Goal: Task Accomplishment & Management: Use online tool/utility

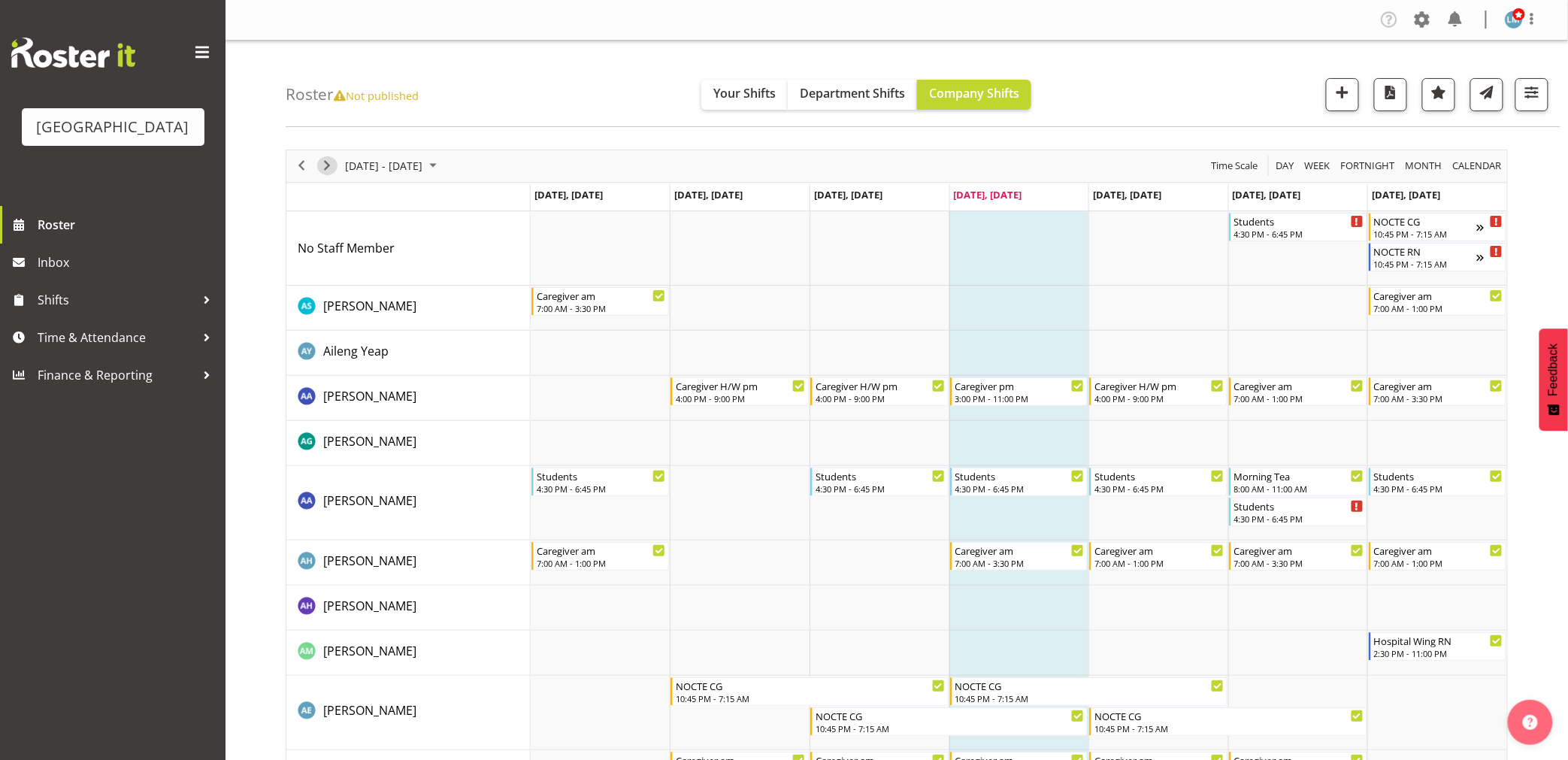
click at [326, 161] on span "Next" at bounding box center [327, 166] width 18 height 19
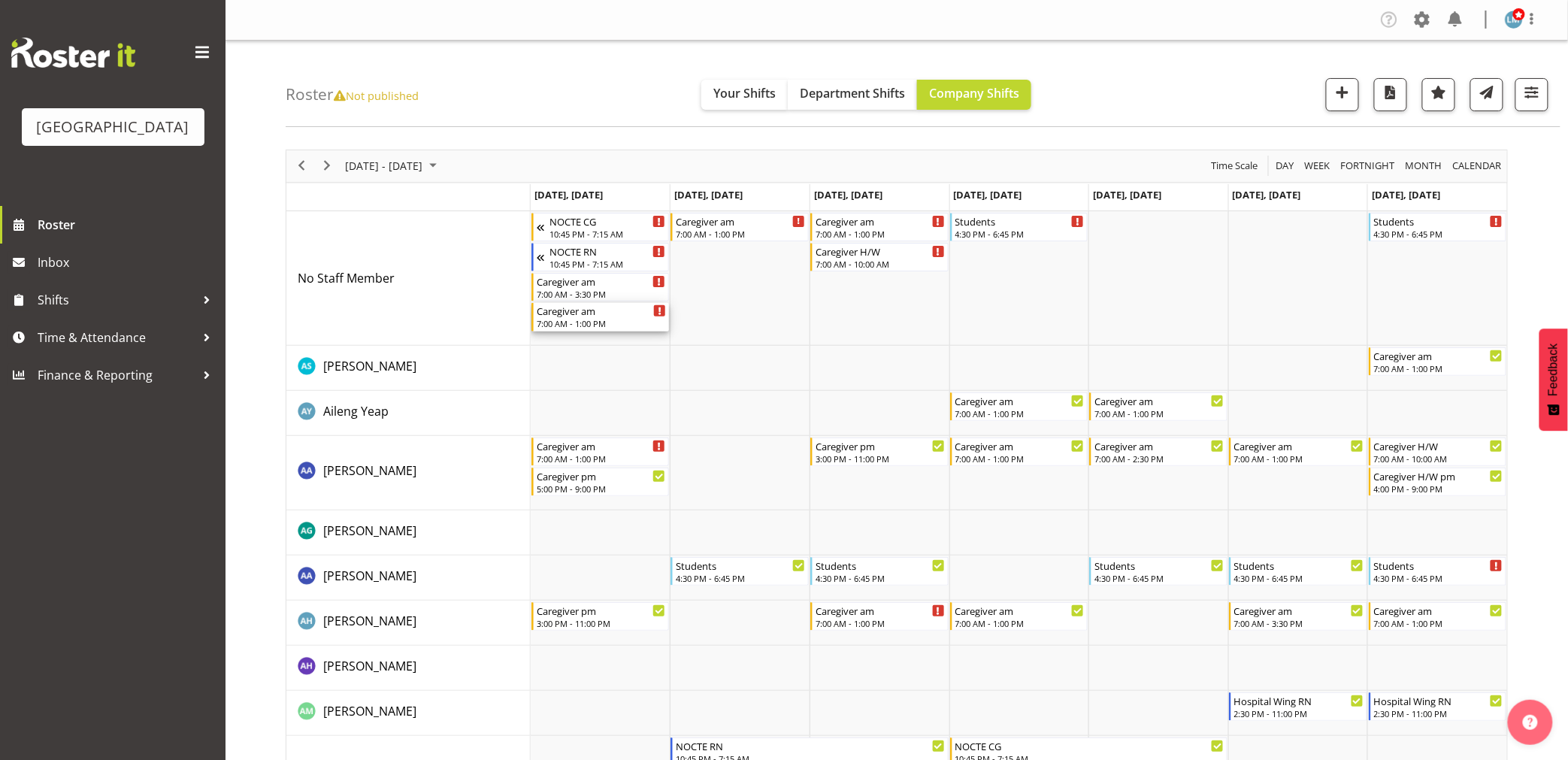
click at [616, 324] on div "7:00 AM - 1:00 PM" at bounding box center [602, 323] width 130 height 12
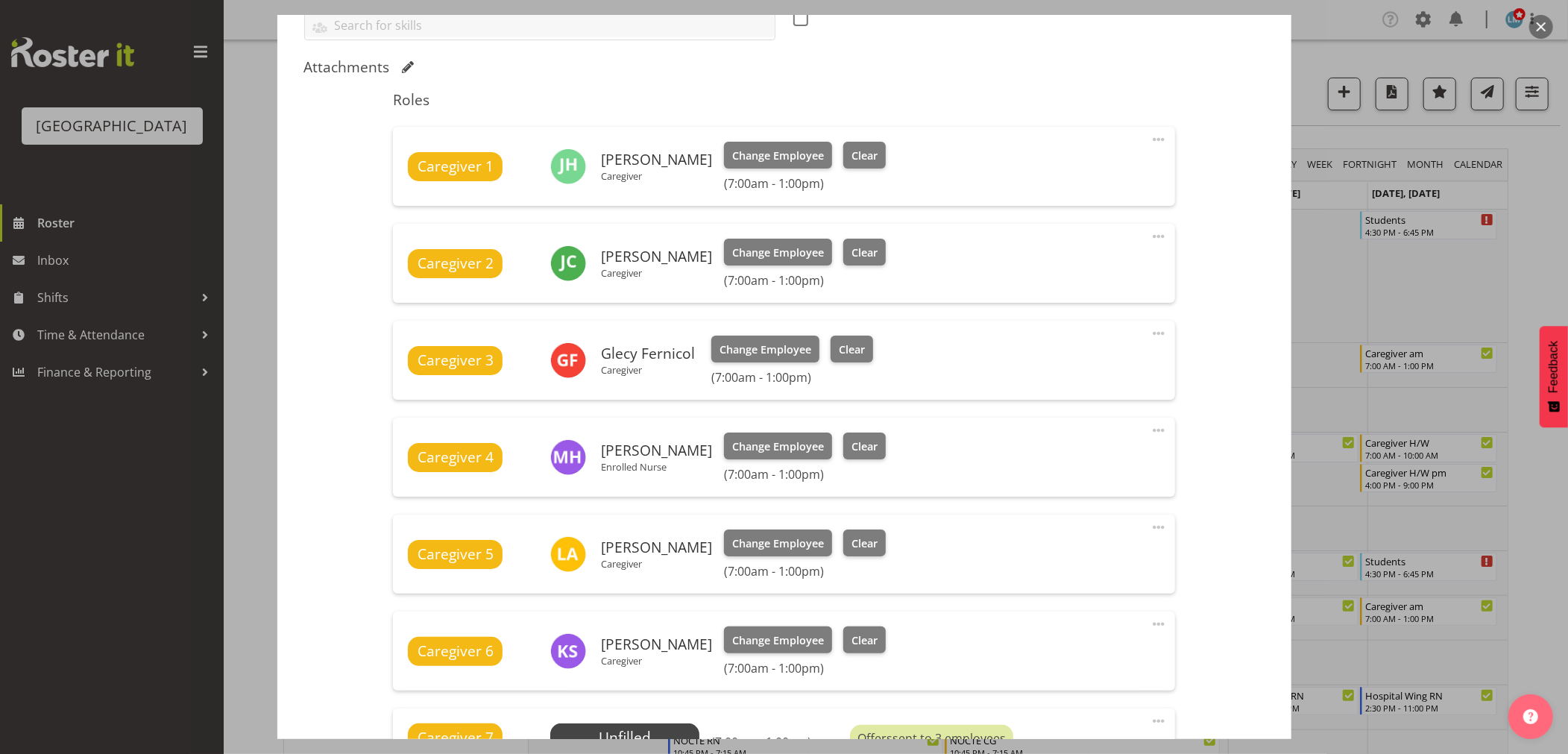
scroll to position [580, 0]
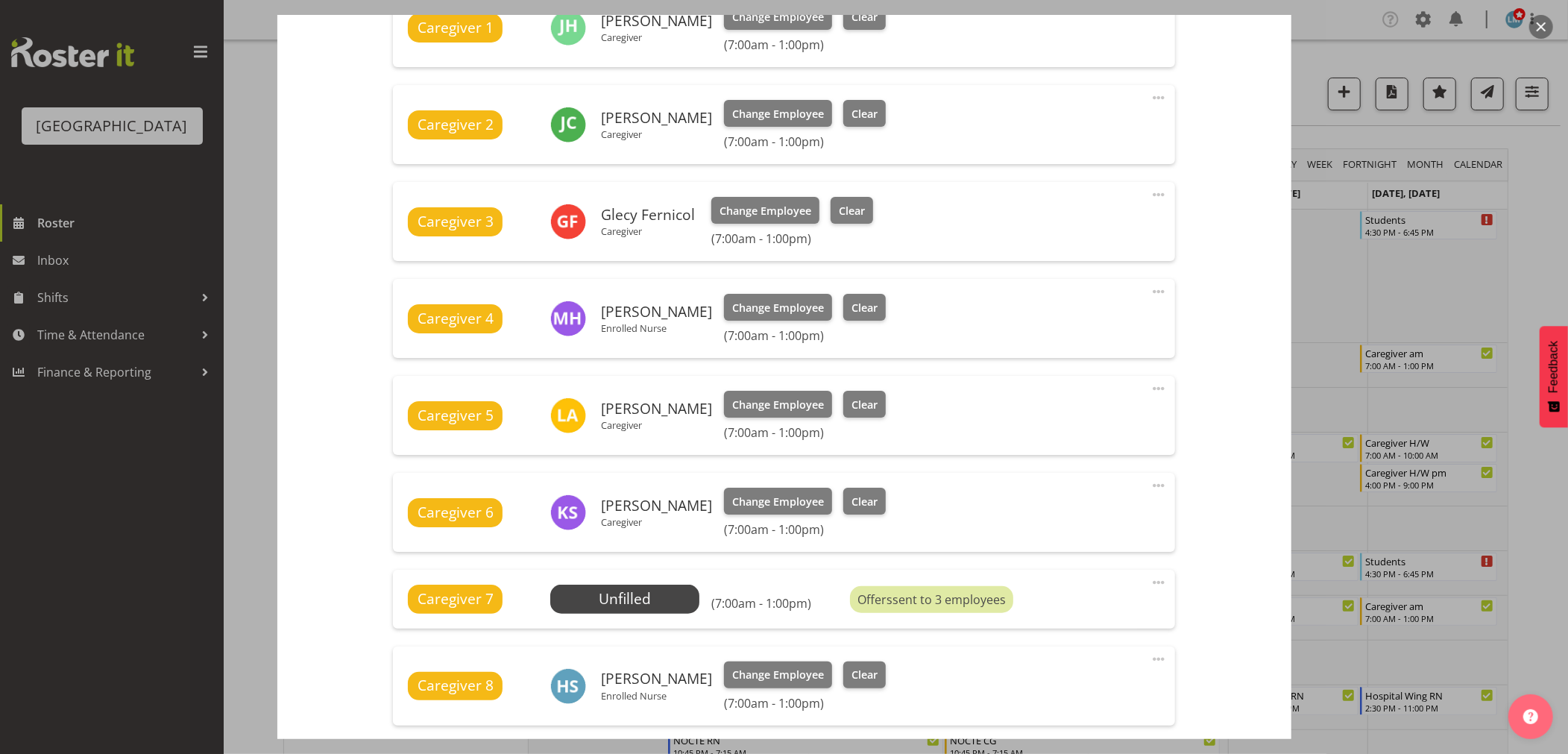
click at [1536, 194] on div at bounding box center [784, 377] width 1568 height 754
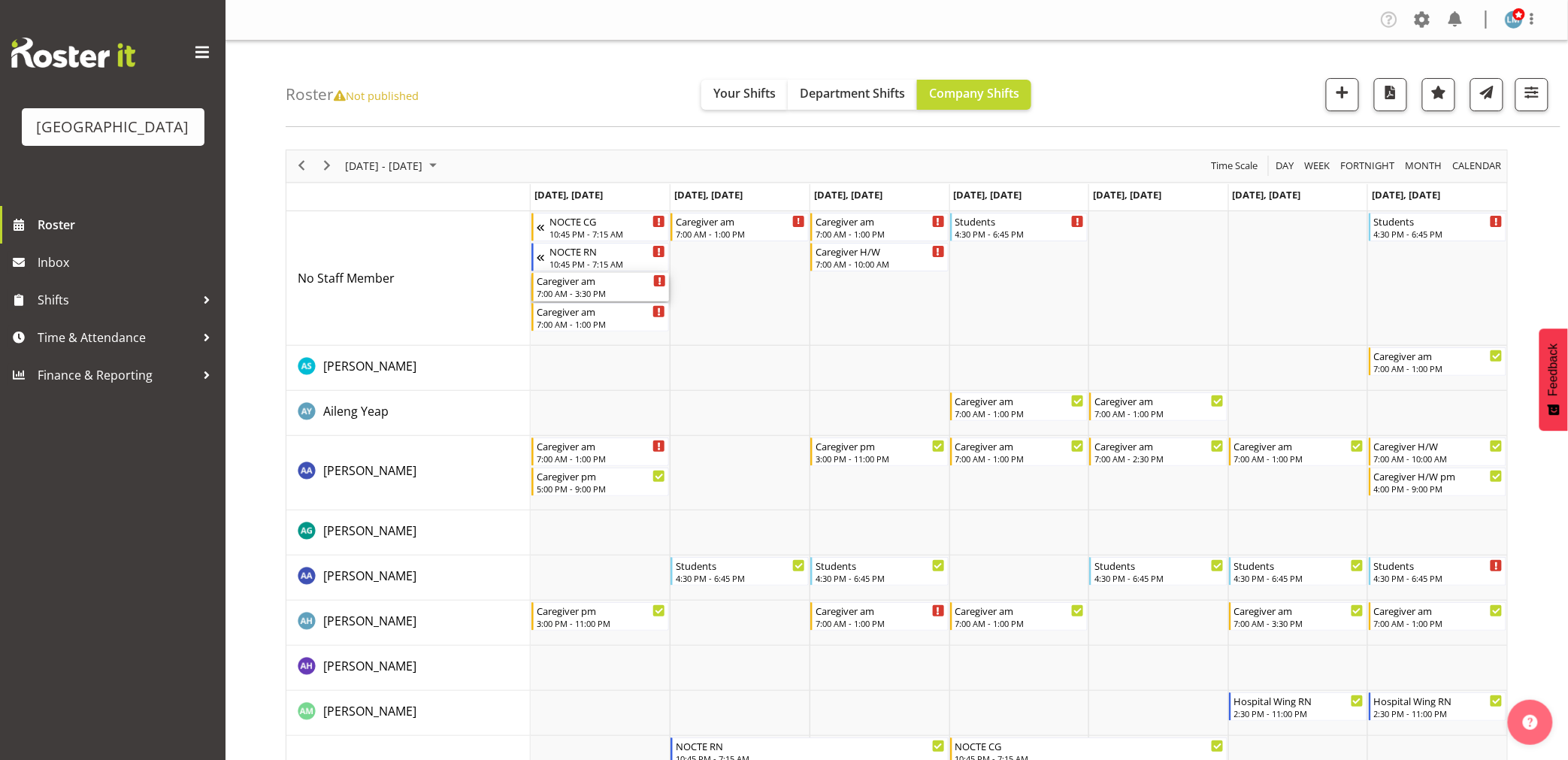
click at [624, 284] on div "Caregiver am" at bounding box center [602, 280] width 130 height 15
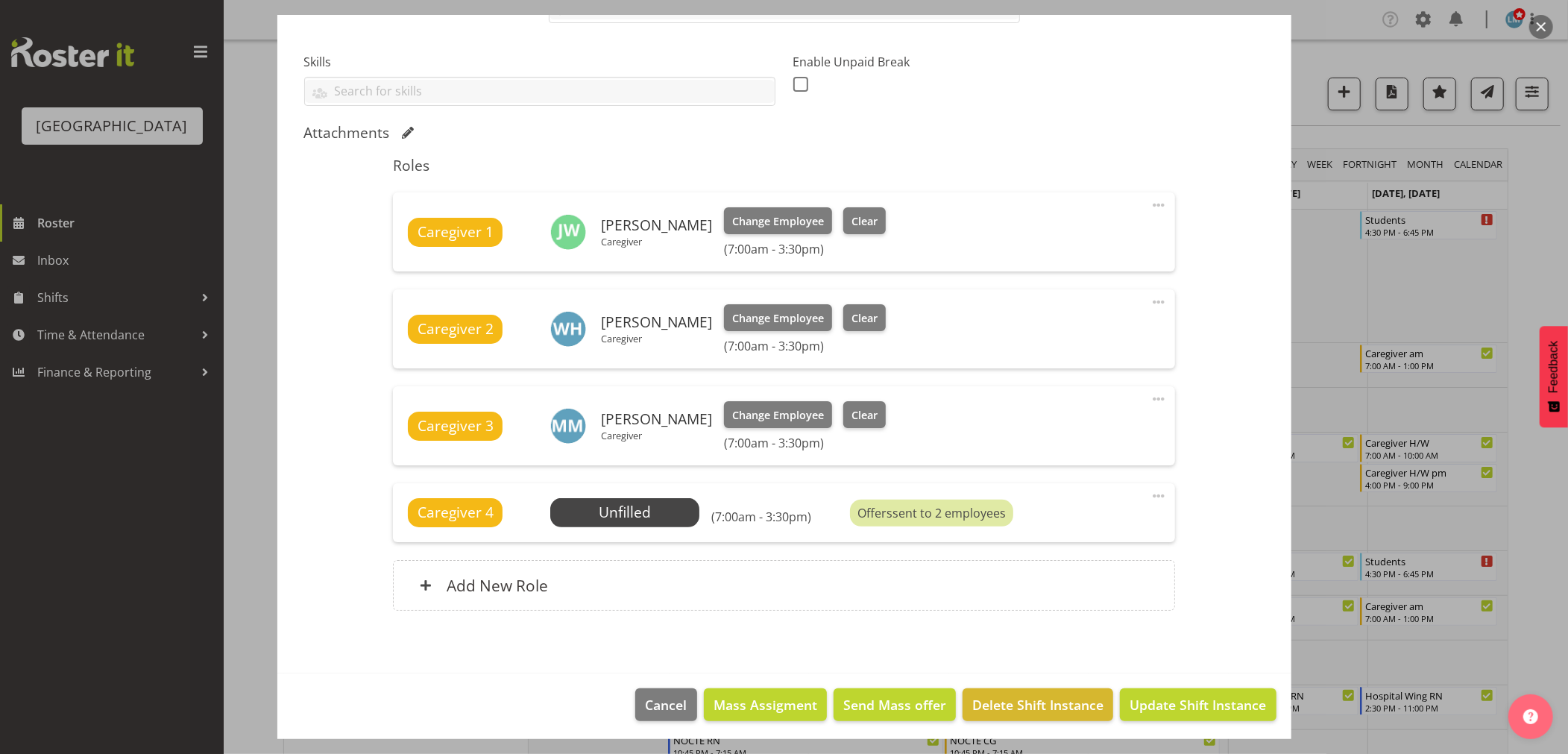
scroll to position [379, 0]
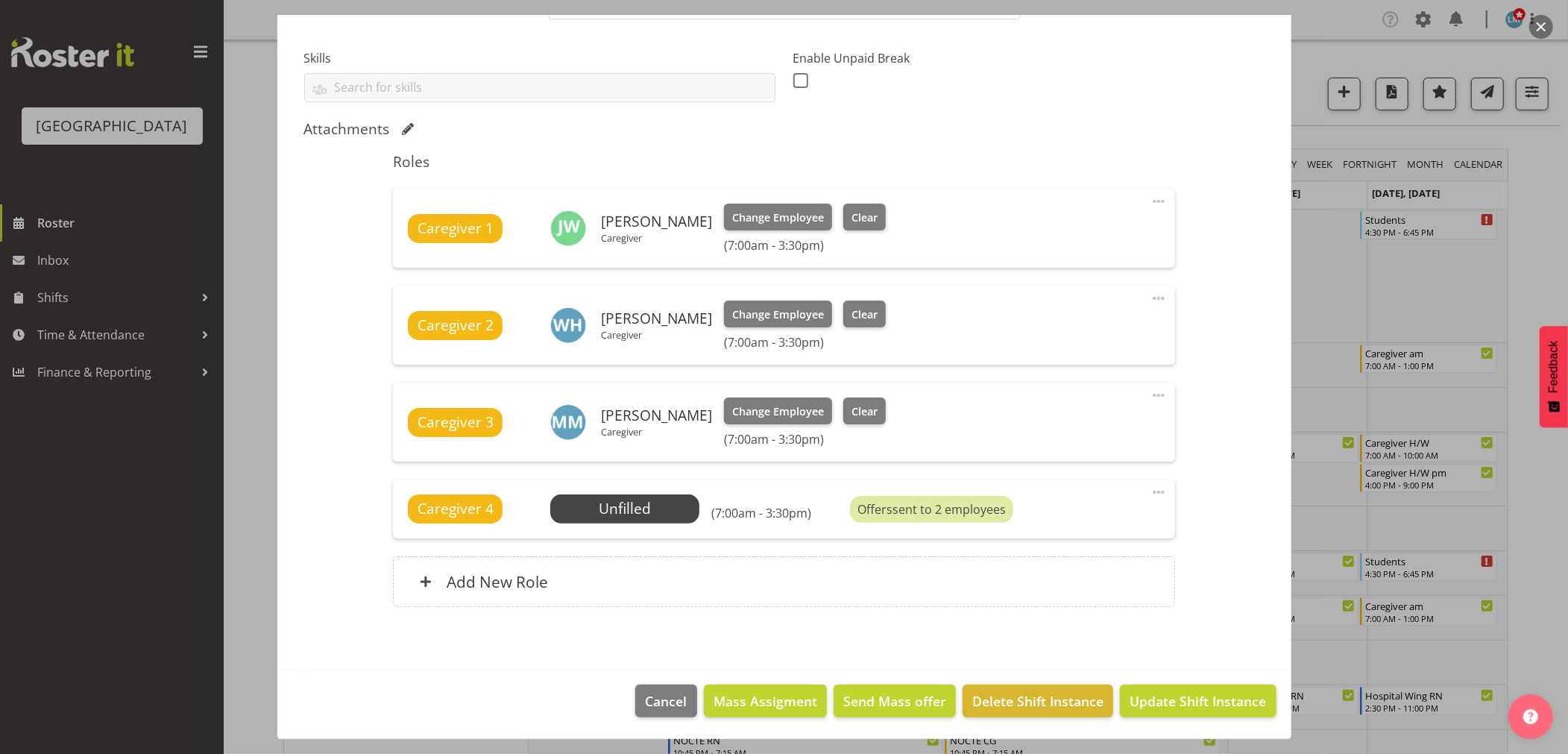
click at [1531, 203] on div at bounding box center [784, 377] width 1568 height 754
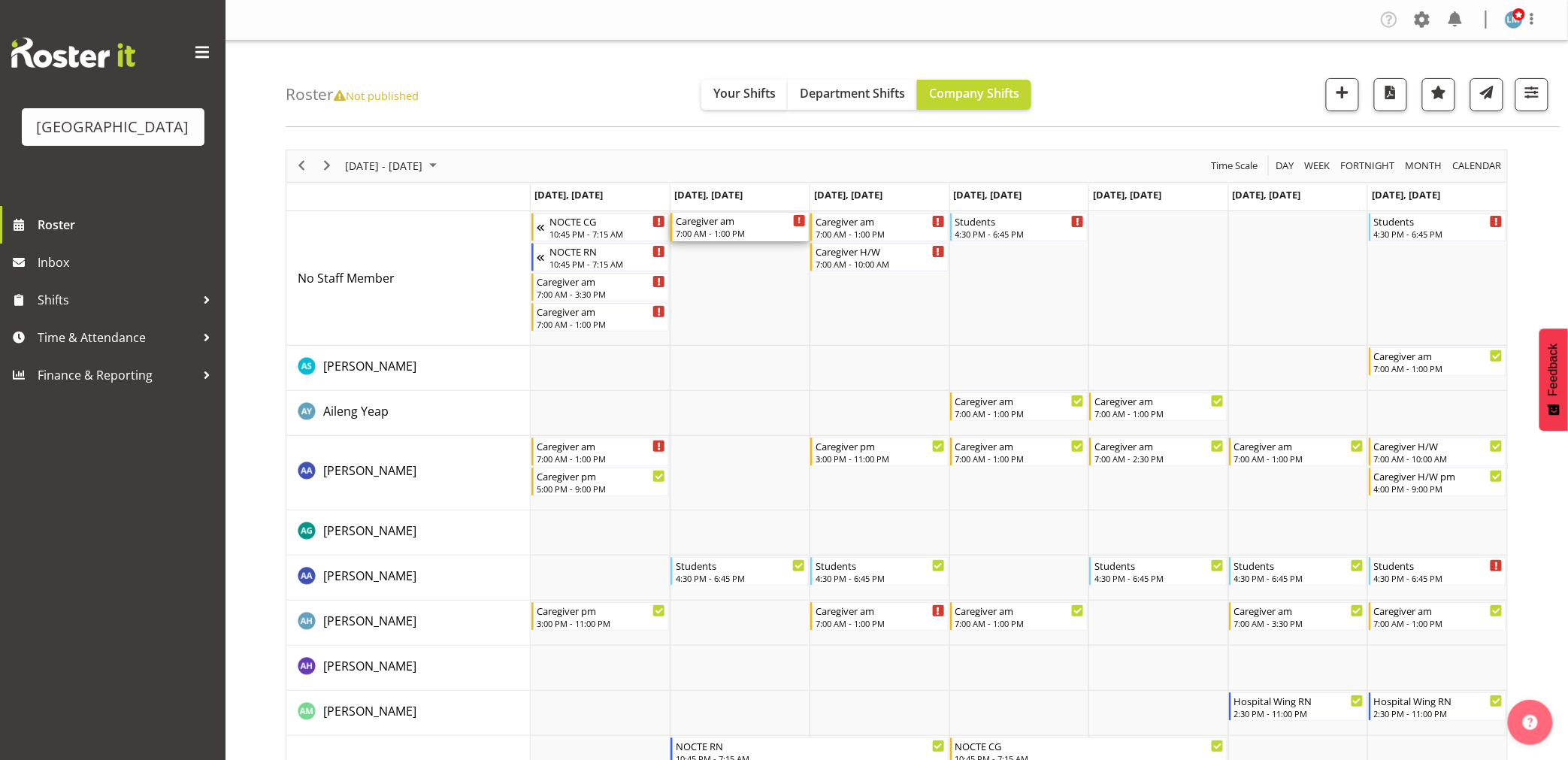
click at [724, 230] on div "7:00 AM - 1:00 PM" at bounding box center [740, 233] width 130 height 12
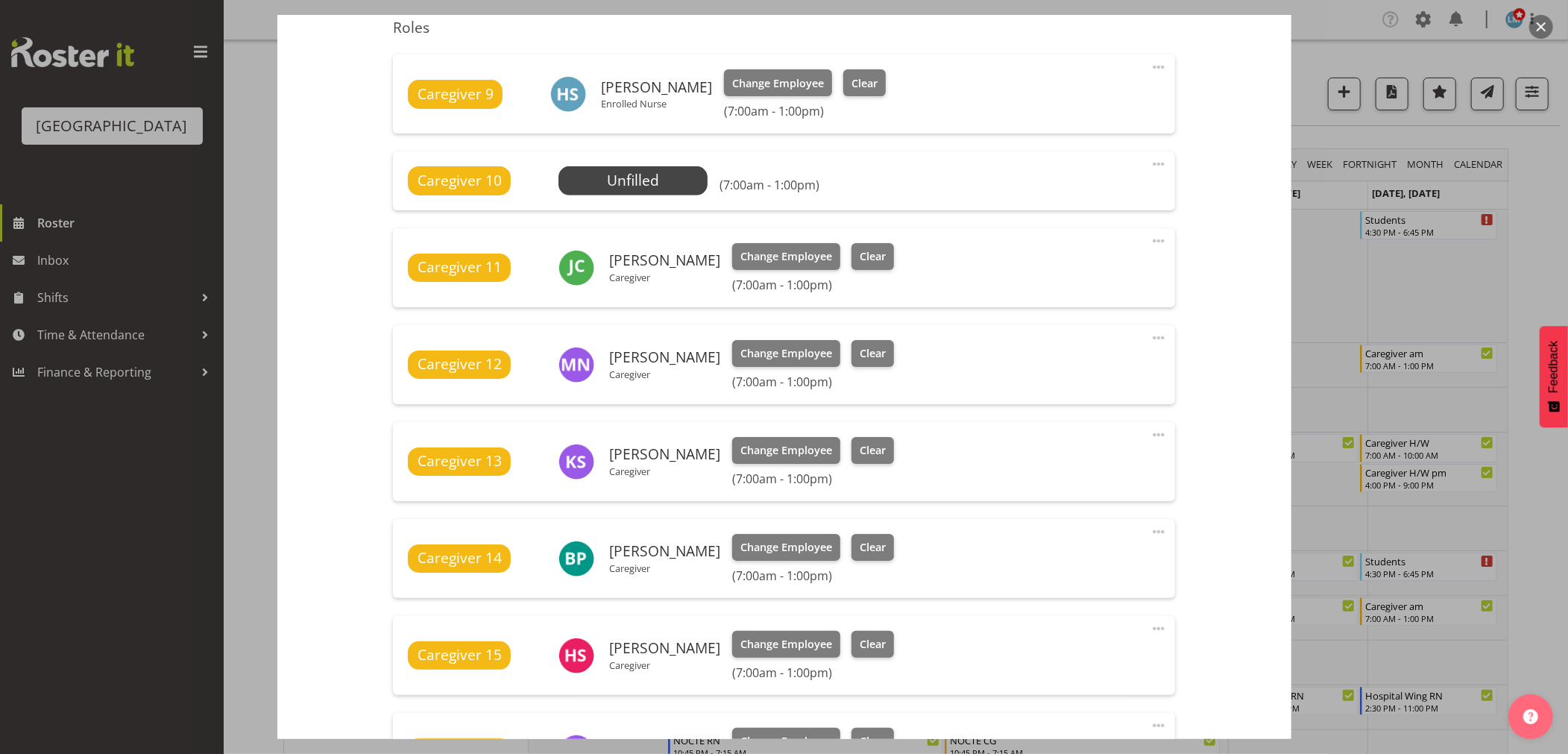
scroll to position [497, 0]
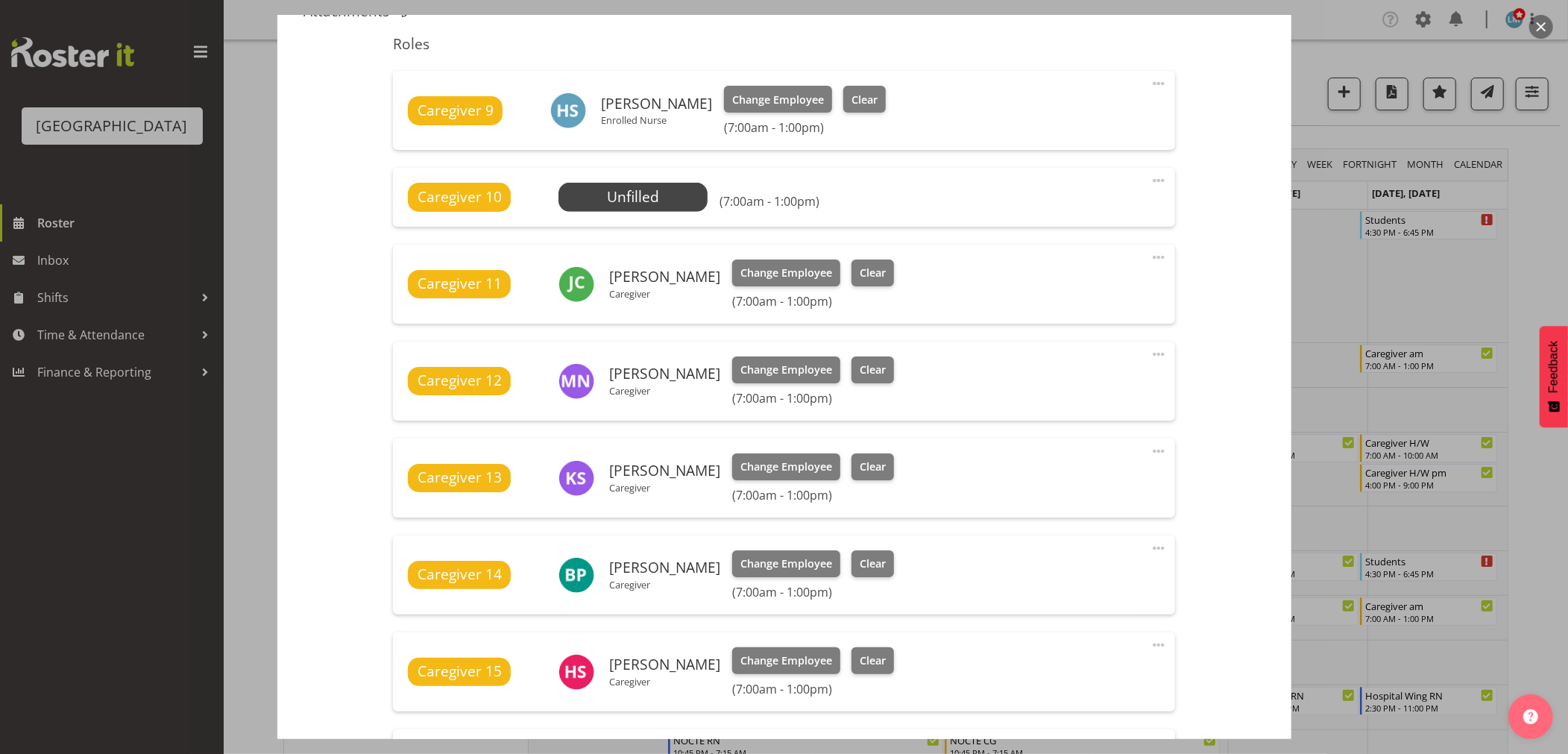
click at [1539, 203] on div at bounding box center [784, 377] width 1568 height 754
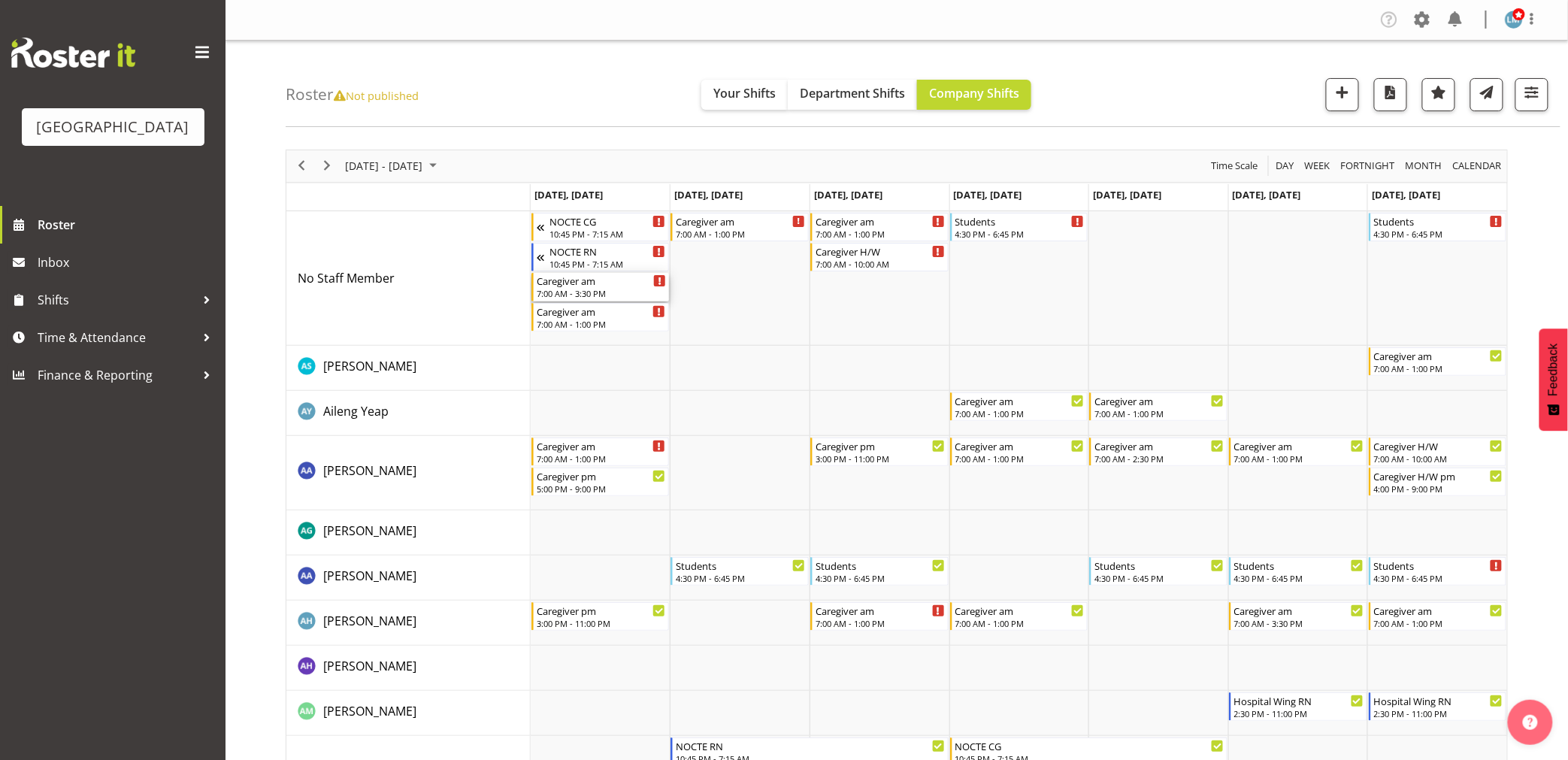
click at [592, 300] on div "7:00 AM - 3:30 PM" at bounding box center [602, 293] width 130 height 12
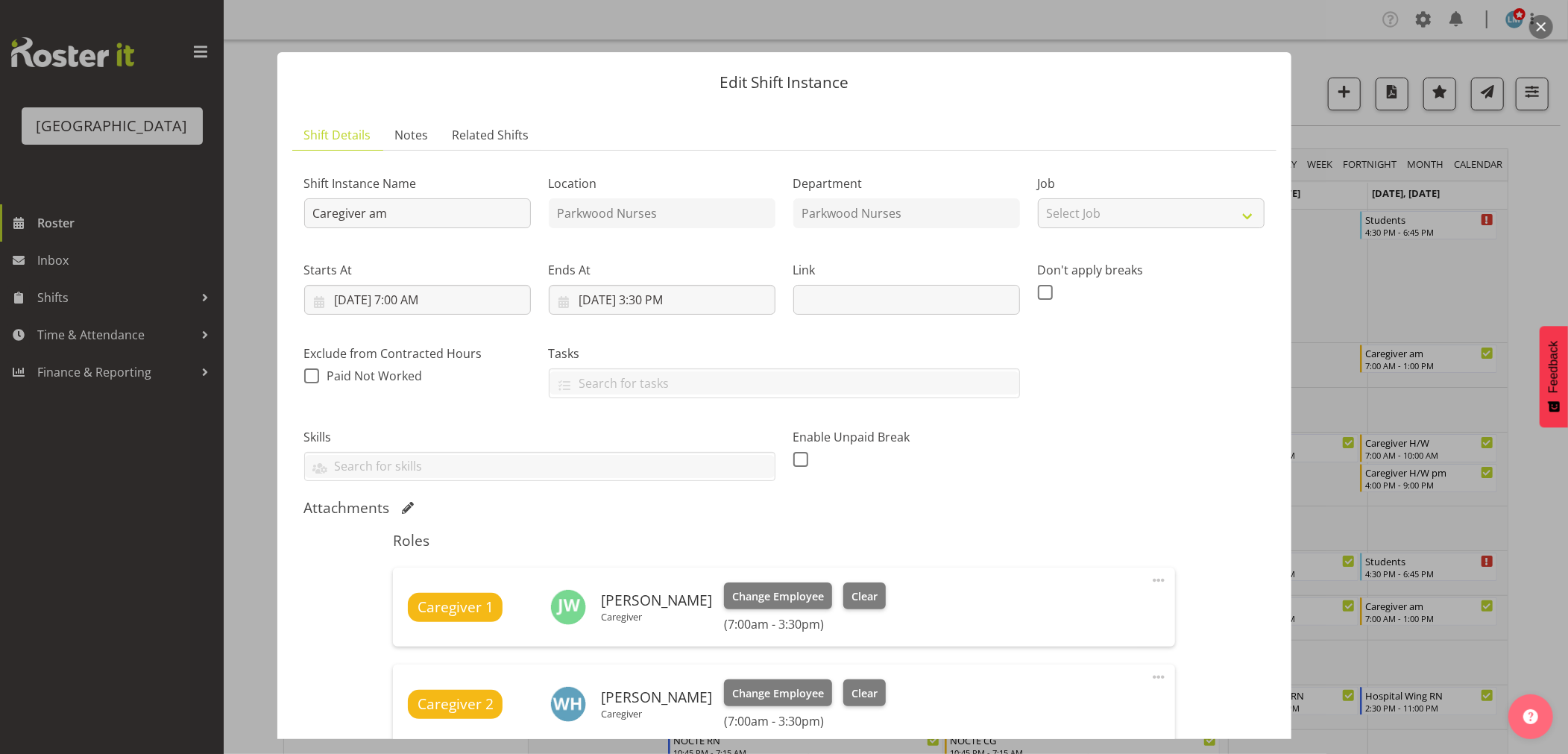
scroll to position [331, 0]
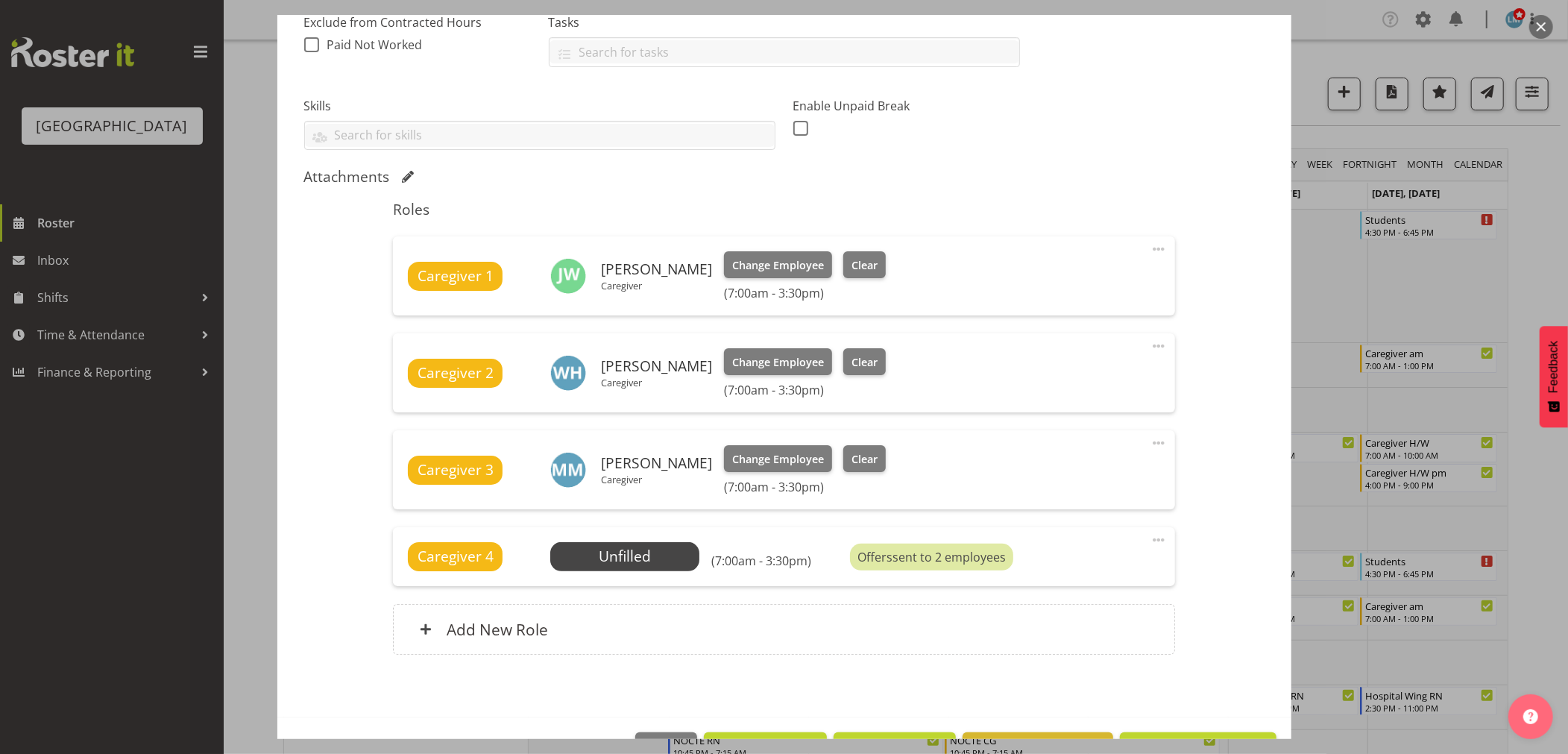
click at [1536, 294] on div at bounding box center [784, 377] width 1568 height 754
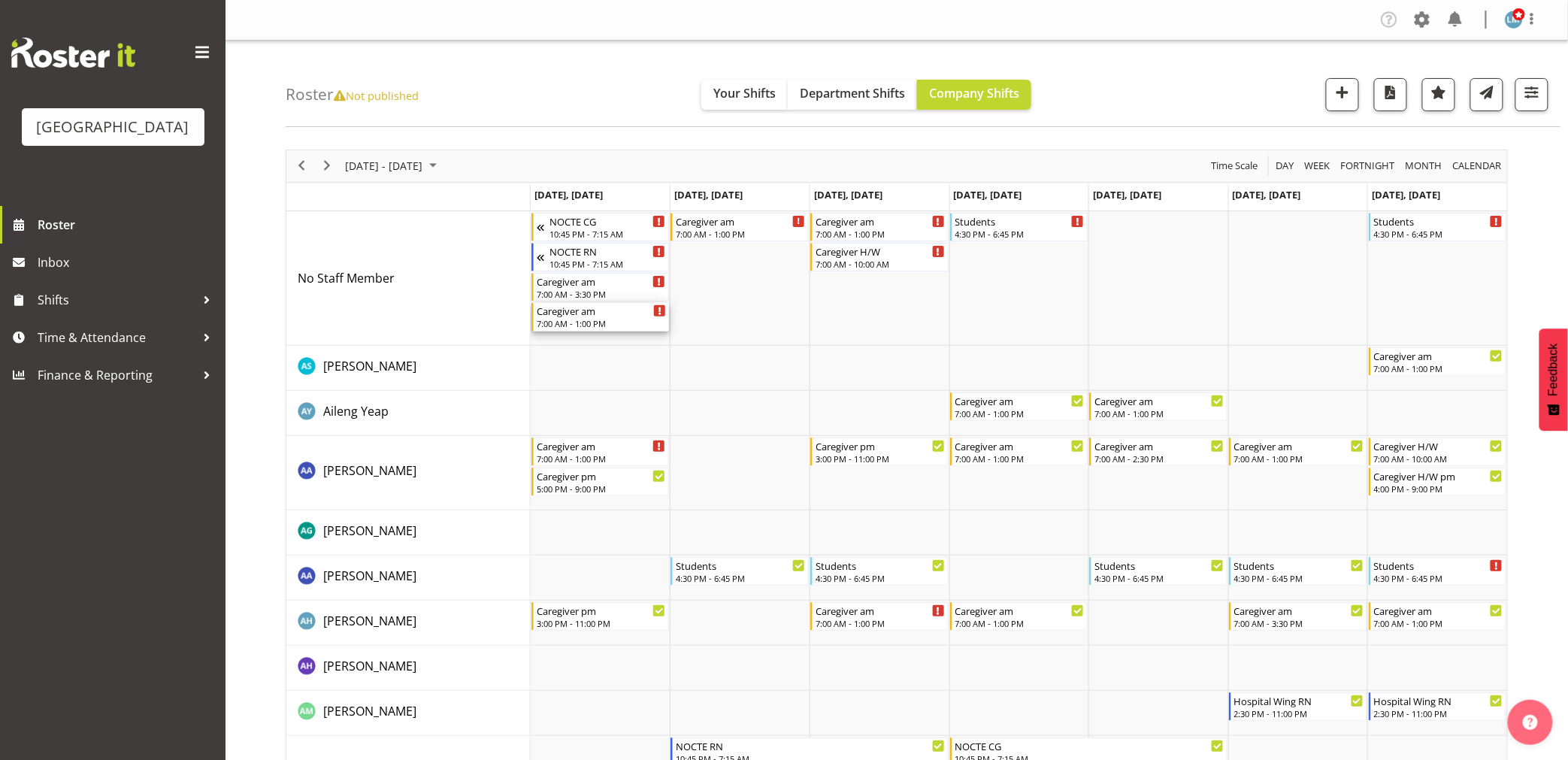
click at [621, 316] on div "Caregiver am" at bounding box center [602, 311] width 130 height 15
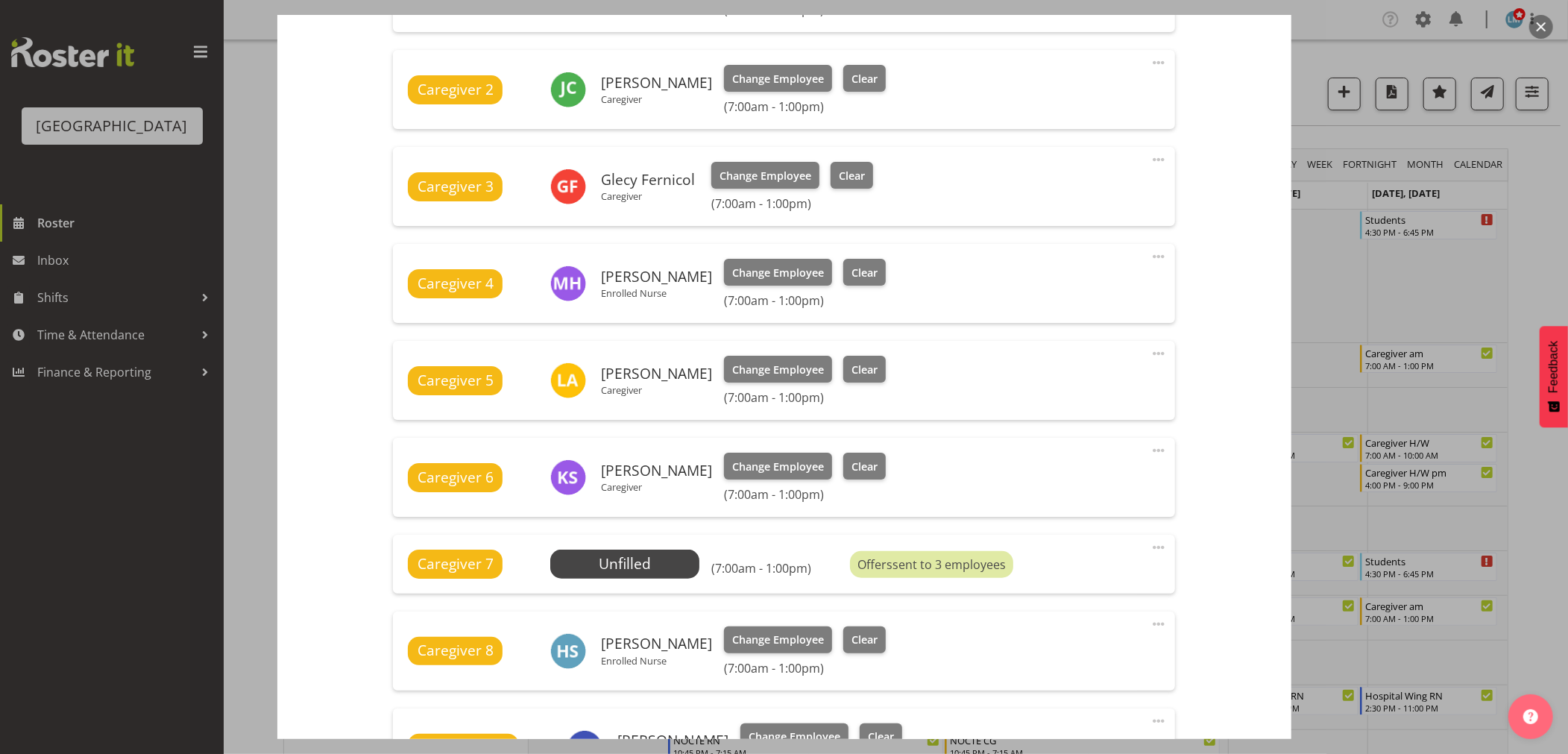
scroll to position [663, 0]
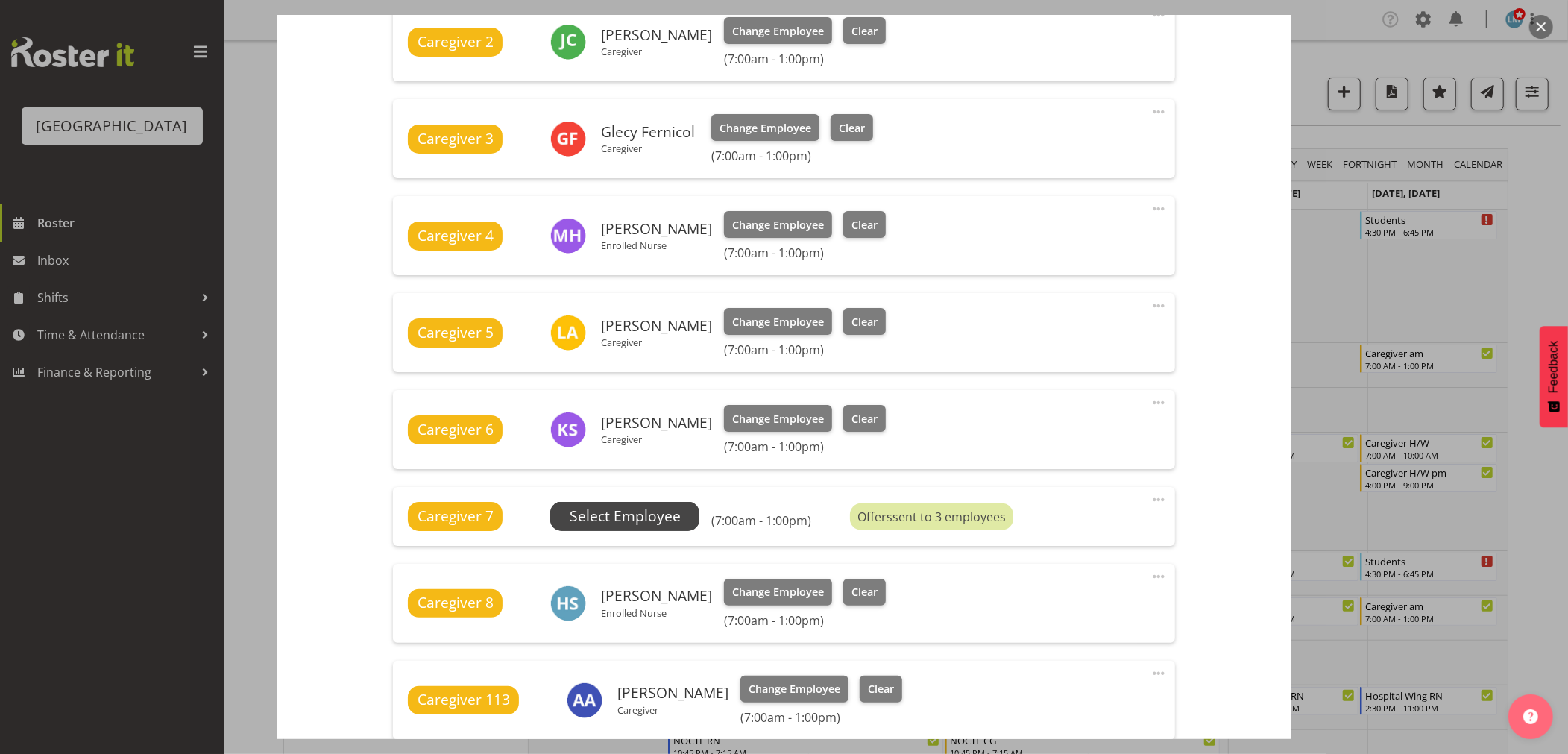
click at [635, 530] on span "Select Employee" at bounding box center [625, 516] width 149 height 29
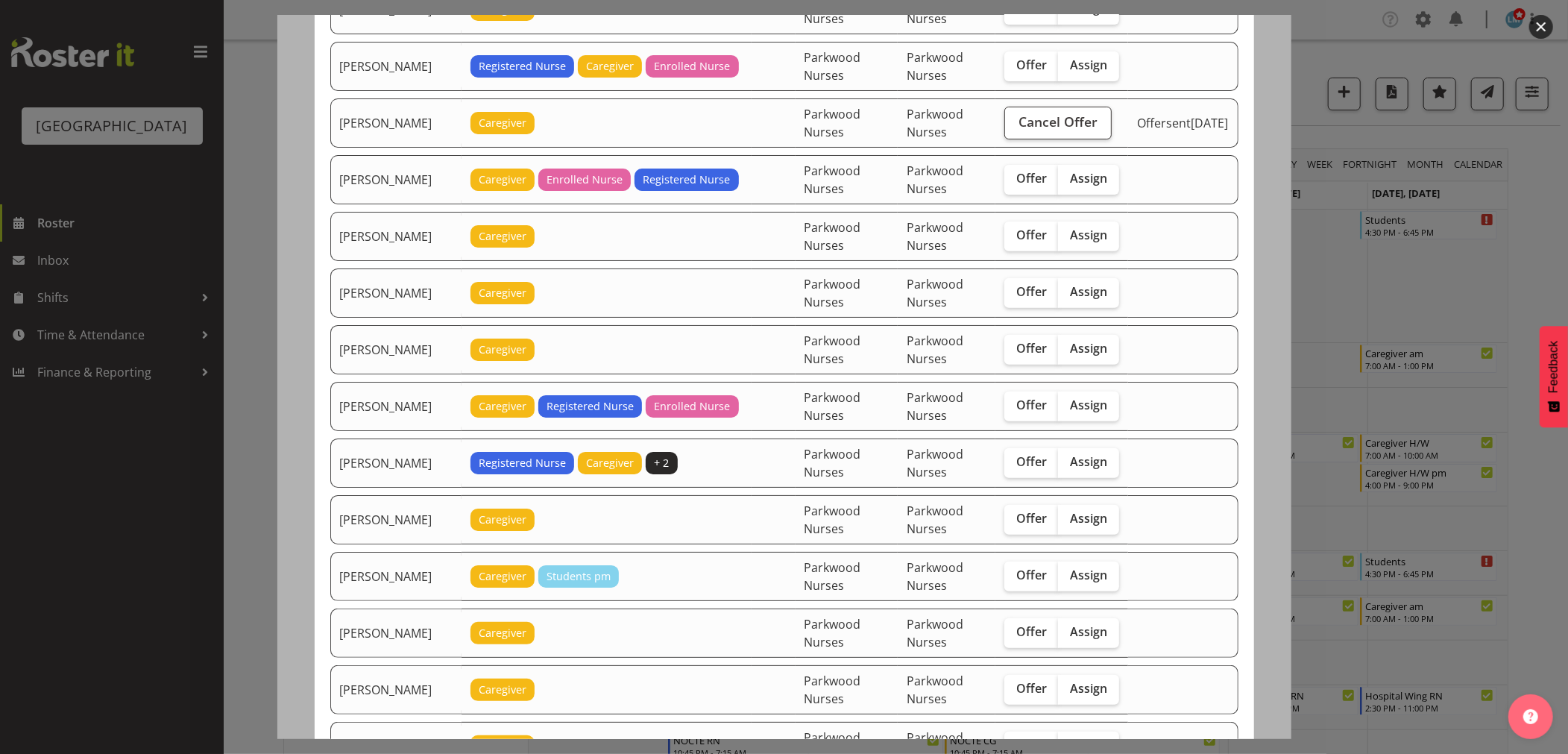
scroll to position [497, 0]
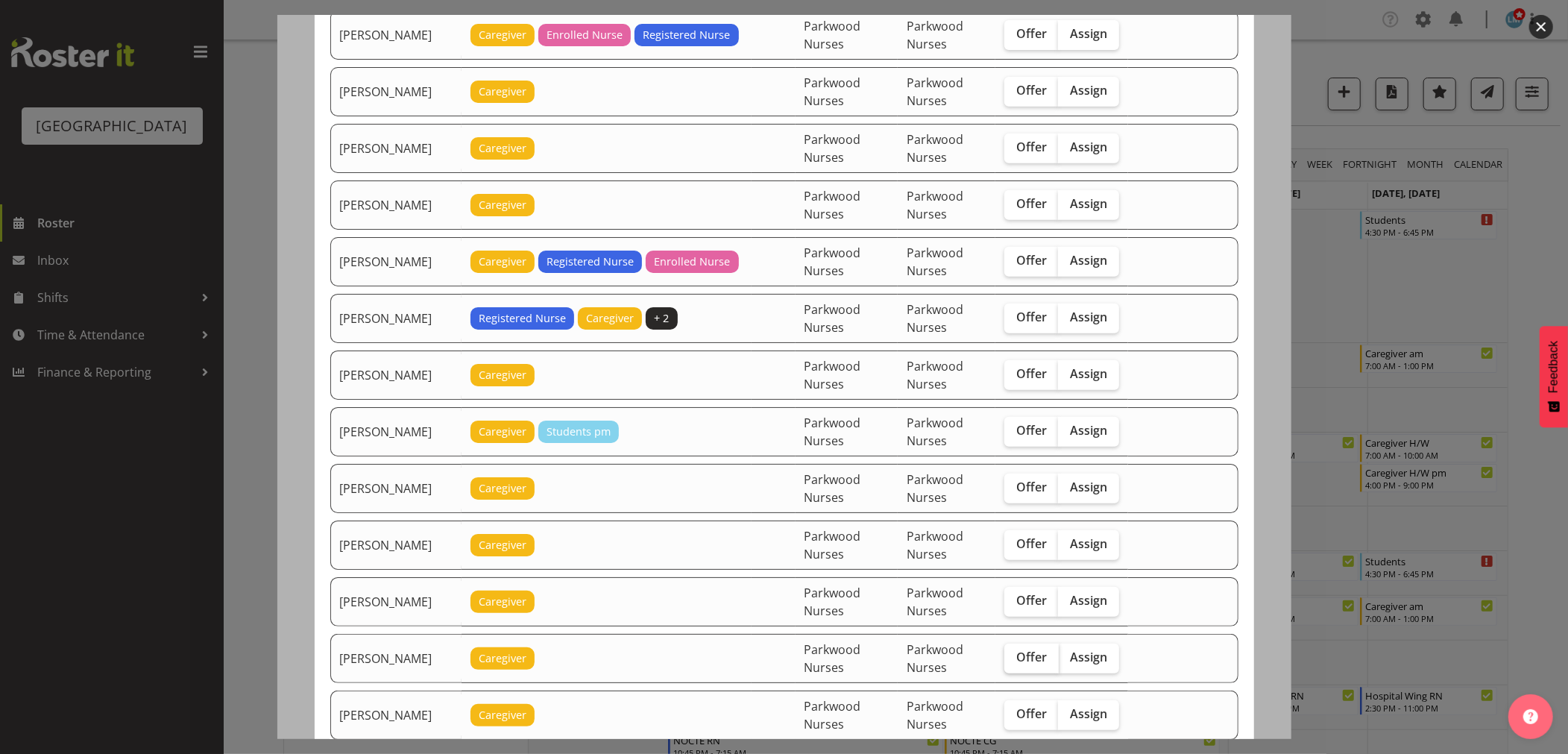
click at [1031, 661] on span "Offer" at bounding box center [1031, 657] width 30 height 15
click at [1014, 661] on input "Offer" at bounding box center [1009, 657] width 10 height 10
checkbox input "true"
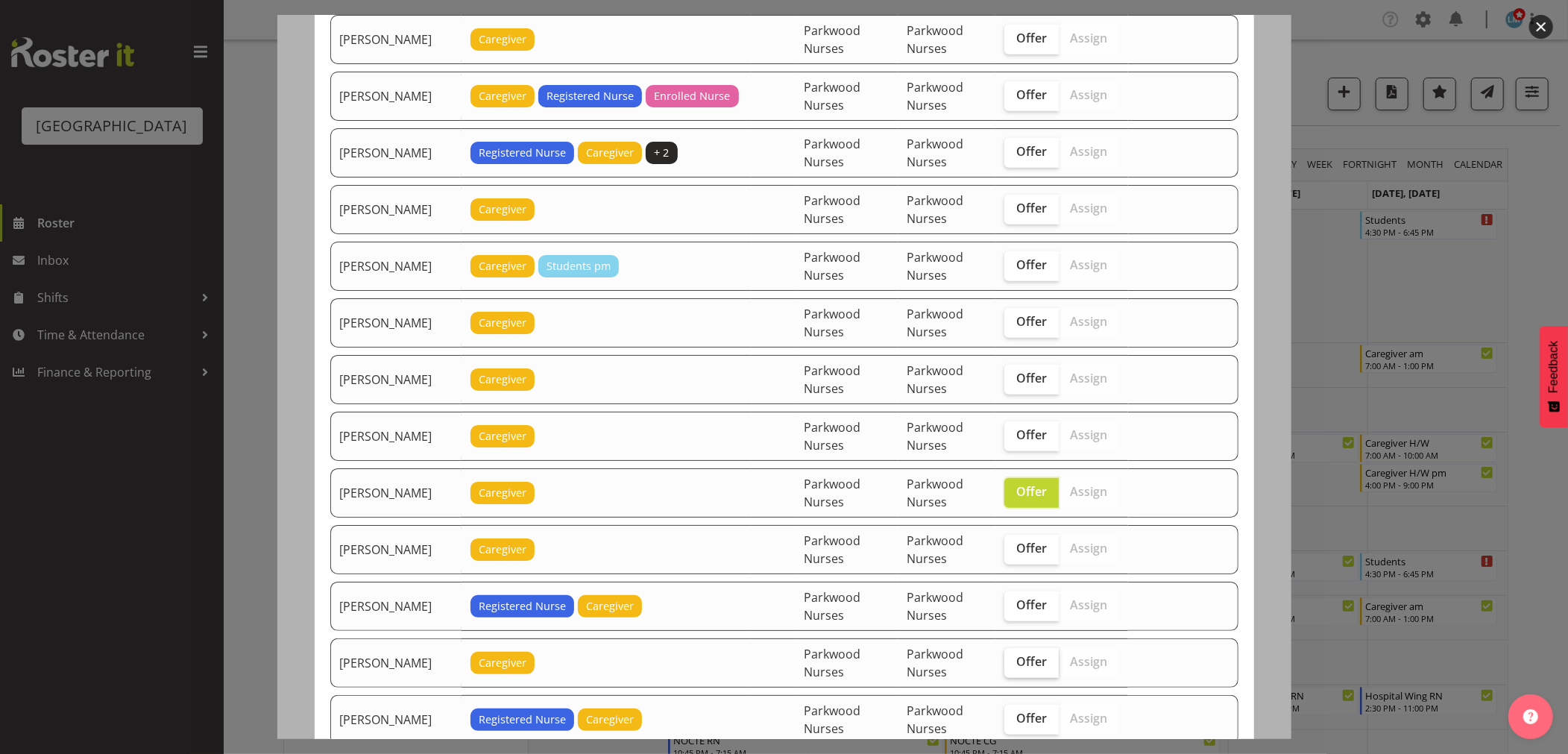
click at [1029, 665] on span "Offer" at bounding box center [1031, 662] width 30 height 15
click at [1014, 665] on input "Offer" at bounding box center [1009, 662] width 10 height 10
checkbox input "true"
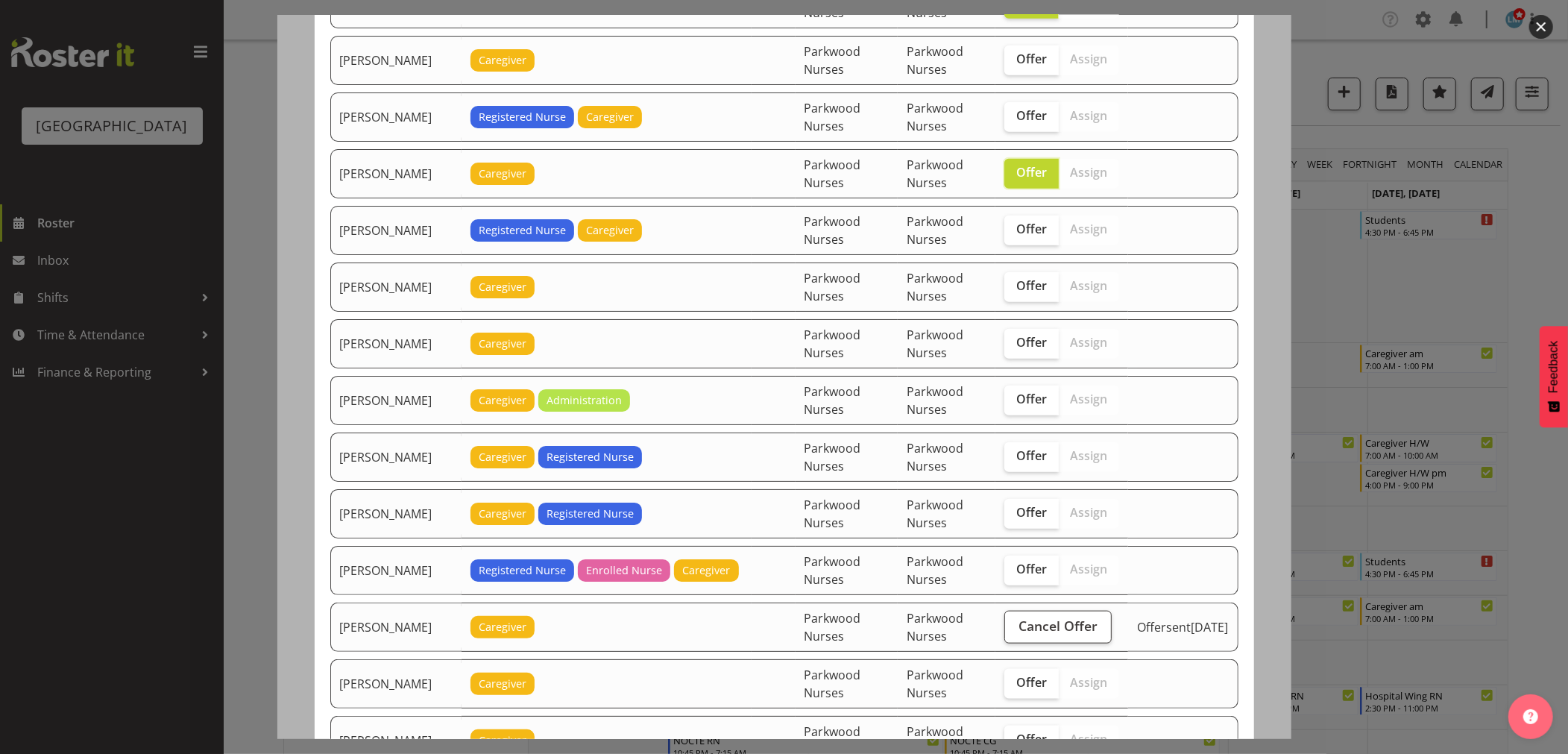
scroll to position [1326, 0]
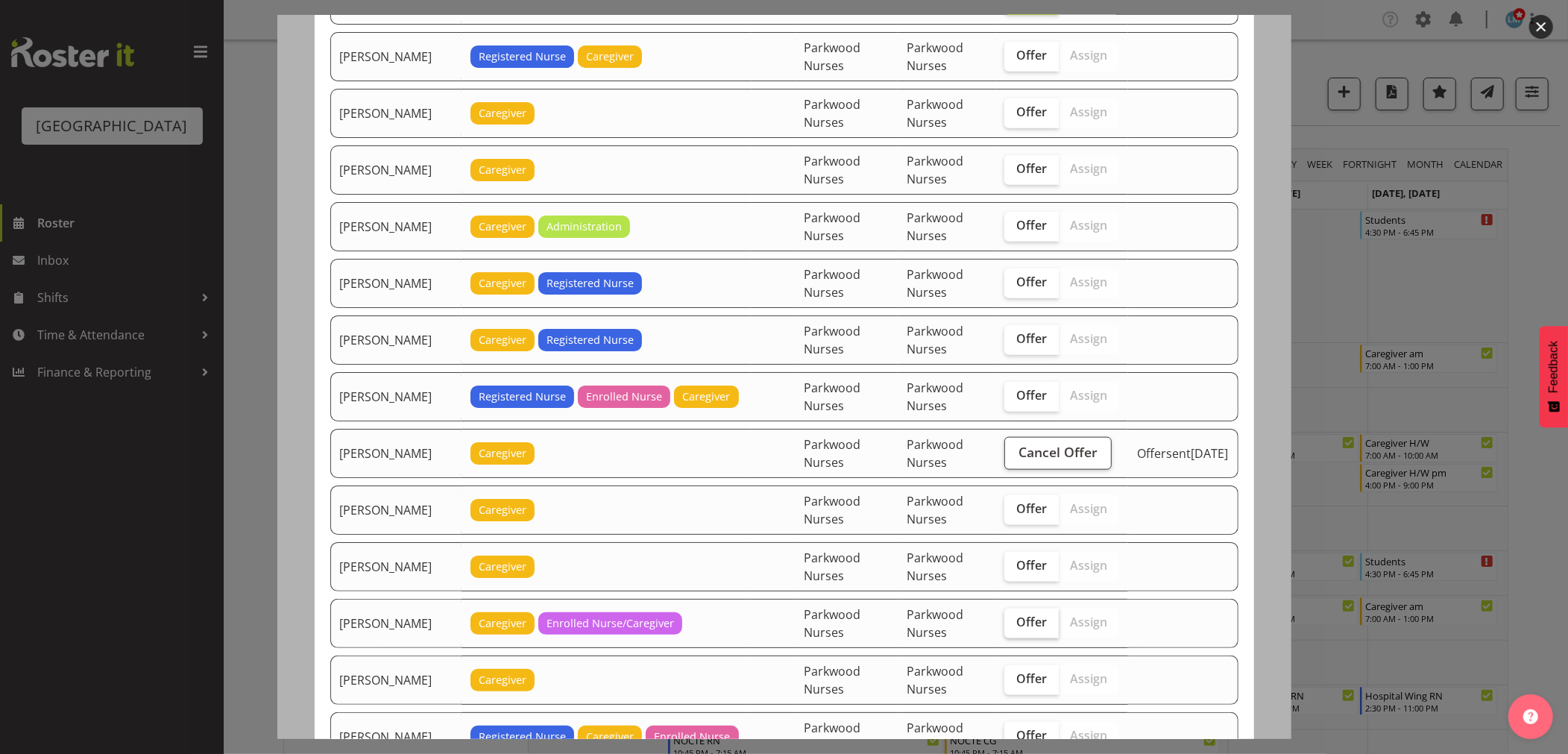
click at [1024, 628] on span "Offer" at bounding box center [1031, 622] width 30 height 15
click at [1014, 627] on input "Offer" at bounding box center [1009, 622] width 10 height 10
checkbox input "true"
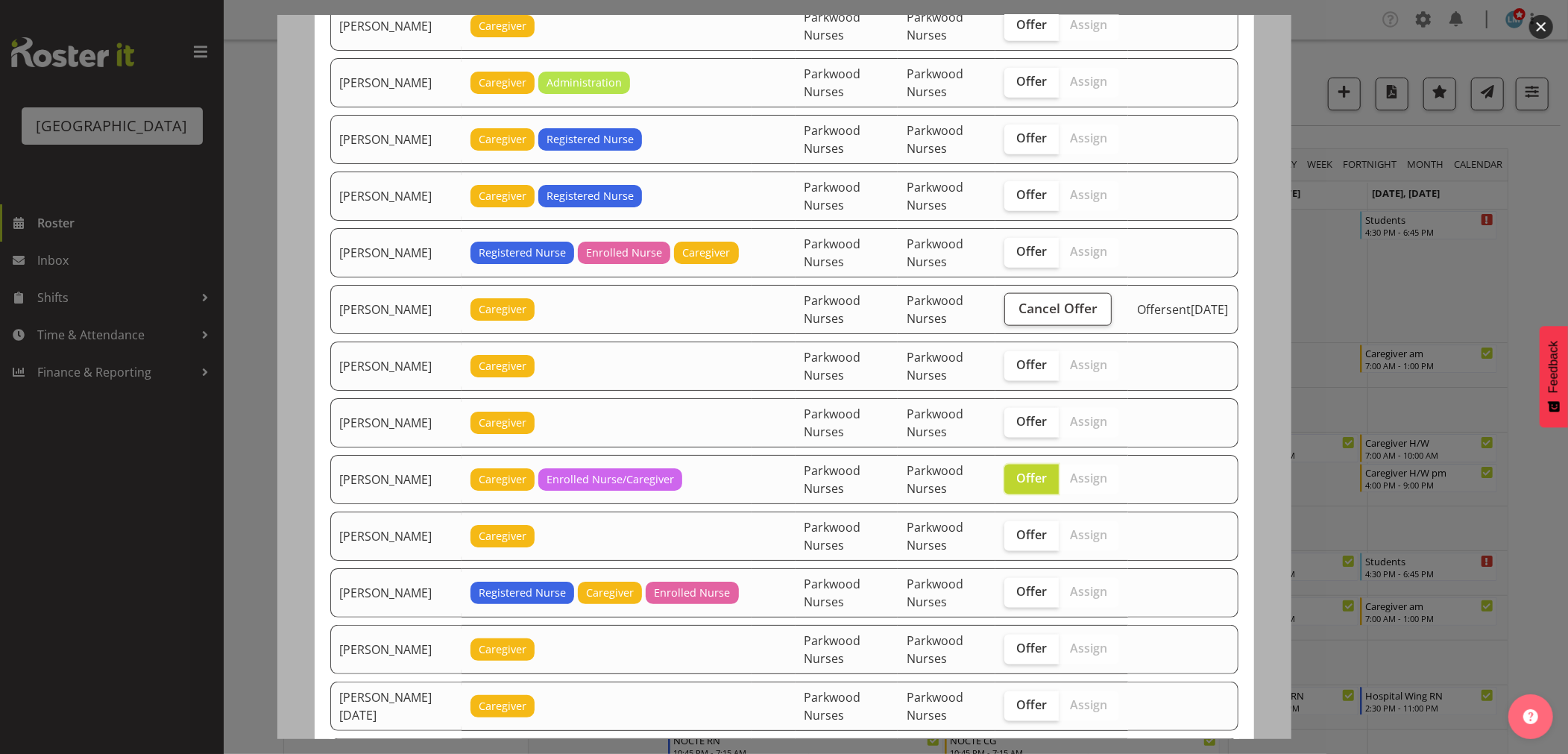
scroll to position [1658, 0]
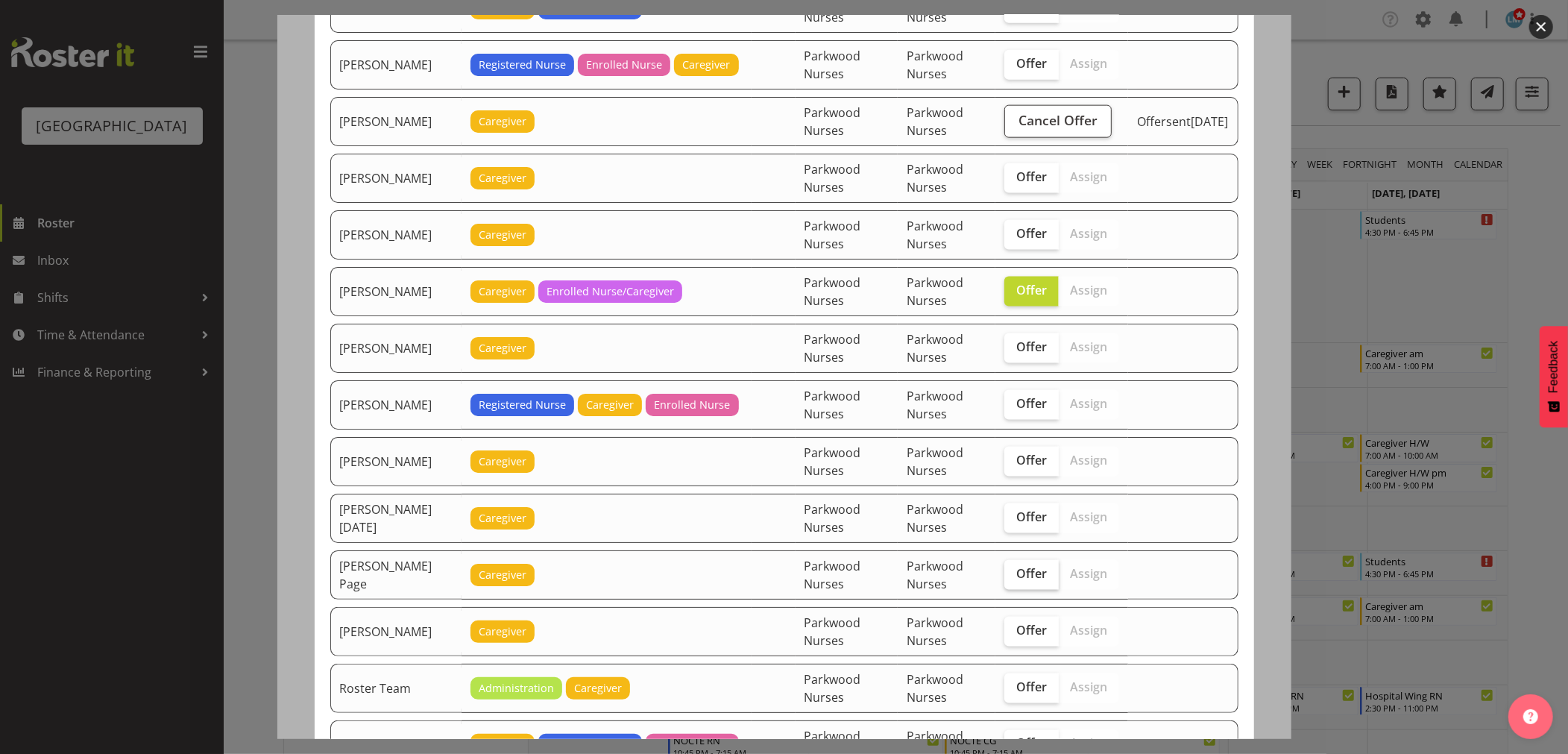
click at [1020, 581] on span "Offer" at bounding box center [1031, 574] width 30 height 15
click at [1014, 579] on input "Offer" at bounding box center [1009, 574] width 10 height 10
checkbox input "true"
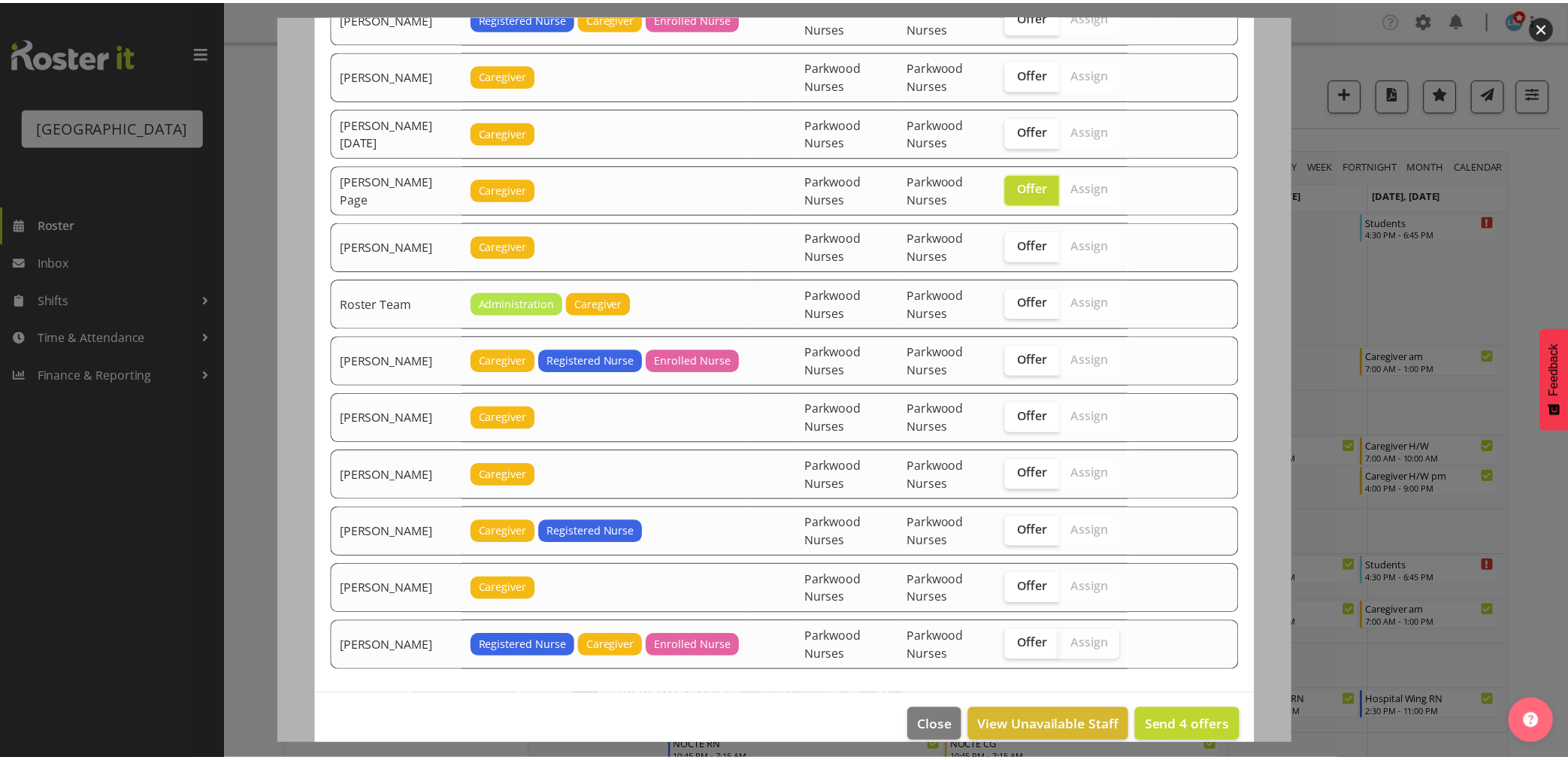
scroll to position [2088, 0]
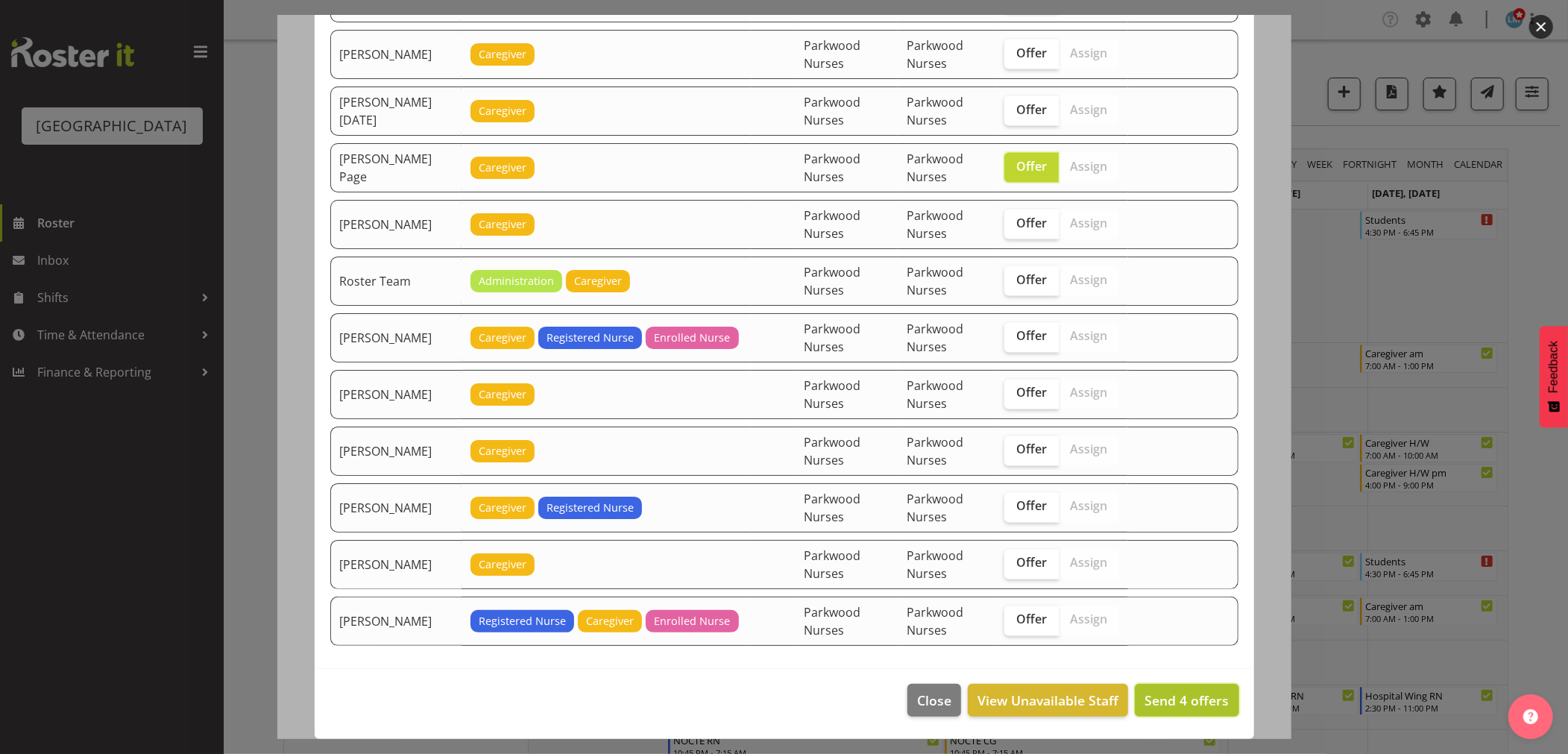
click at [1161, 694] on span "Send 4 offers" at bounding box center [1187, 700] width 85 height 17
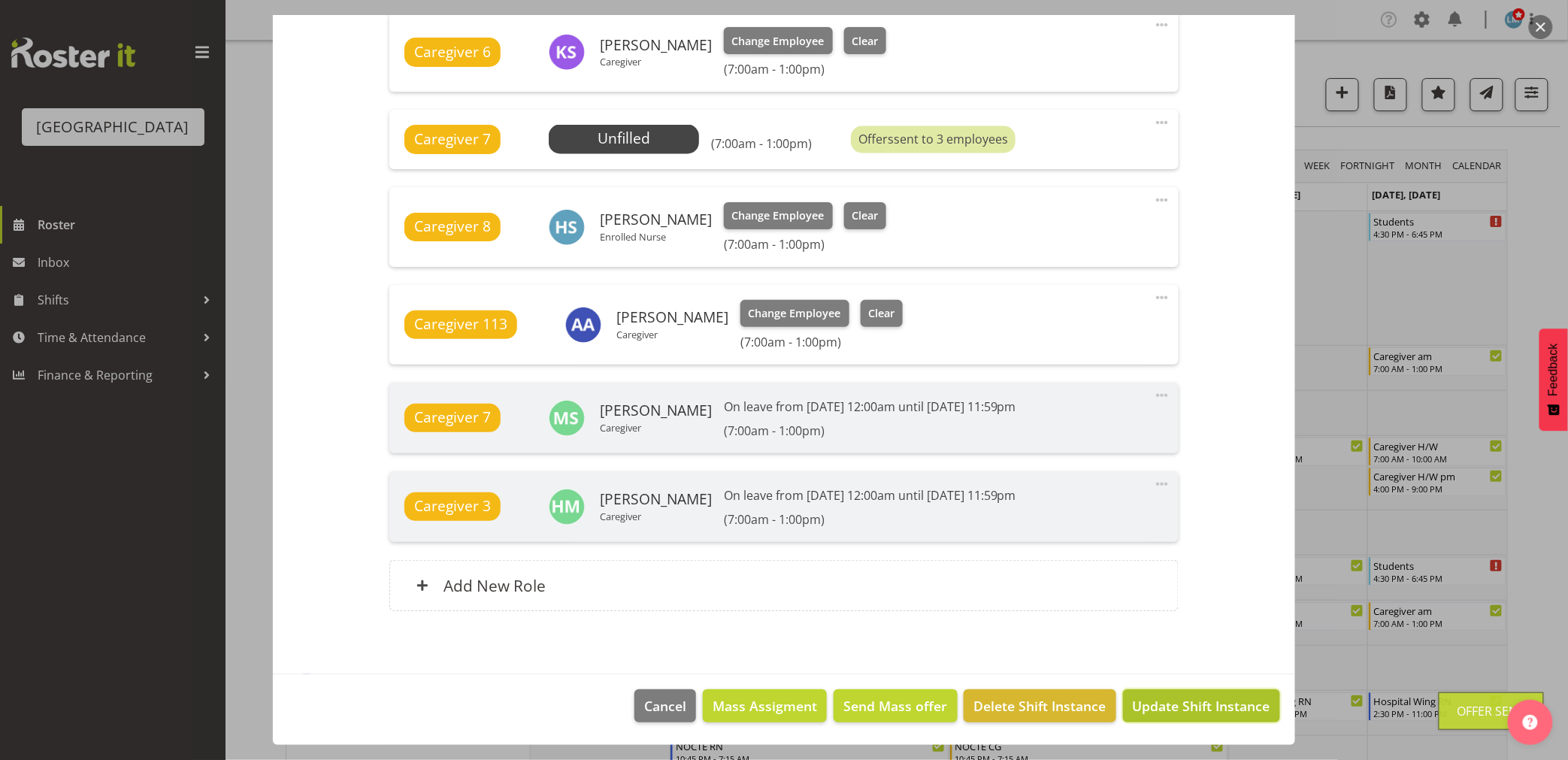
click at [1195, 712] on span "Update Shift Instance" at bounding box center [1202, 705] width 137 height 19
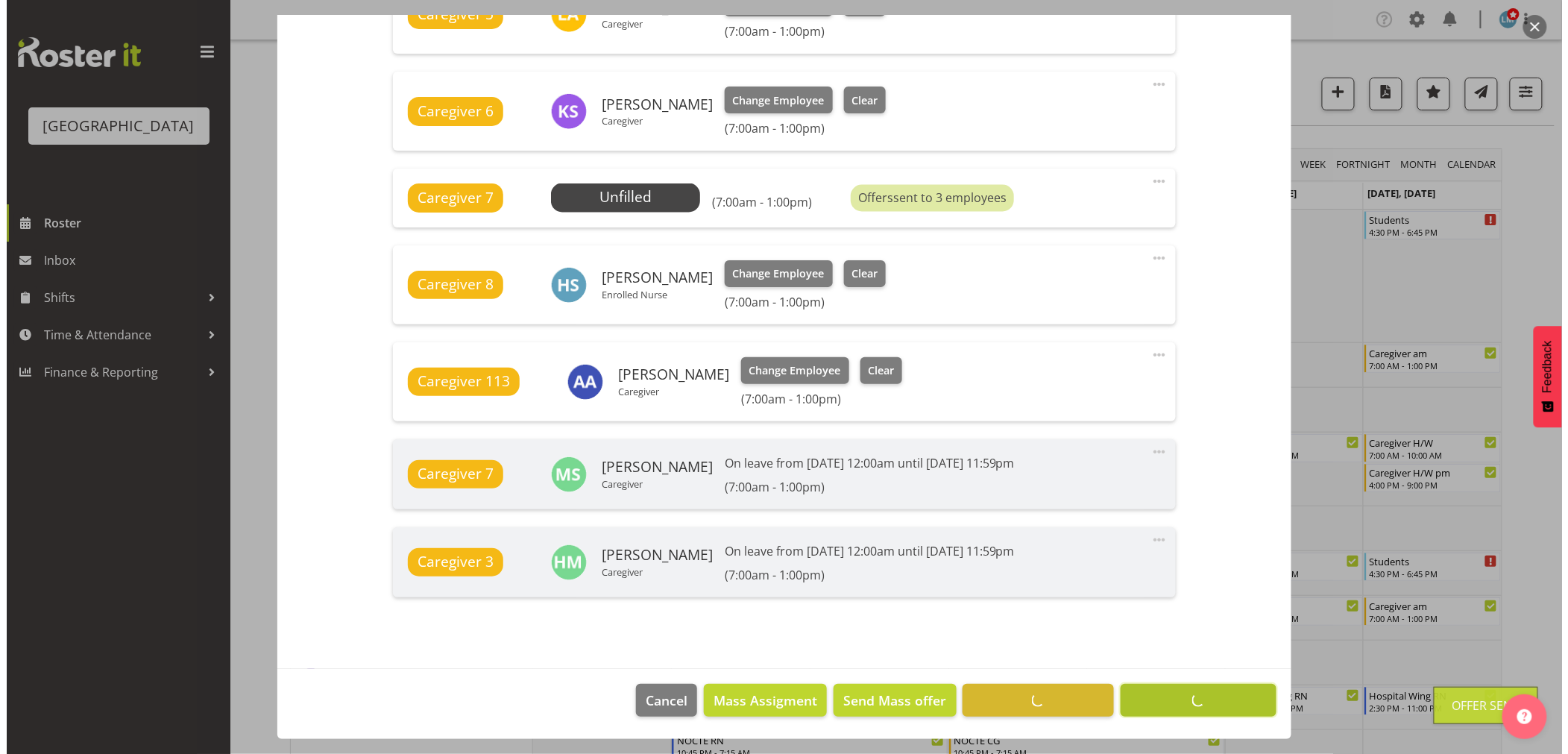
scroll to position [980, 0]
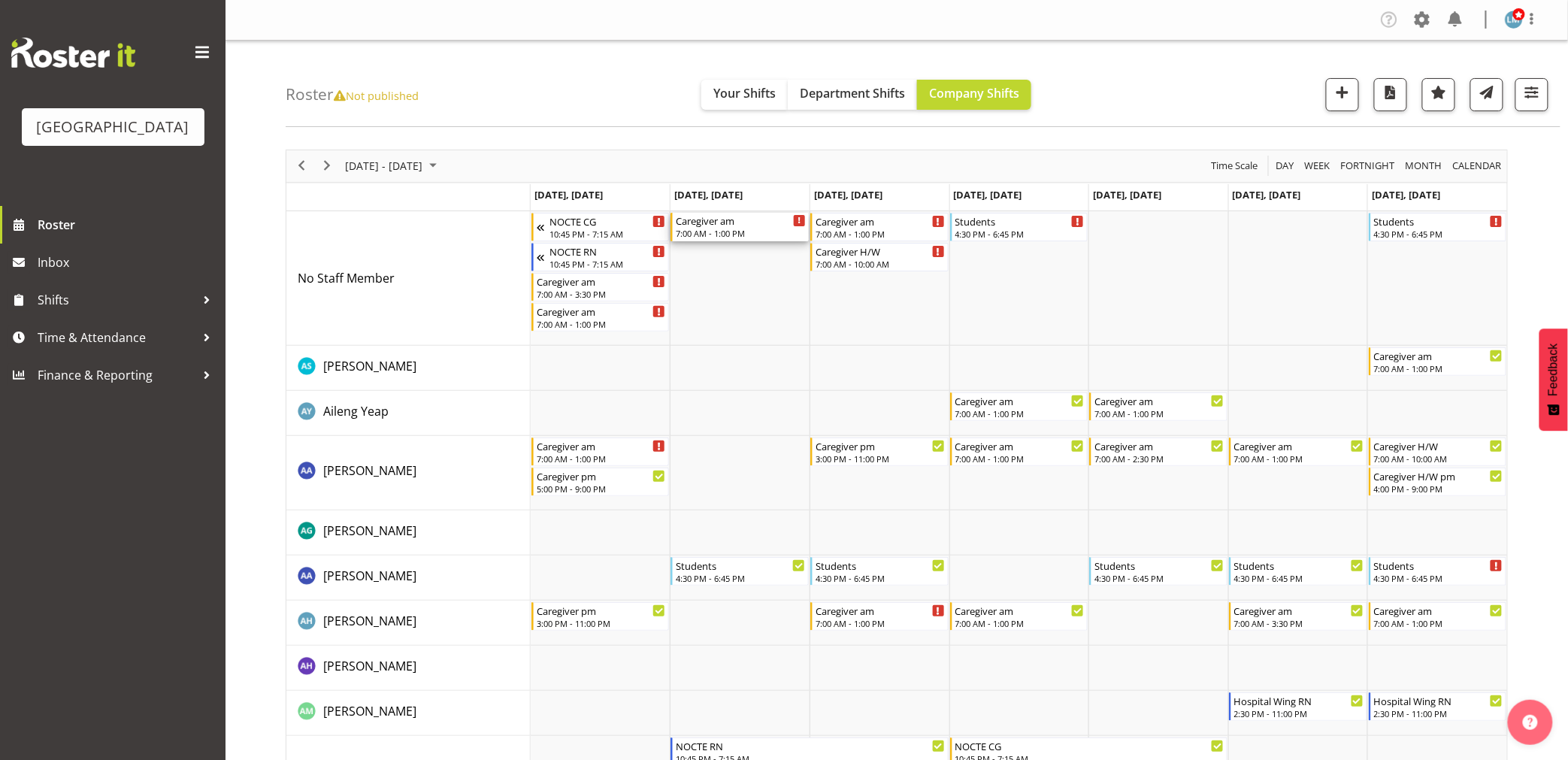
click at [715, 230] on div "7:00 AM - 1:00 PM" at bounding box center [740, 233] width 130 height 12
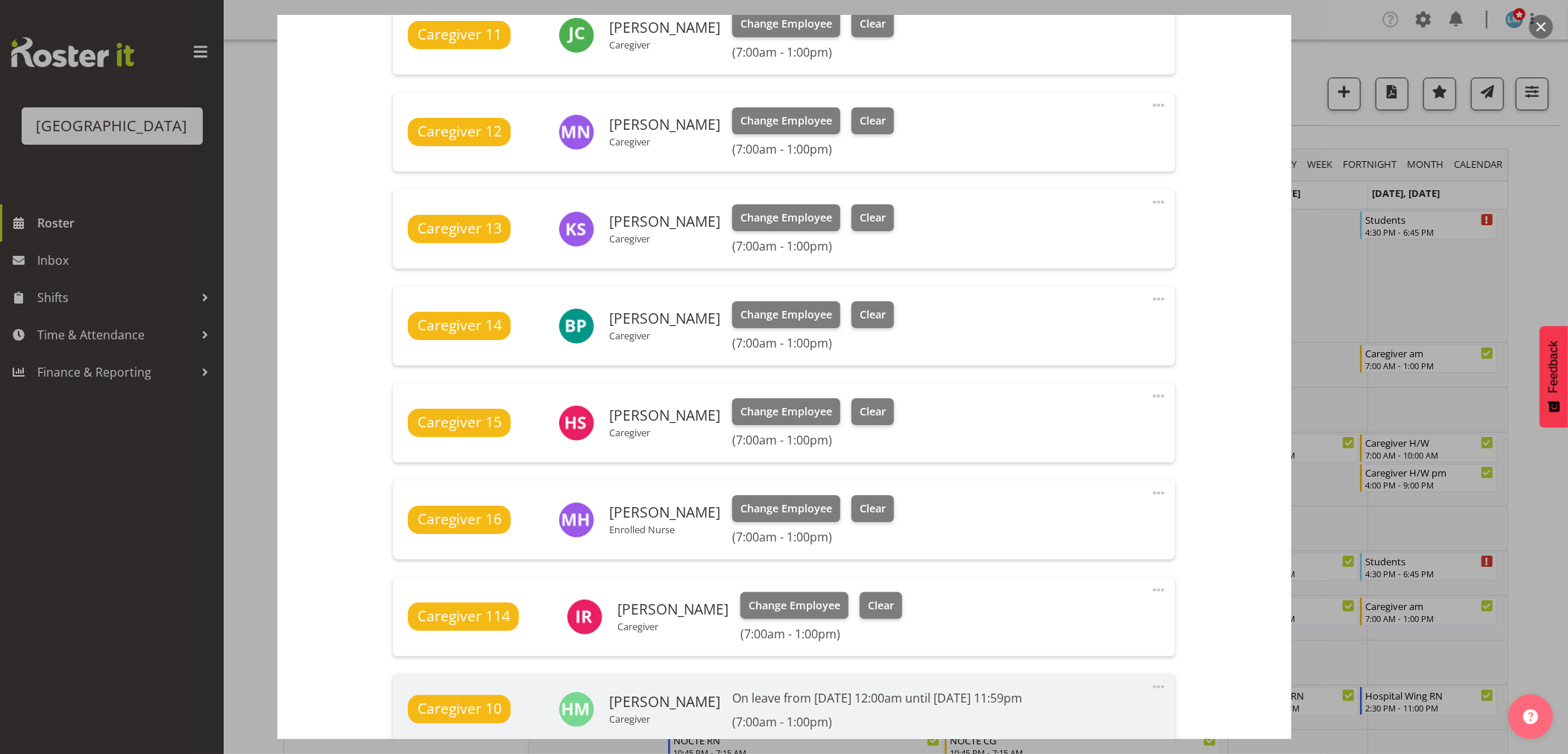
scroll to position [952, 0]
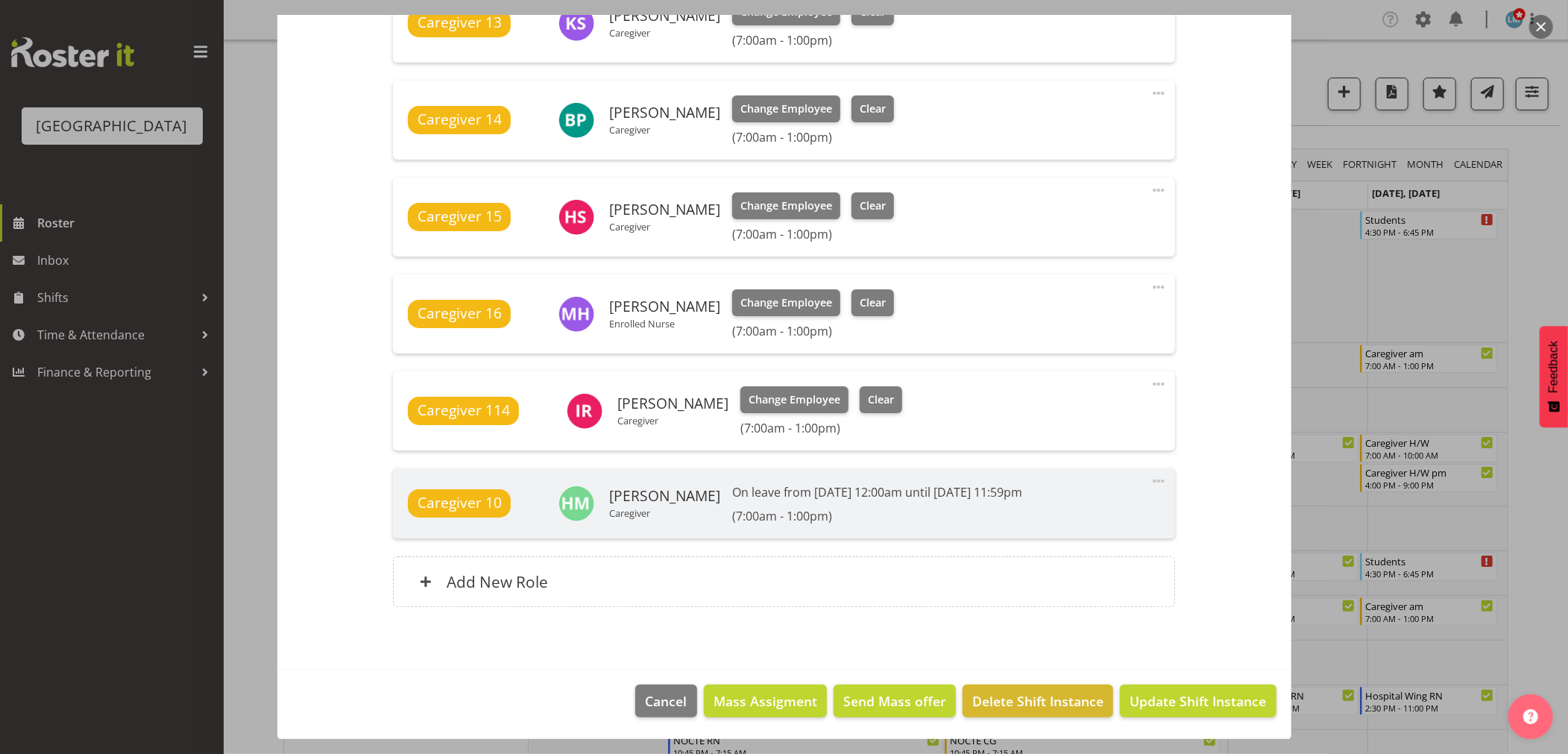
click at [1525, 234] on div at bounding box center [784, 377] width 1568 height 754
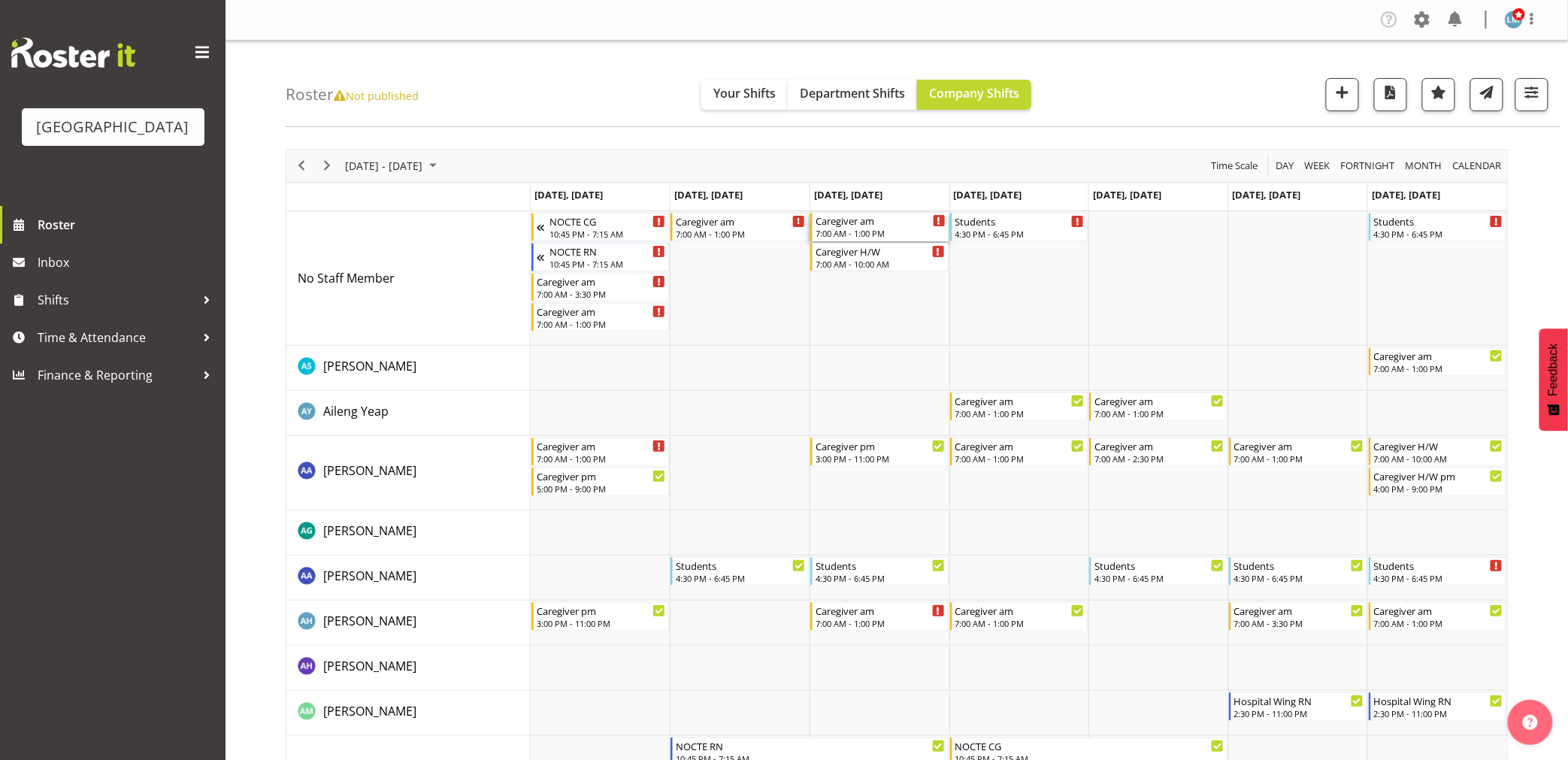
click at [883, 220] on div "Caregiver am" at bounding box center [880, 220] width 130 height 15
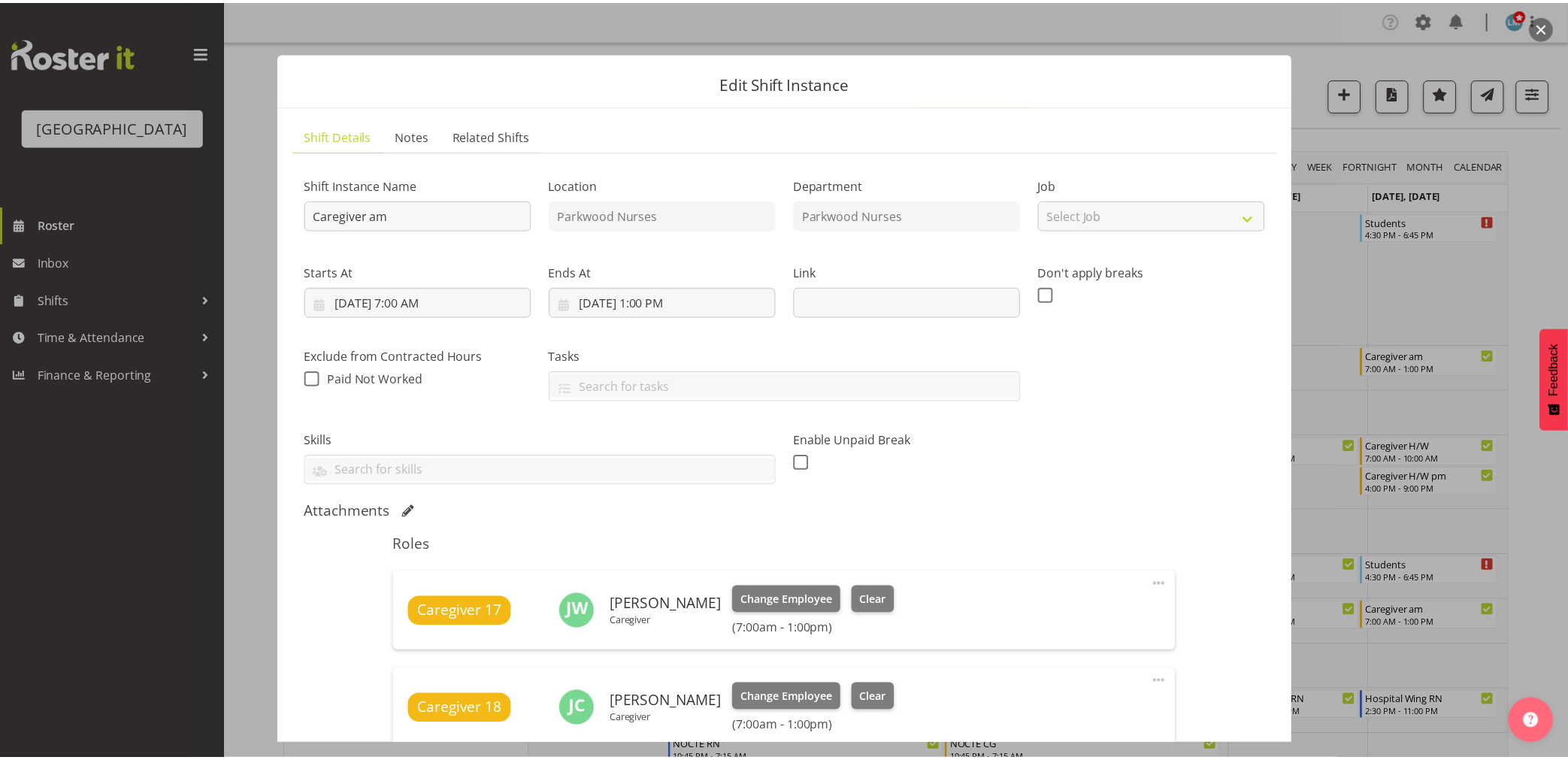
scroll to position [418, 0]
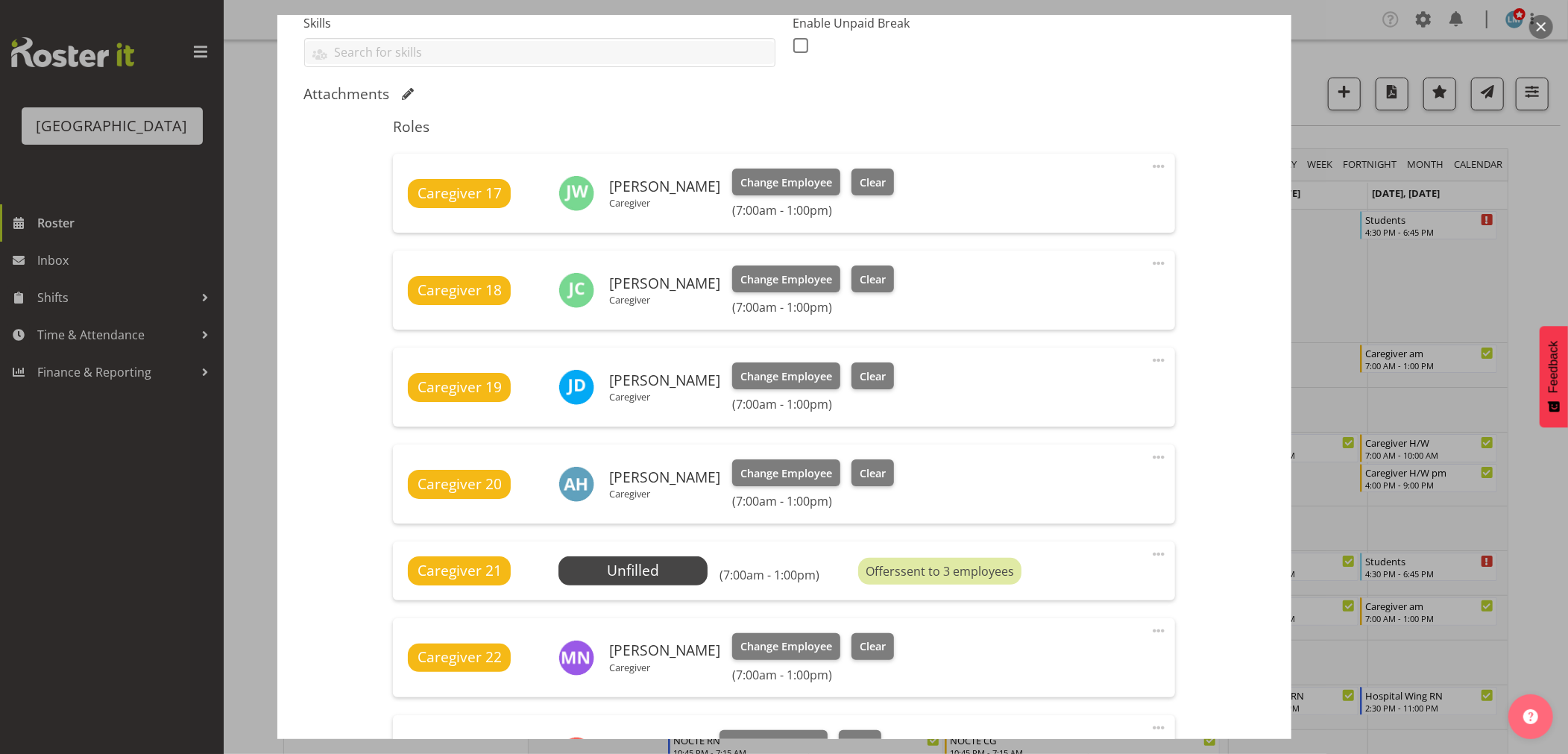
click at [1538, 181] on div at bounding box center [784, 377] width 1568 height 754
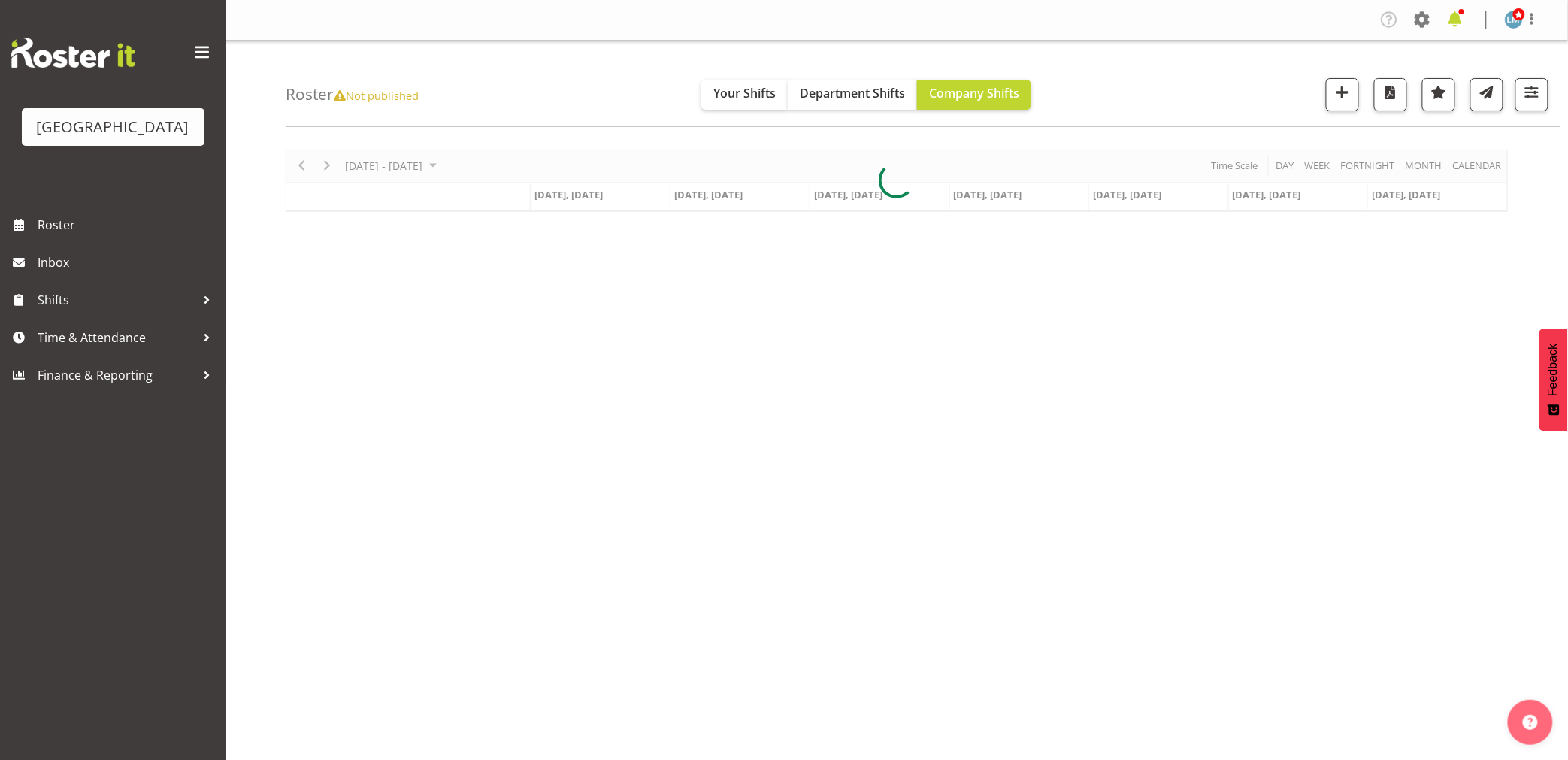
click at [1463, 18] on span at bounding box center [1456, 19] width 24 height 24
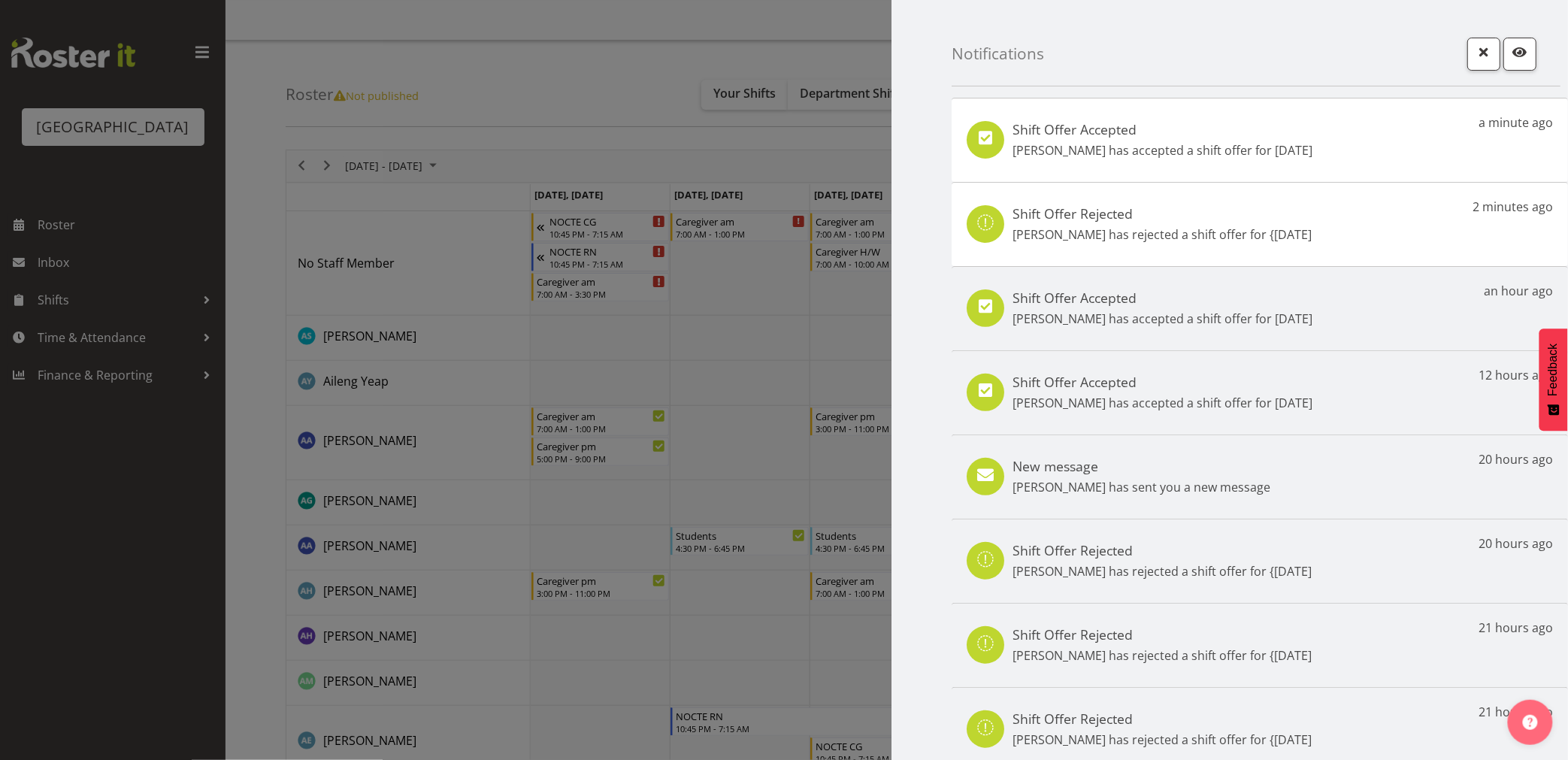
click at [93, 586] on div at bounding box center [784, 380] width 1568 height 760
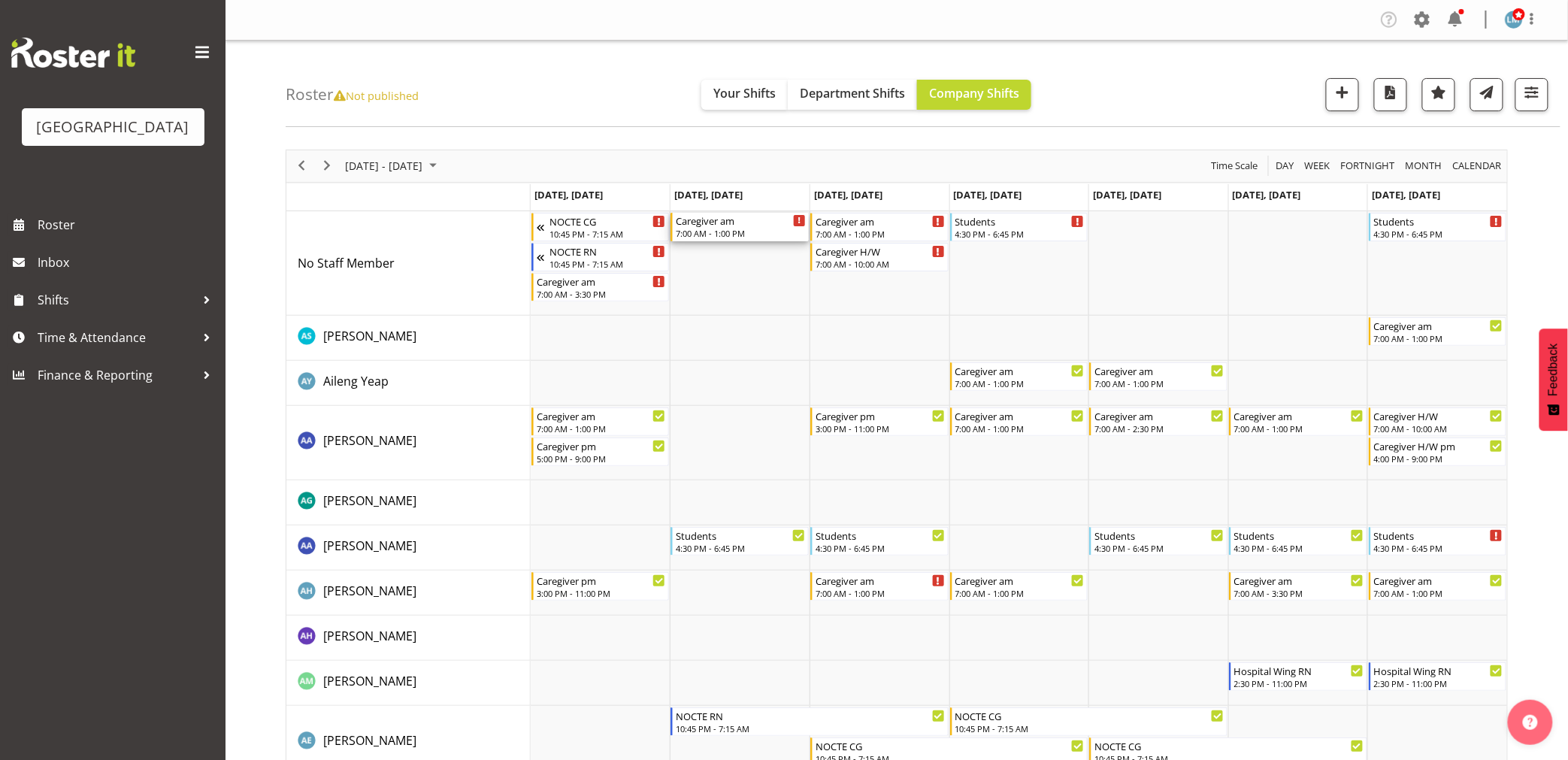
click at [739, 226] on div "Caregiver am" at bounding box center [740, 220] width 130 height 15
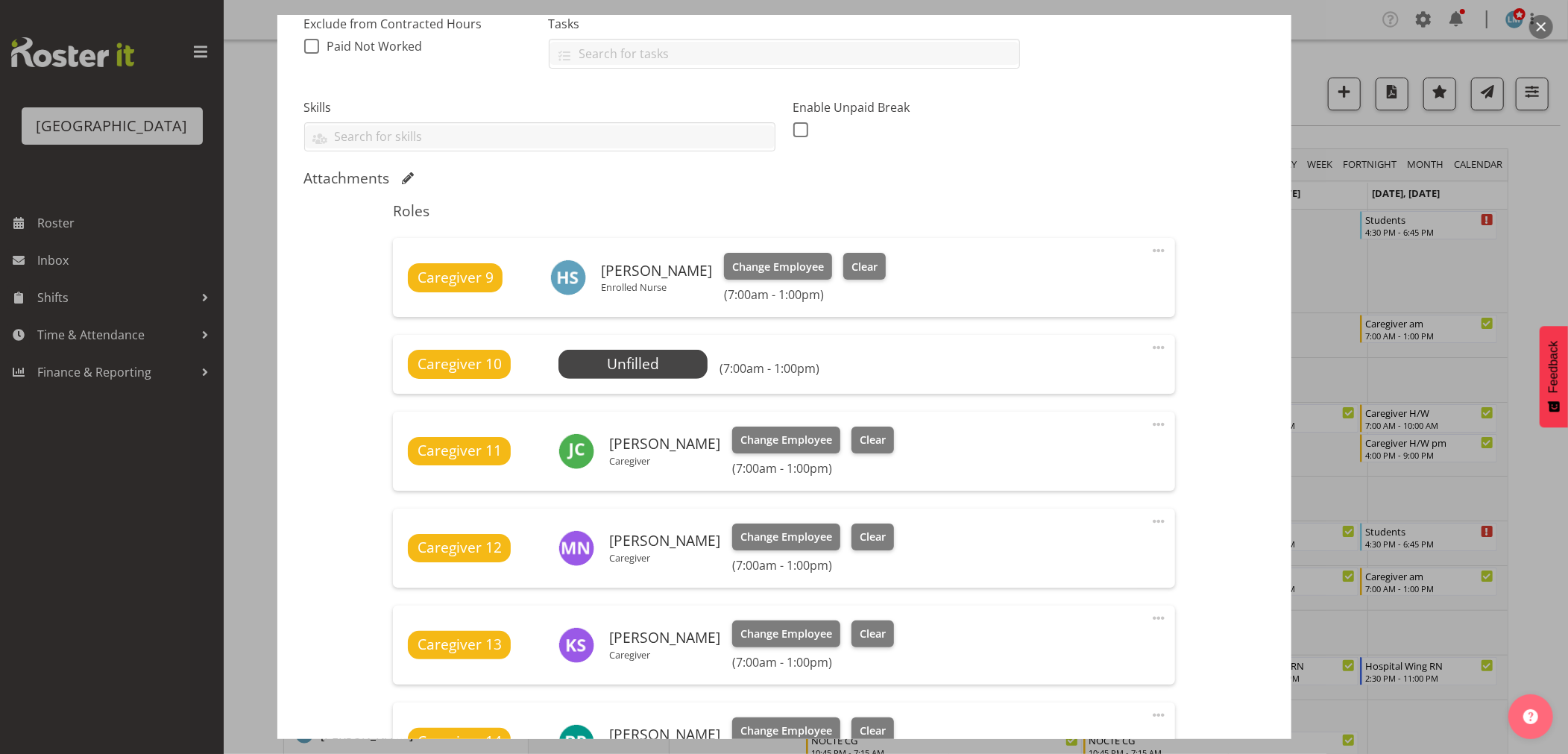
scroll to position [331, 0]
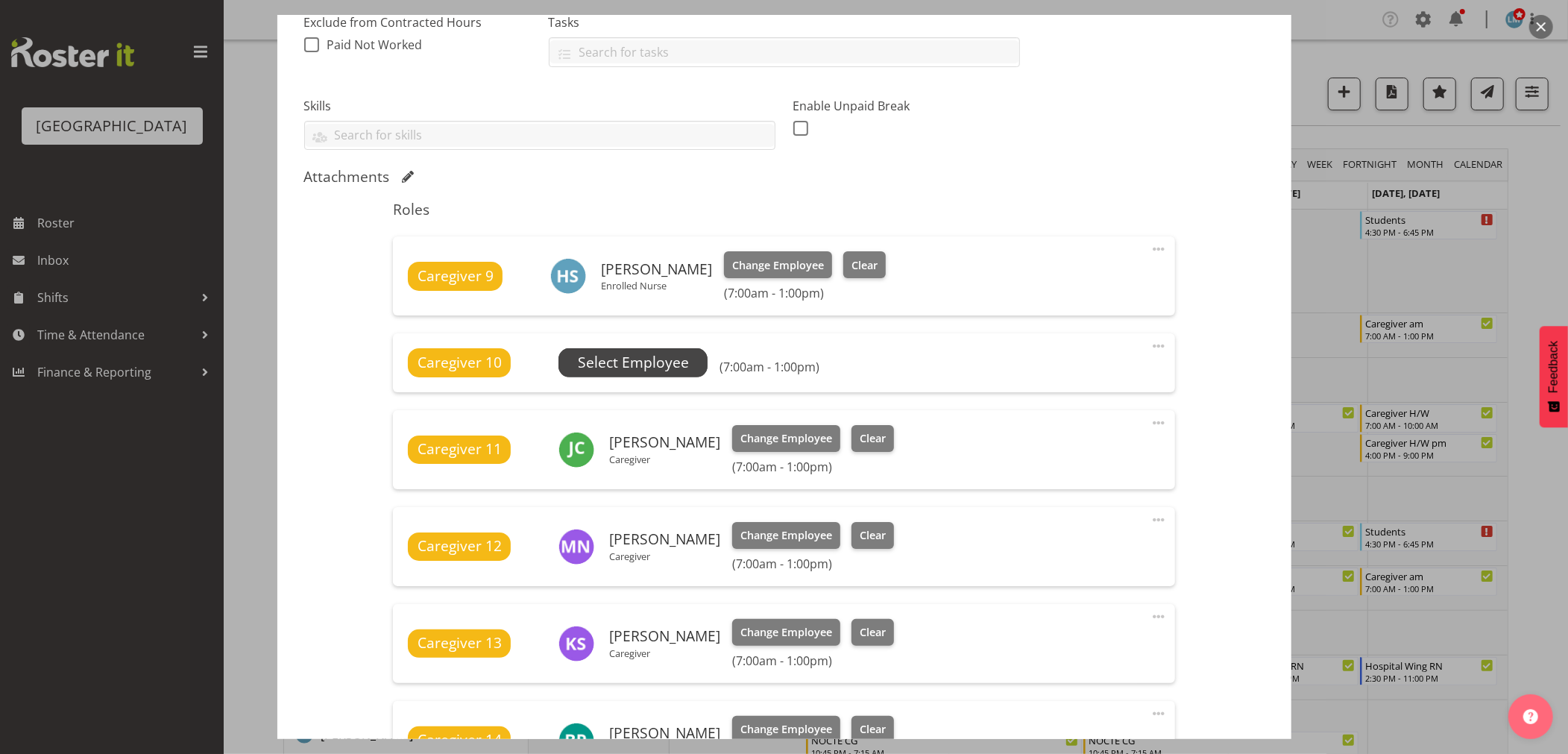
click at [652, 364] on span "Select Employee" at bounding box center [633, 362] width 111 height 21
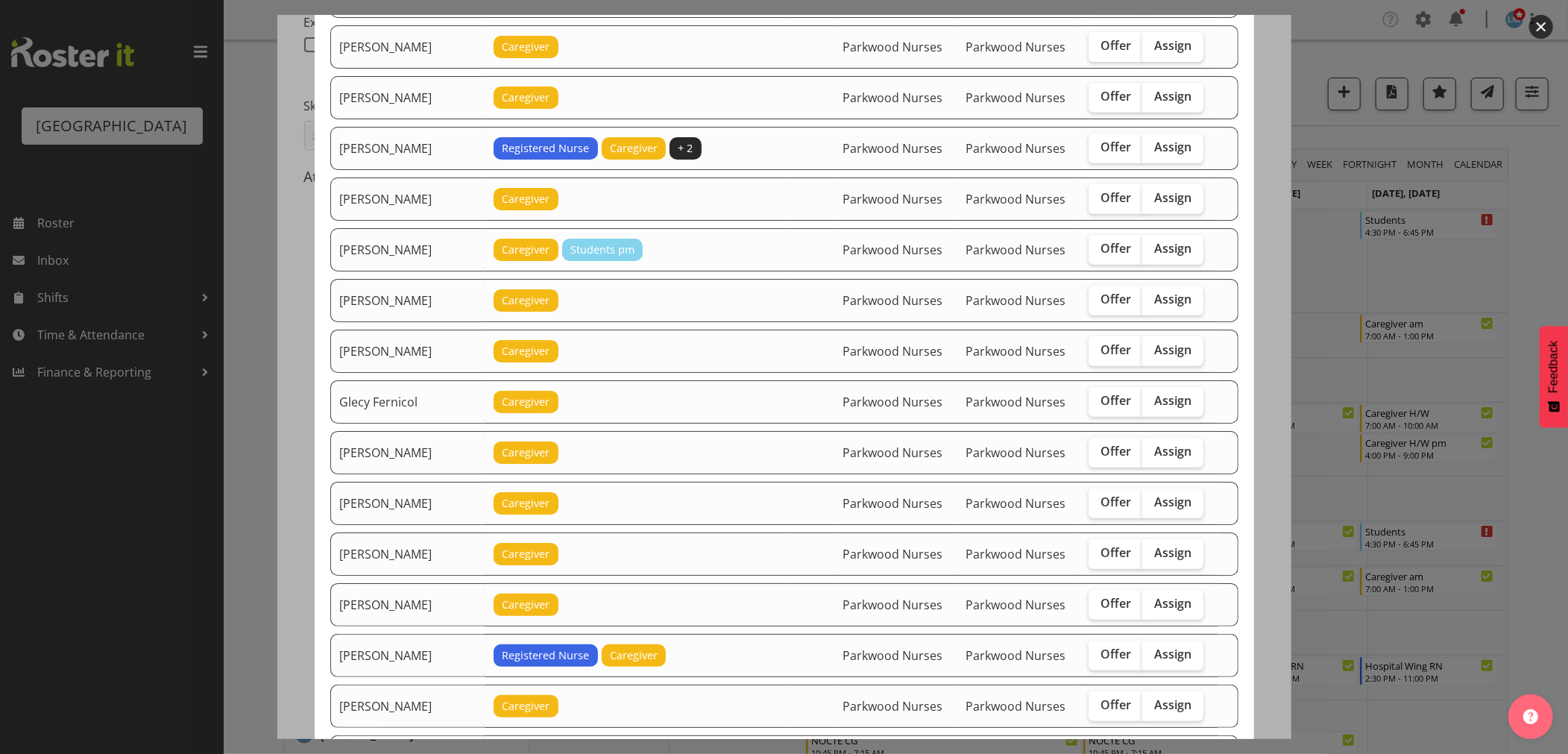
scroll to position [746, 0]
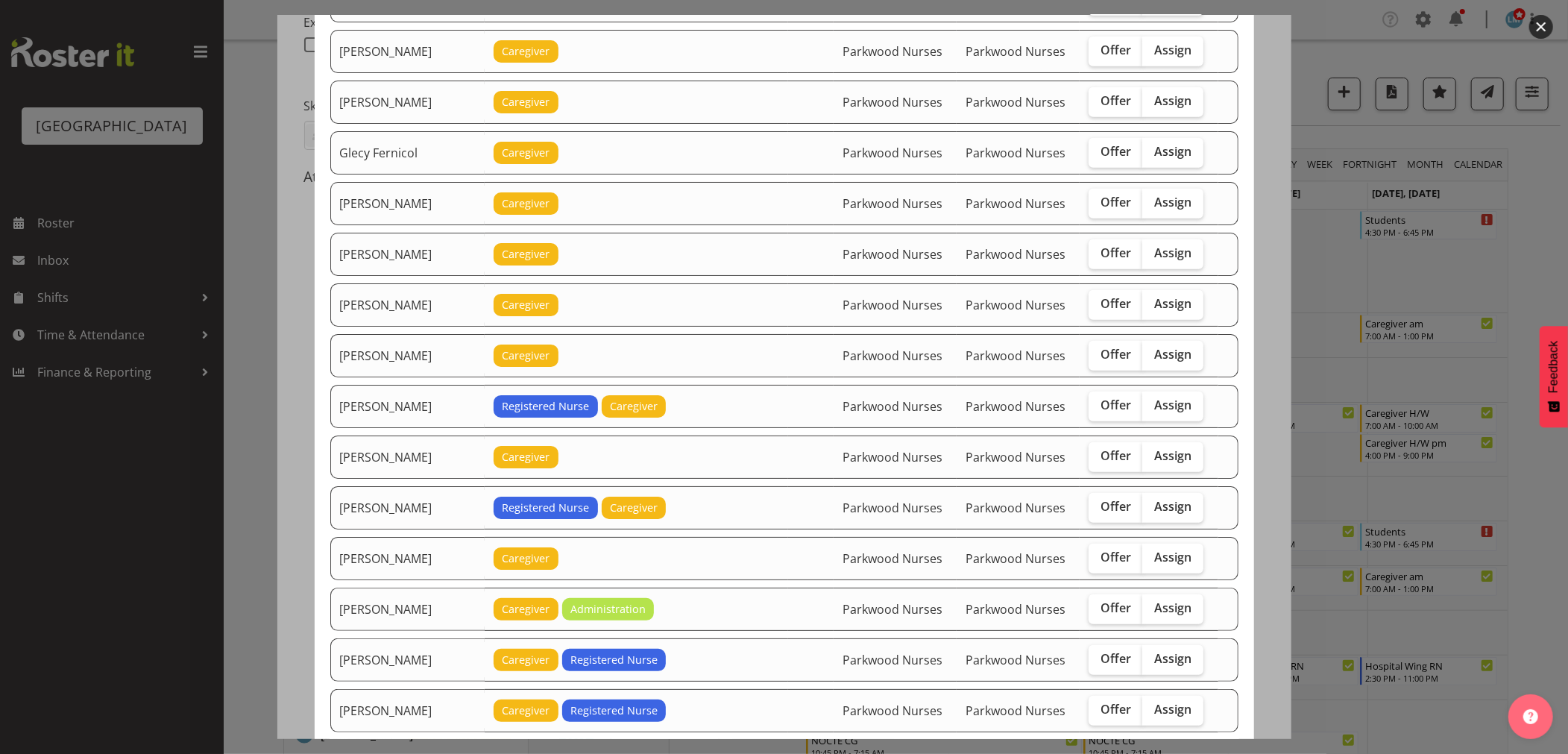
drag, startPoint x: 1106, startPoint y: 252, endPoint x: 1171, endPoint y: 324, distance: 97.0
click at [1107, 254] on span "Offer" at bounding box center [1115, 253] width 30 height 15
click at [1099, 254] on input "Offer" at bounding box center [1093, 253] width 10 height 10
checkbox input "true"
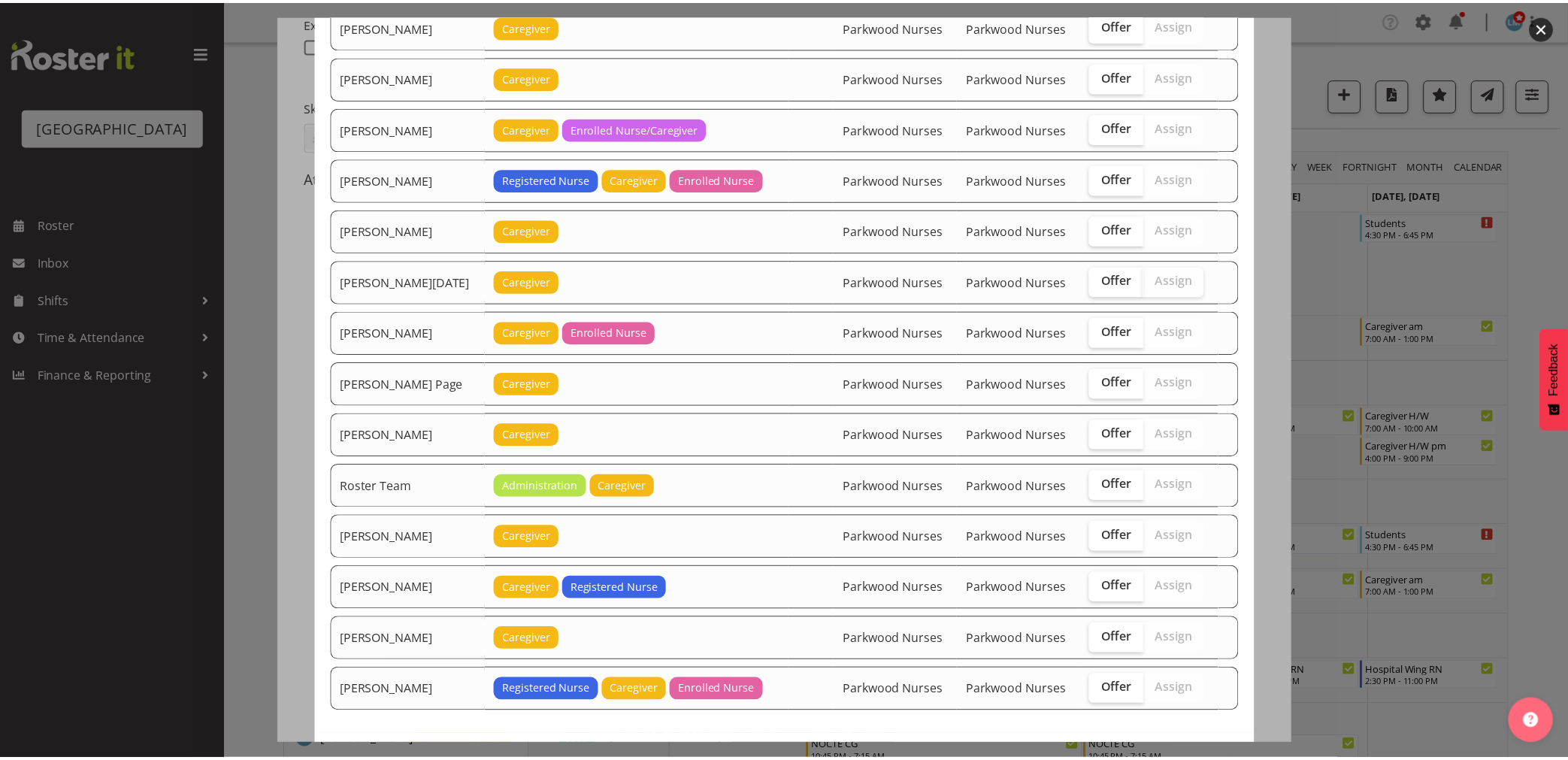
scroll to position [1766, 0]
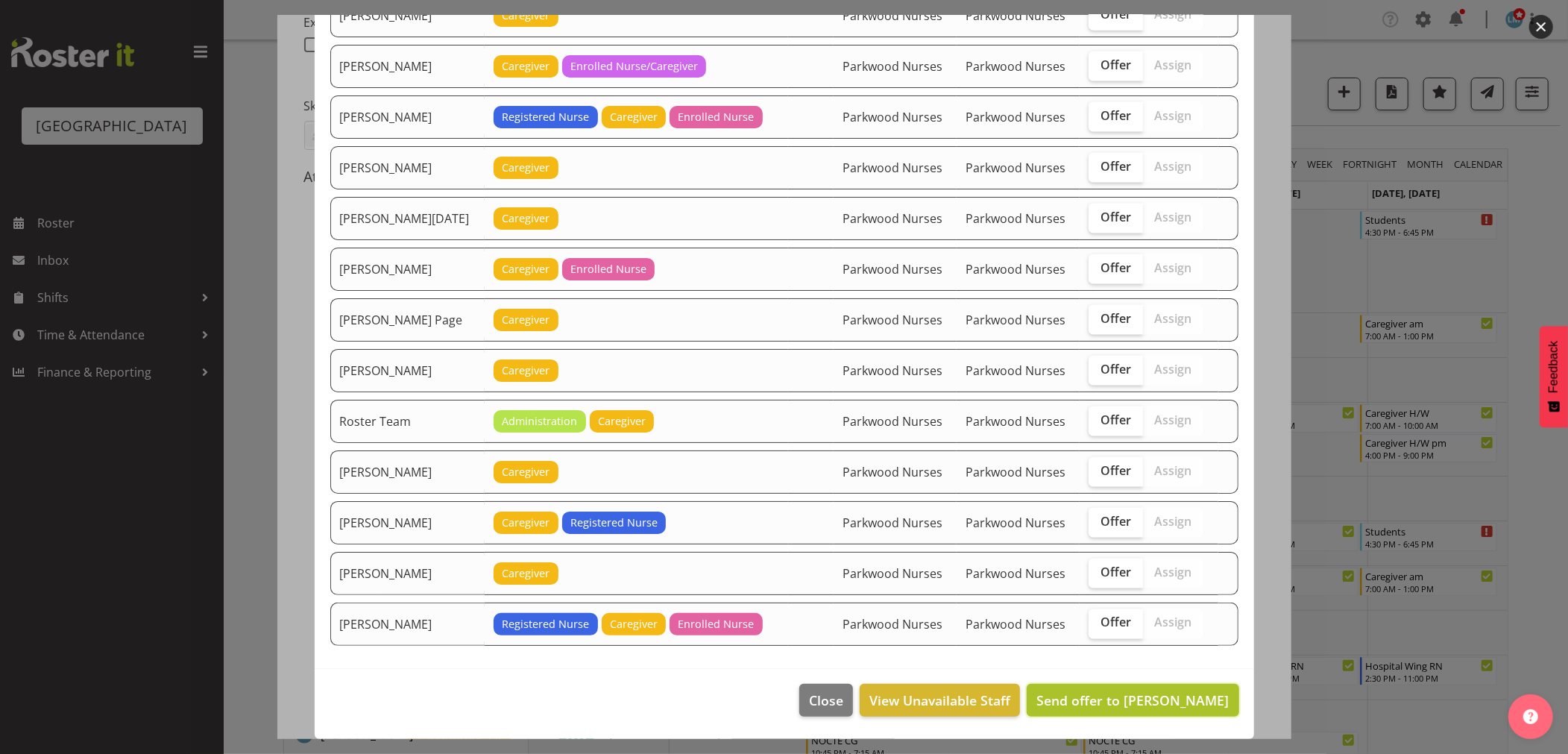
click at [1163, 691] on span "Send offer to Jamilla Lockyer" at bounding box center [1132, 700] width 192 height 17
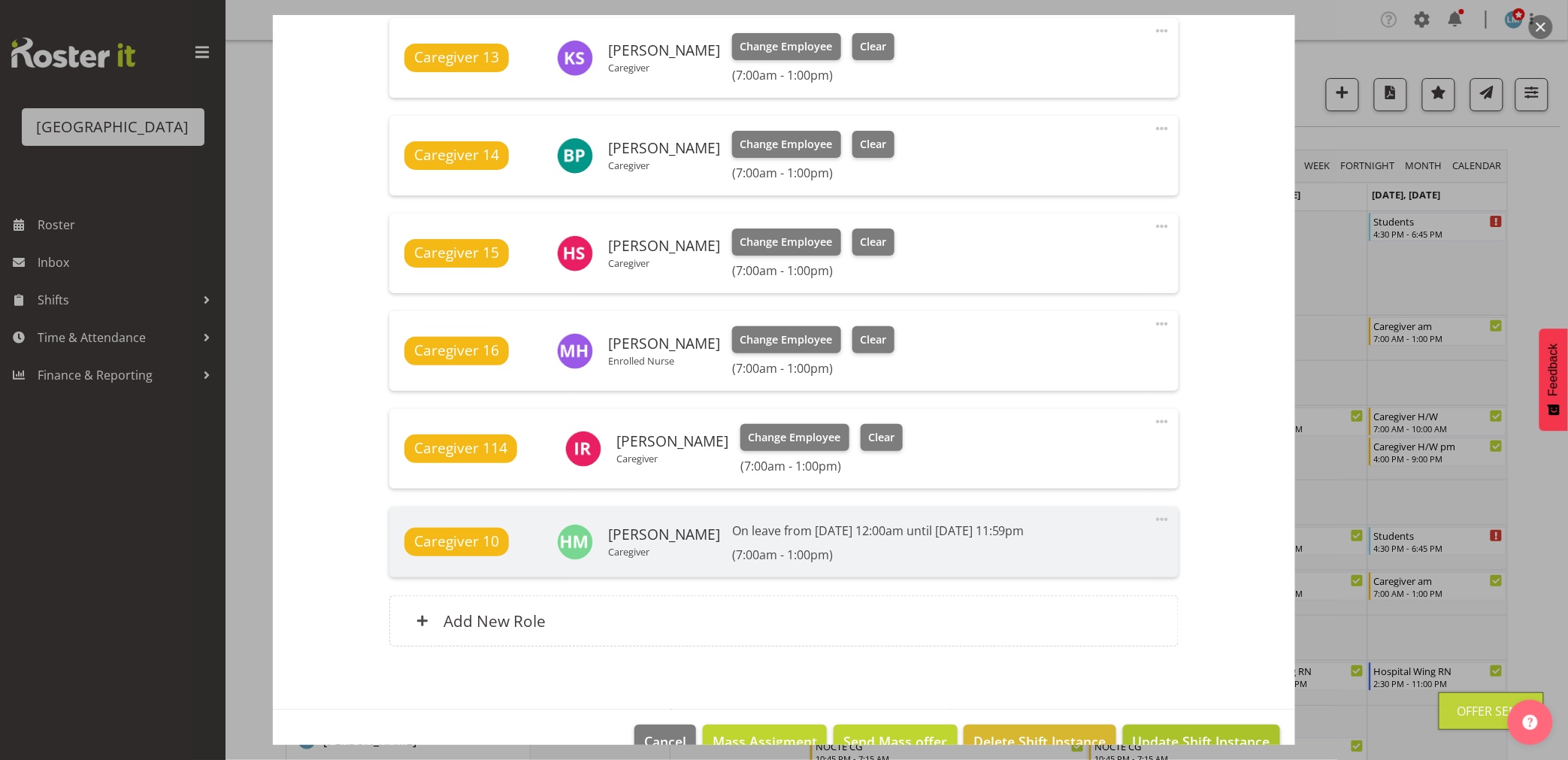
scroll to position [960, 0]
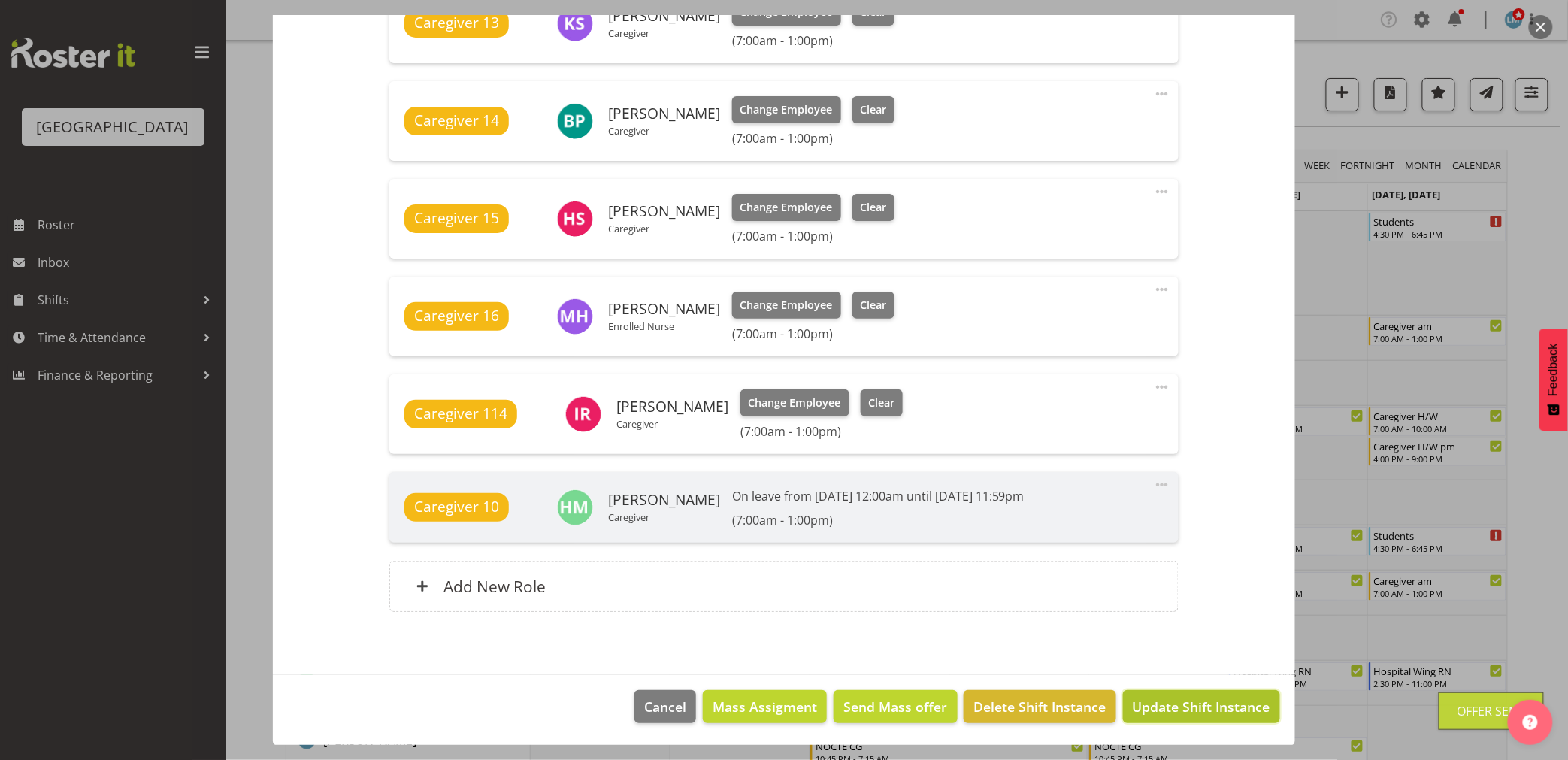
click at [1238, 710] on span "Update Shift Instance" at bounding box center [1202, 706] width 137 height 19
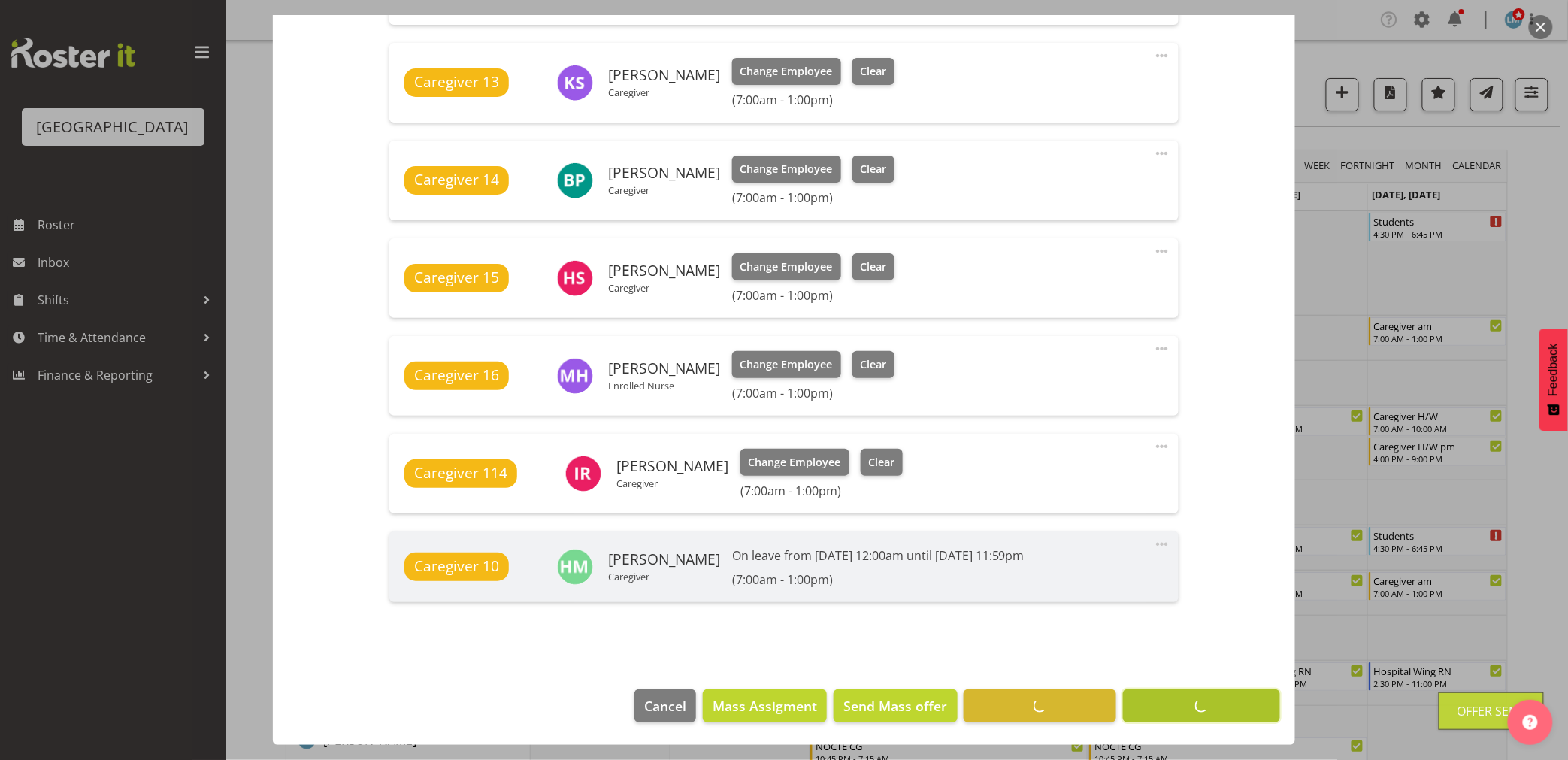
scroll to position [899, 0]
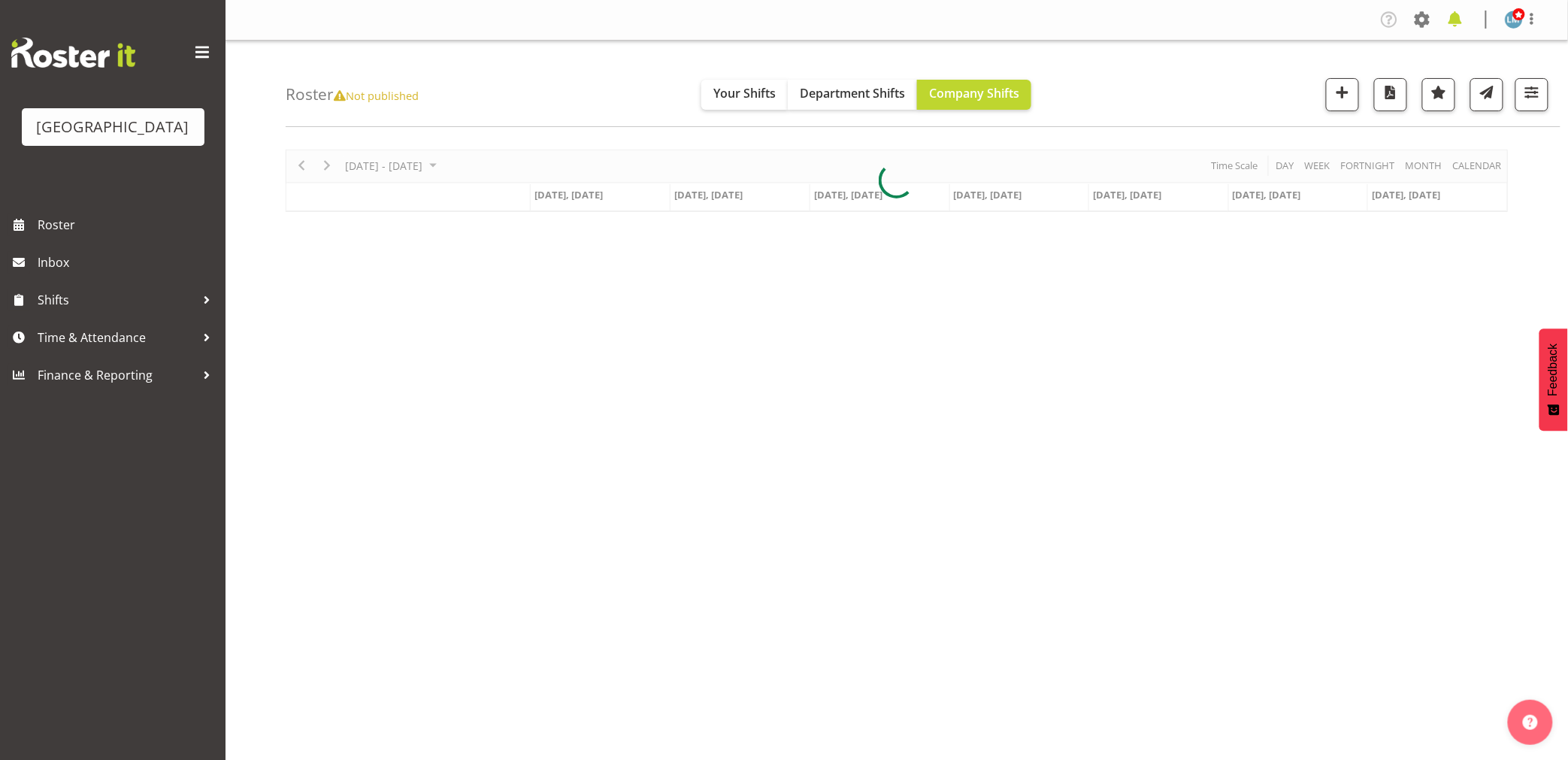
click at [1461, 29] on span at bounding box center [1456, 19] width 24 height 24
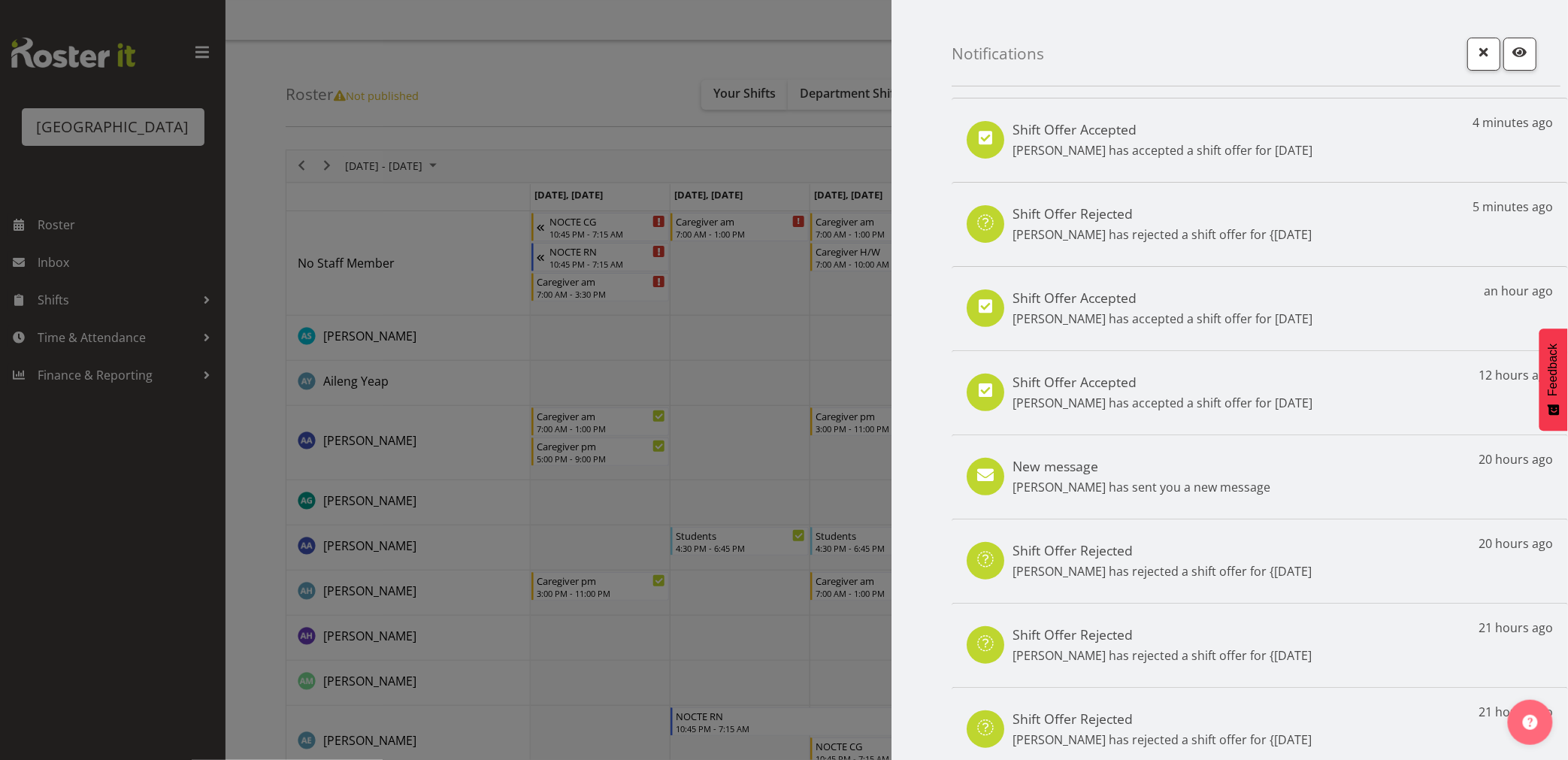
click at [129, 625] on div at bounding box center [784, 380] width 1568 height 760
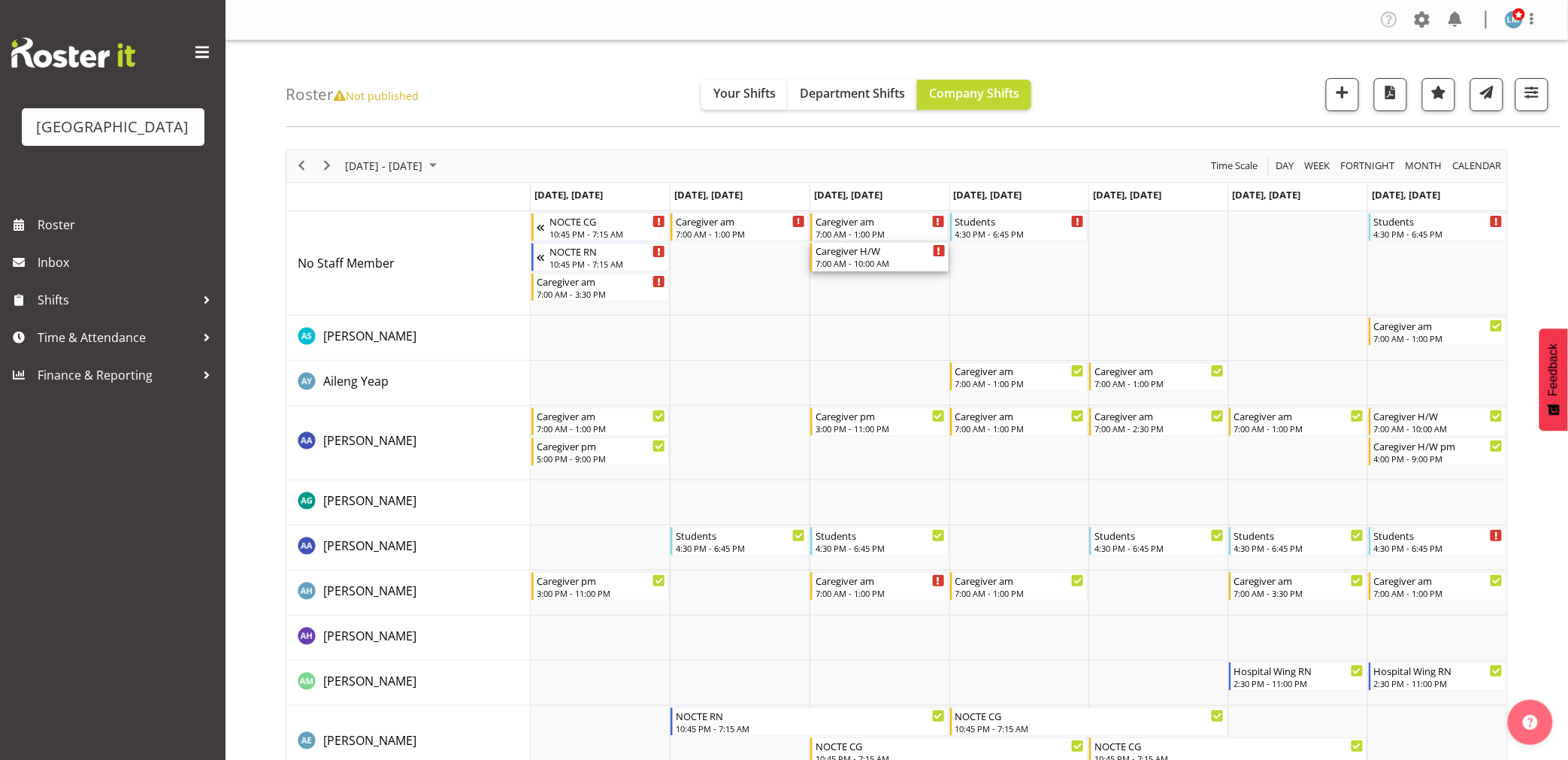
click at [876, 257] on div "Caregiver H/W 7:00 AM - 10:00 AM" at bounding box center [880, 257] width 130 height 29
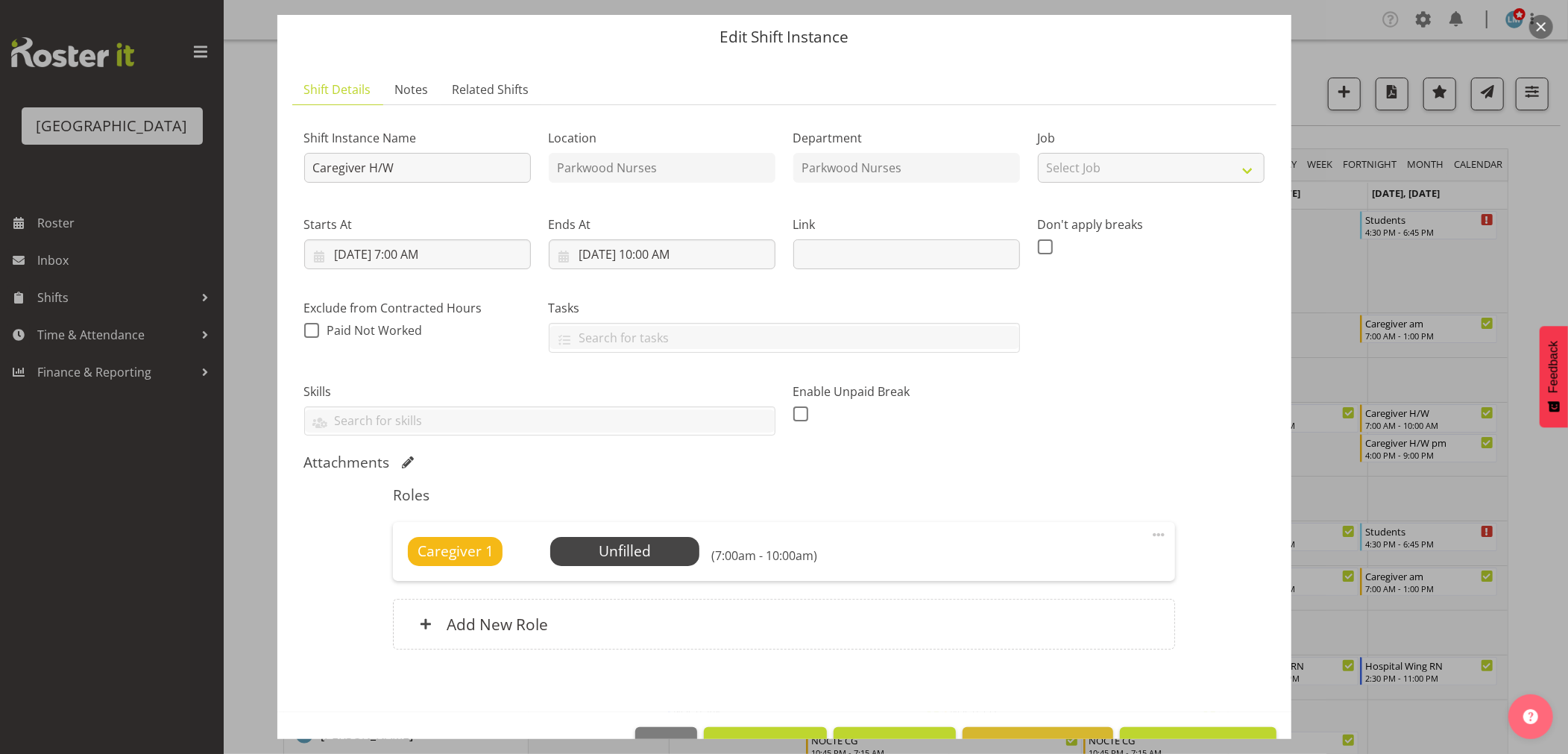
scroll to position [88, 0]
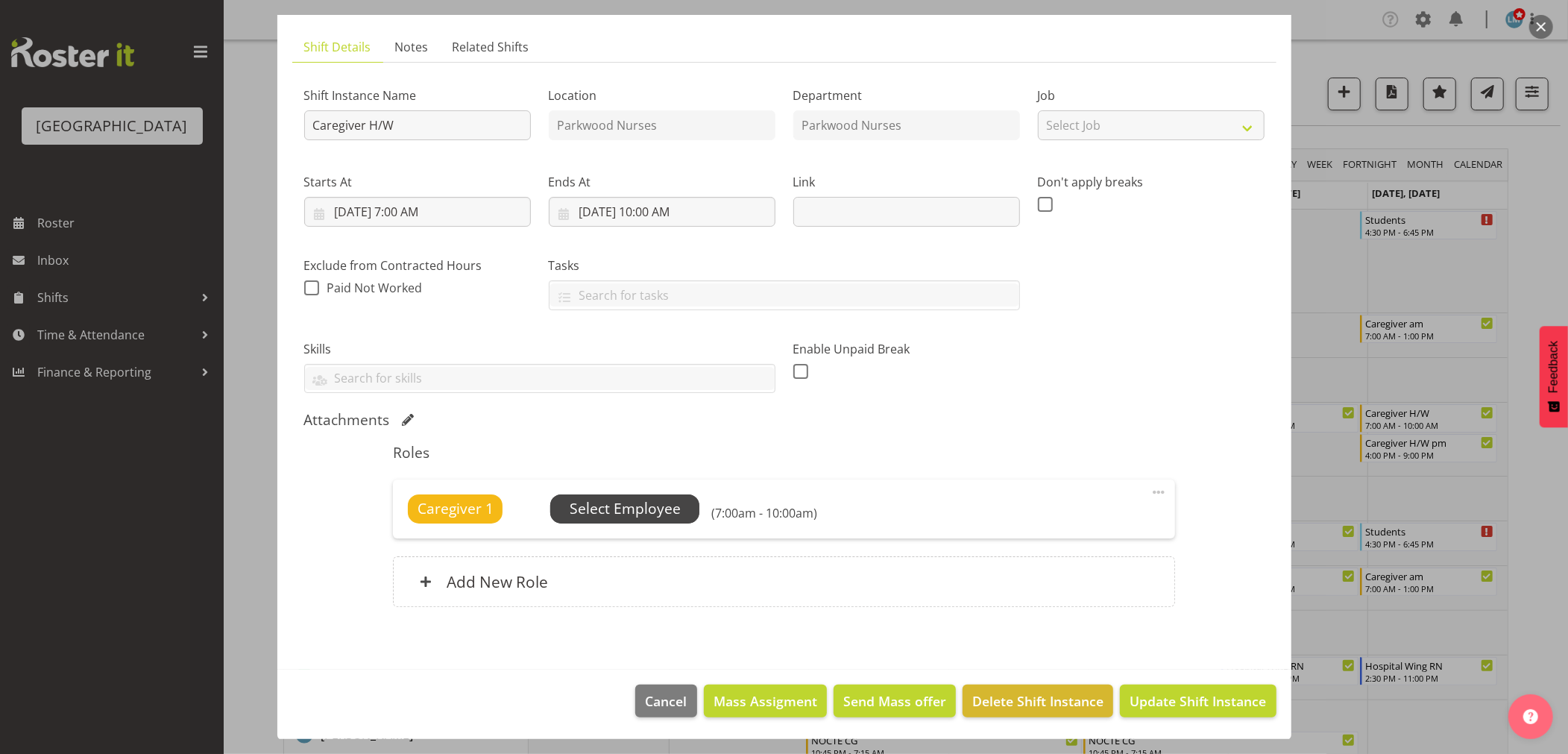
click at [682, 505] on span "Select Employee" at bounding box center [625, 508] width 149 height 29
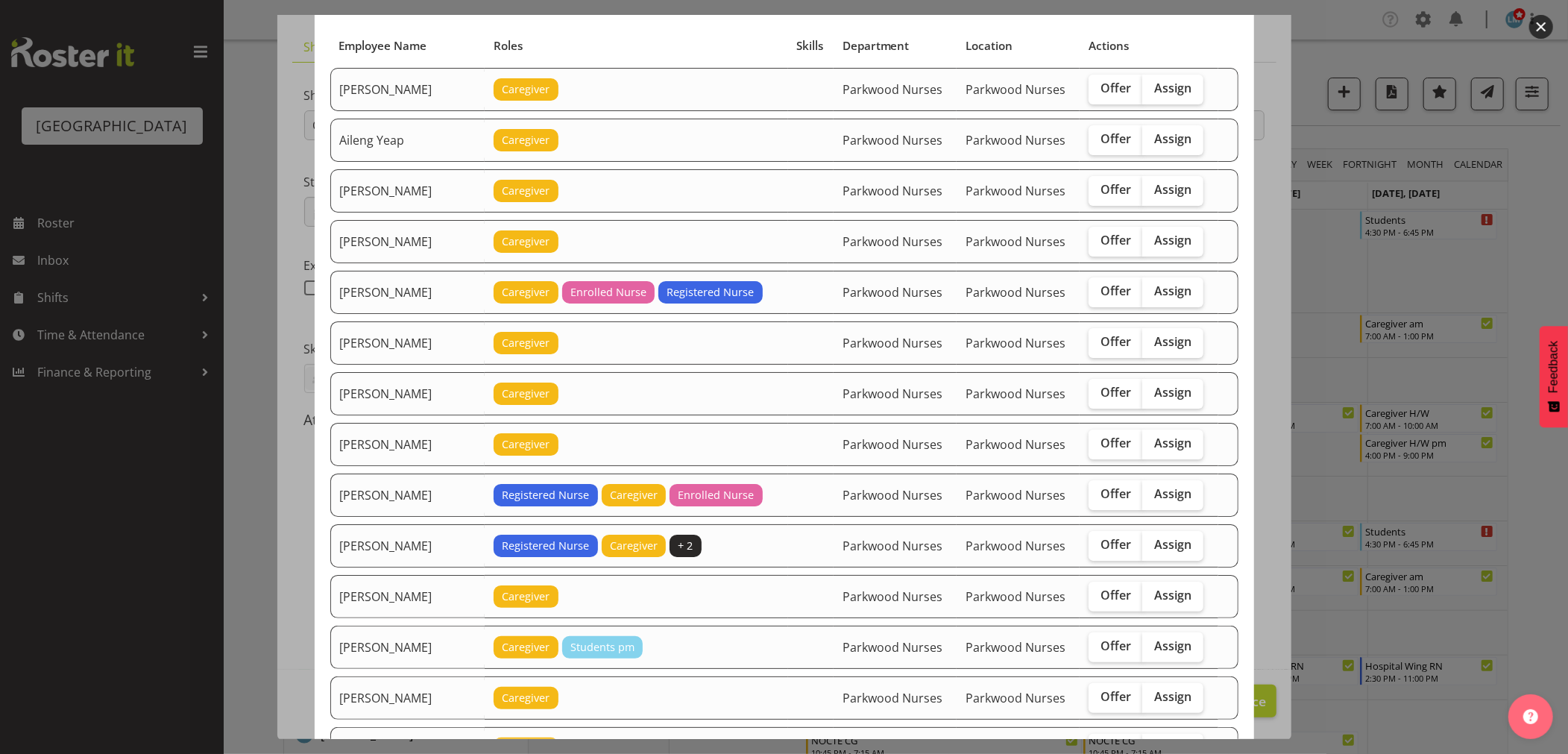
scroll to position [0, 0]
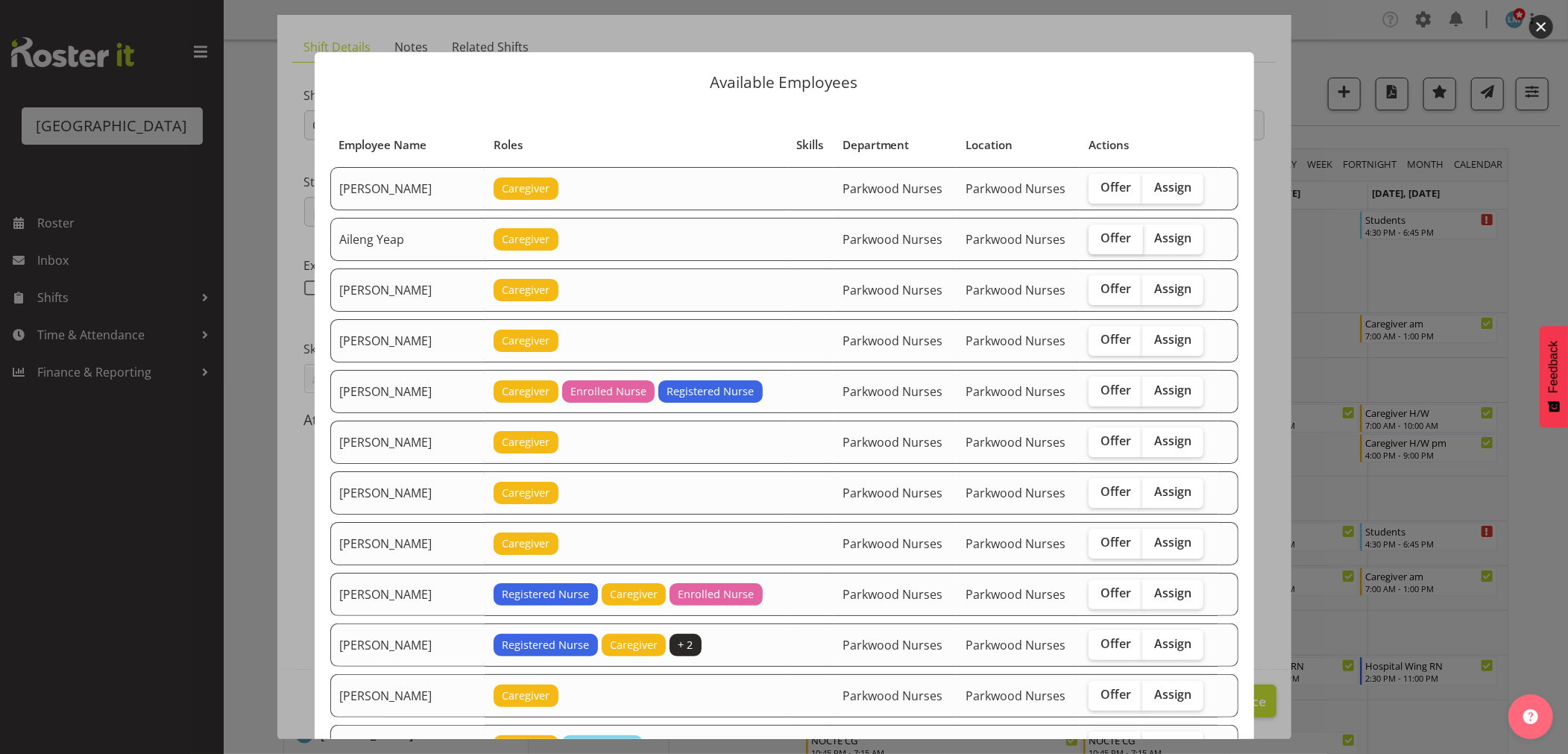
click at [1106, 242] on span "Offer" at bounding box center [1115, 238] width 30 height 15
click at [1099, 242] on input "Offer" at bounding box center [1093, 238] width 10 height 10
checkbox input "true"
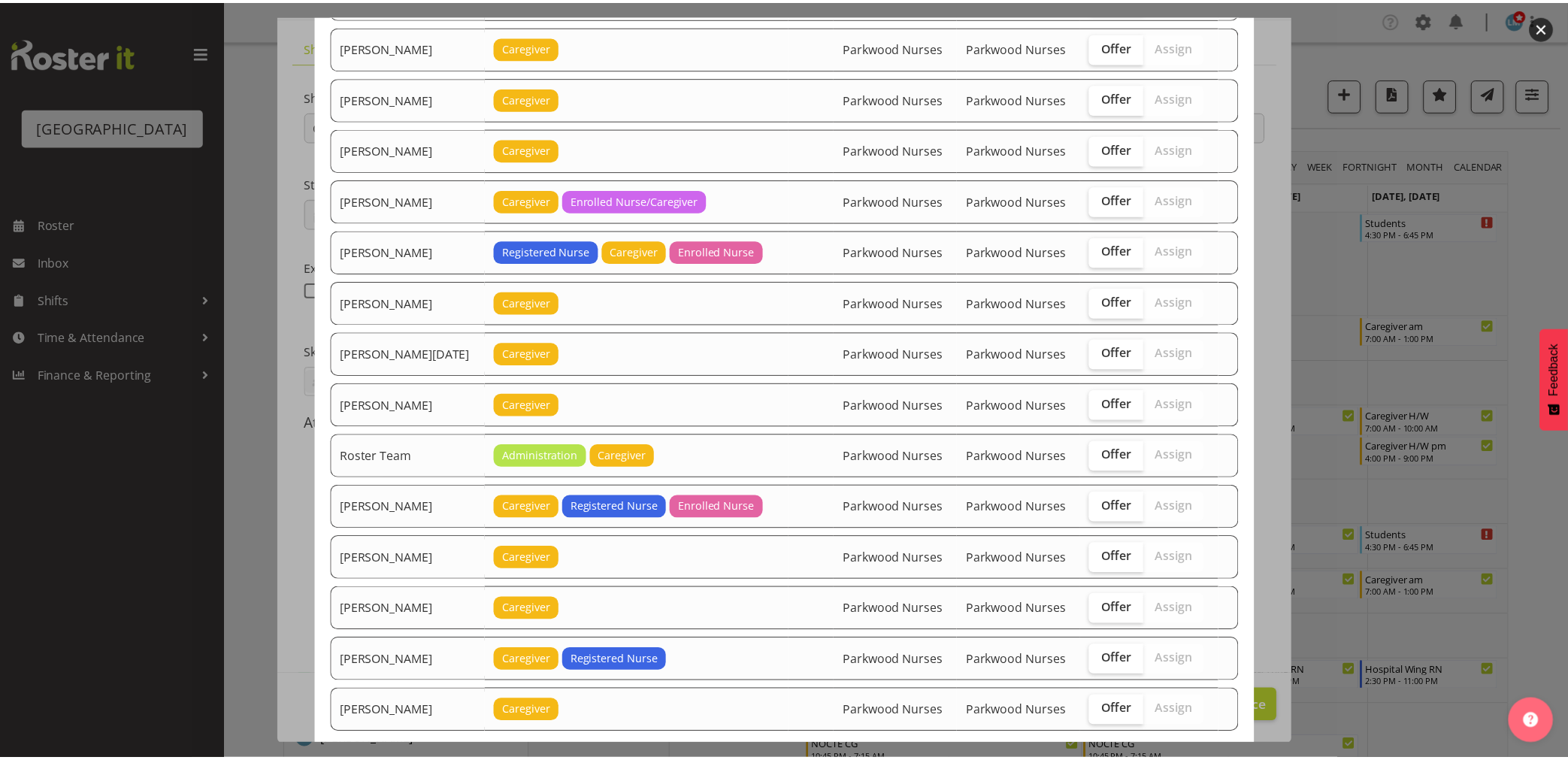
scroll to position [1817, 0]
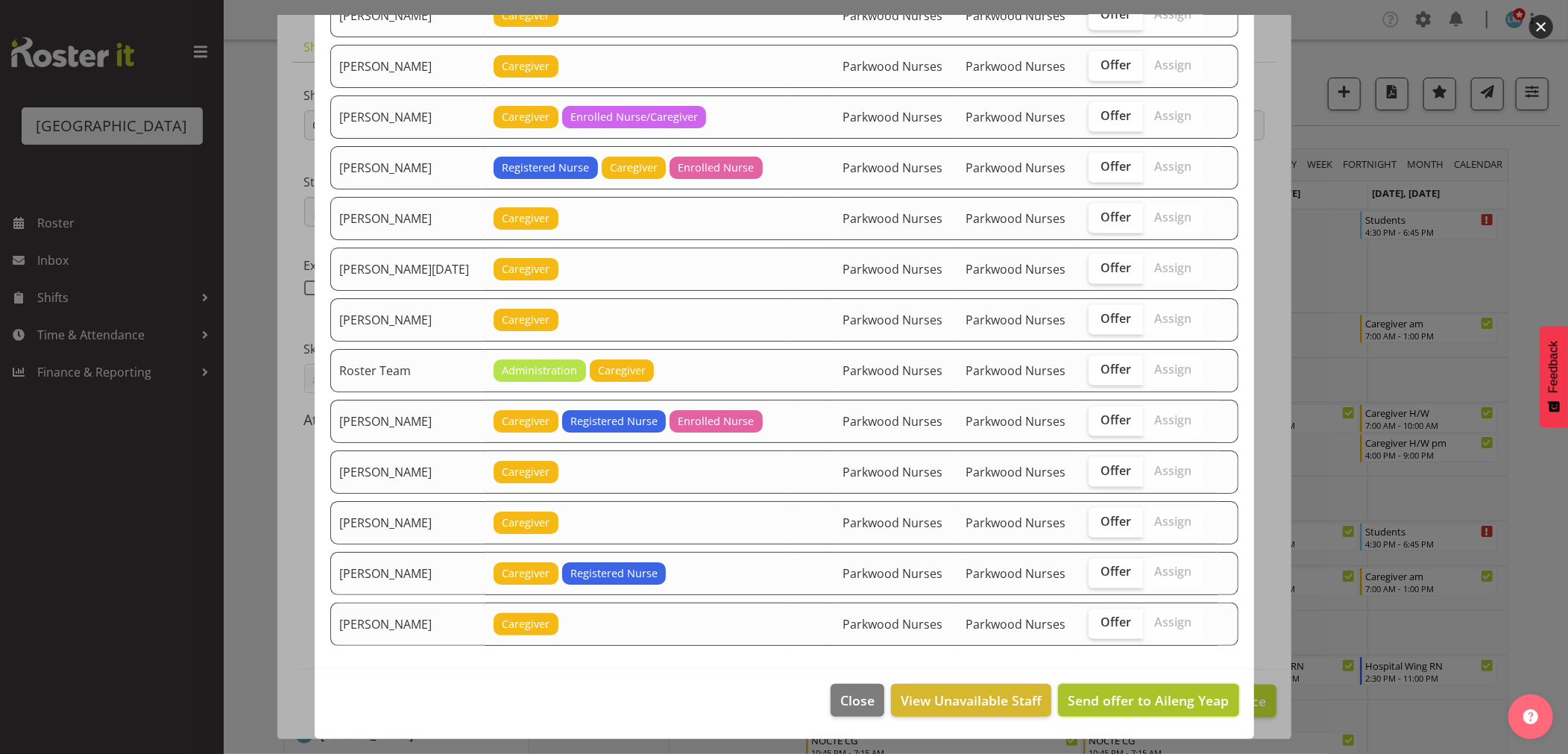
click at [1170, 703] on span "Send offer to Aileng Yeap" at bounding box center [1147, 700] width 161 height 17
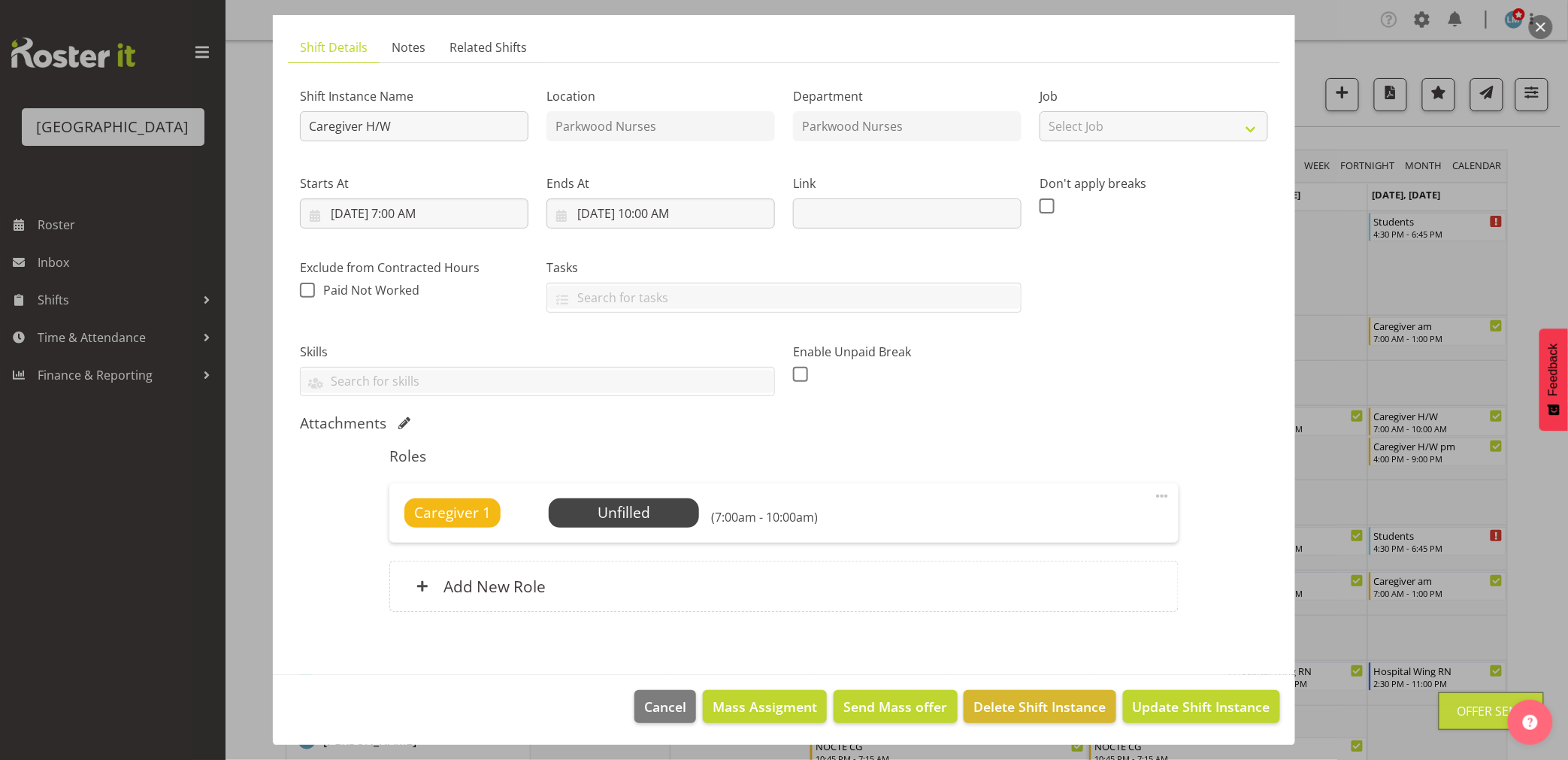
scroll to position [418, 0]
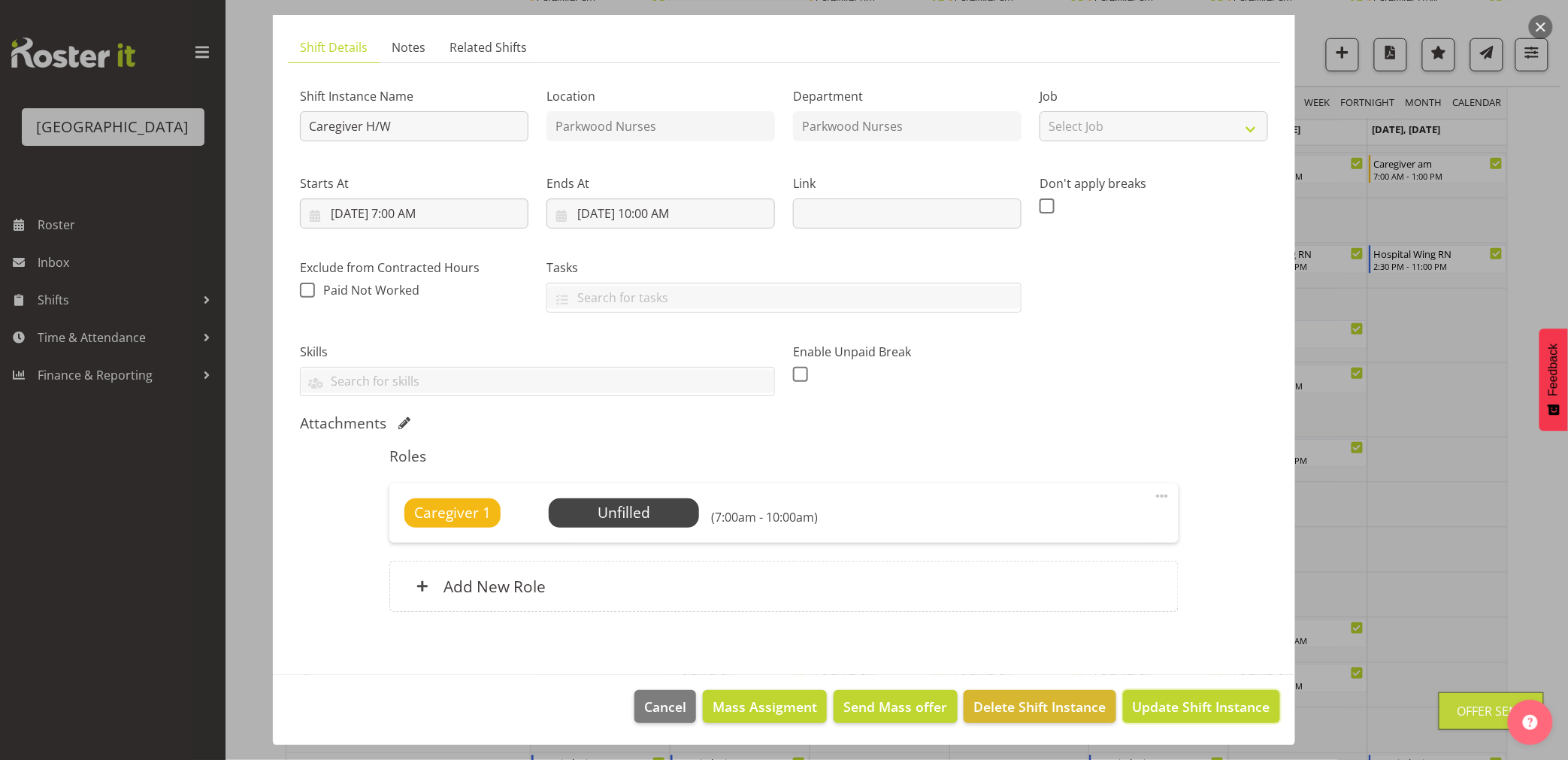
click at [1179, 709] on span "Update Shift Instance" at bounding box center [1202, 706] width 137 height 19
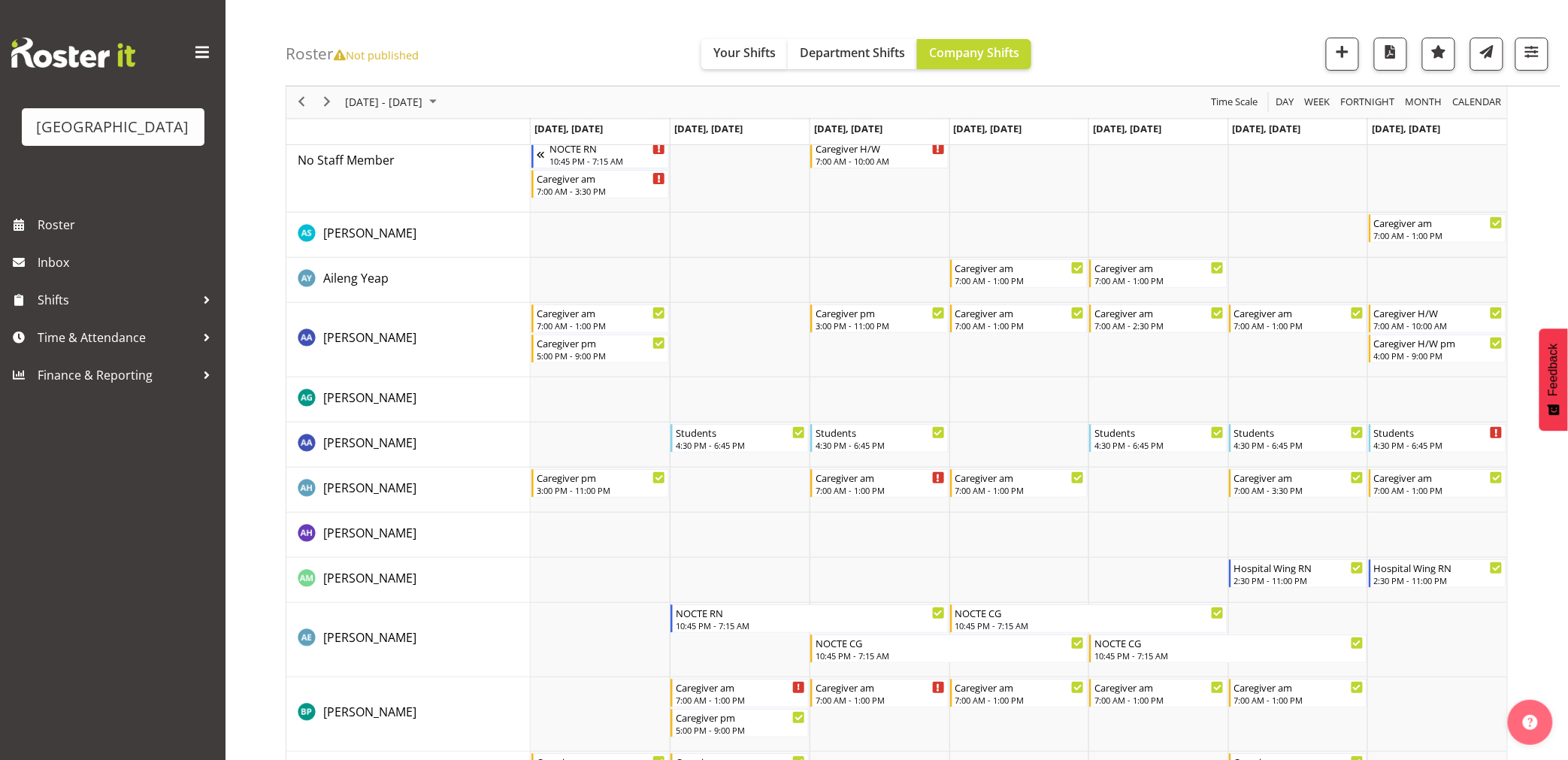
scroll to position [0, 0]
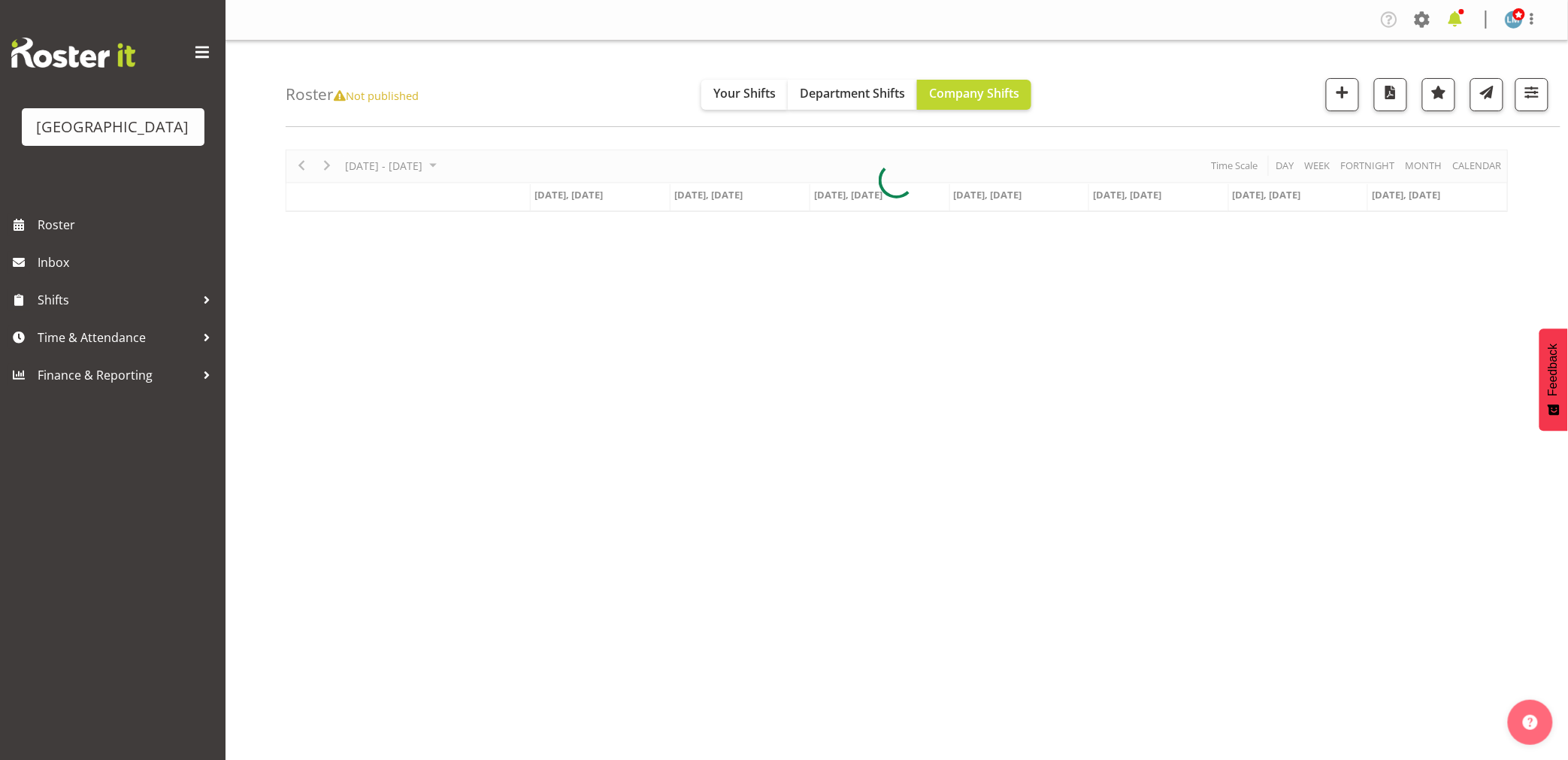
click at [1463, 23] on span at bounding box center [1456, 19] width 24 height 24
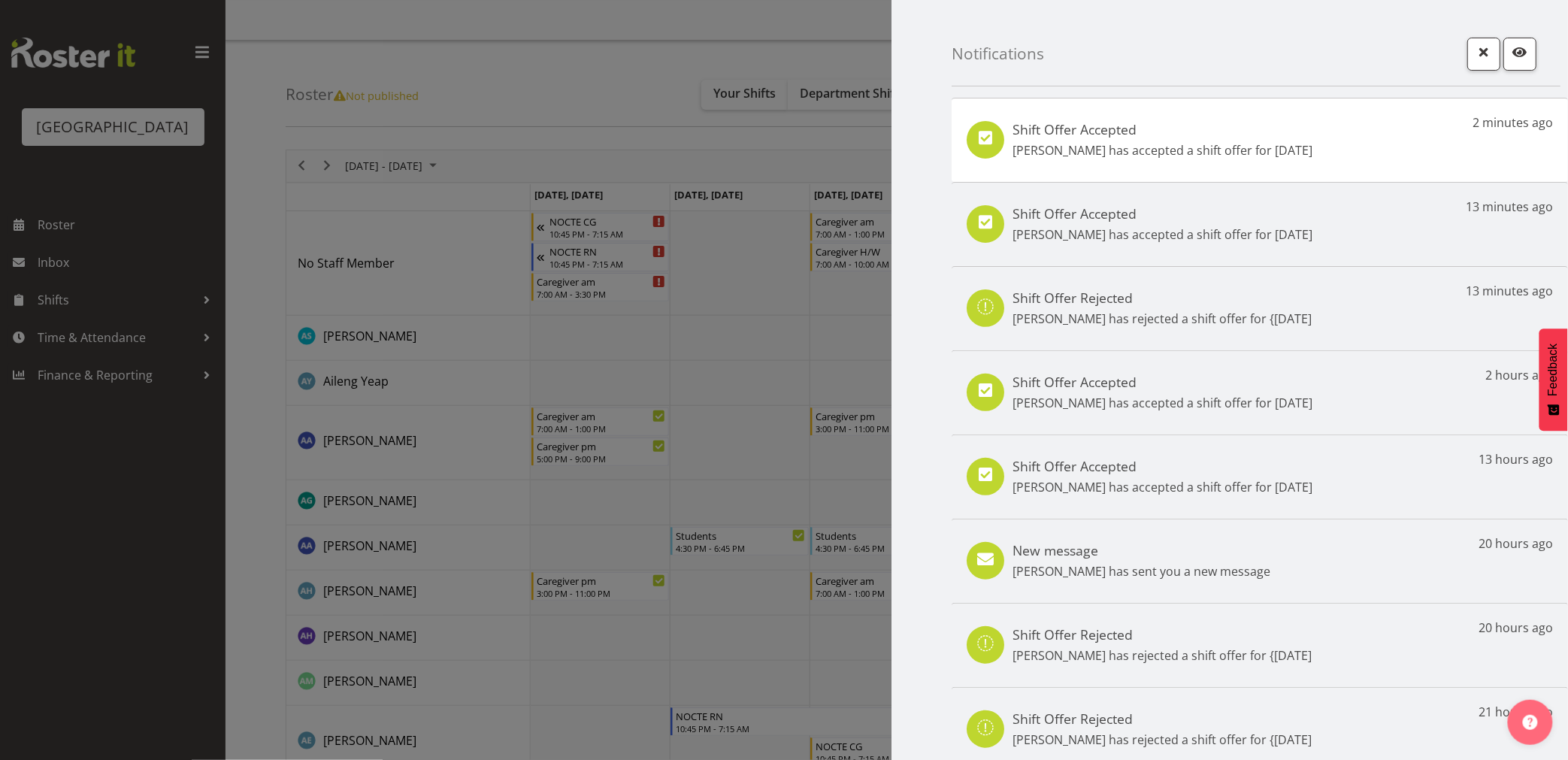
click at [49, 561] on div at bounding box center [784, 380] width 1568 height 760
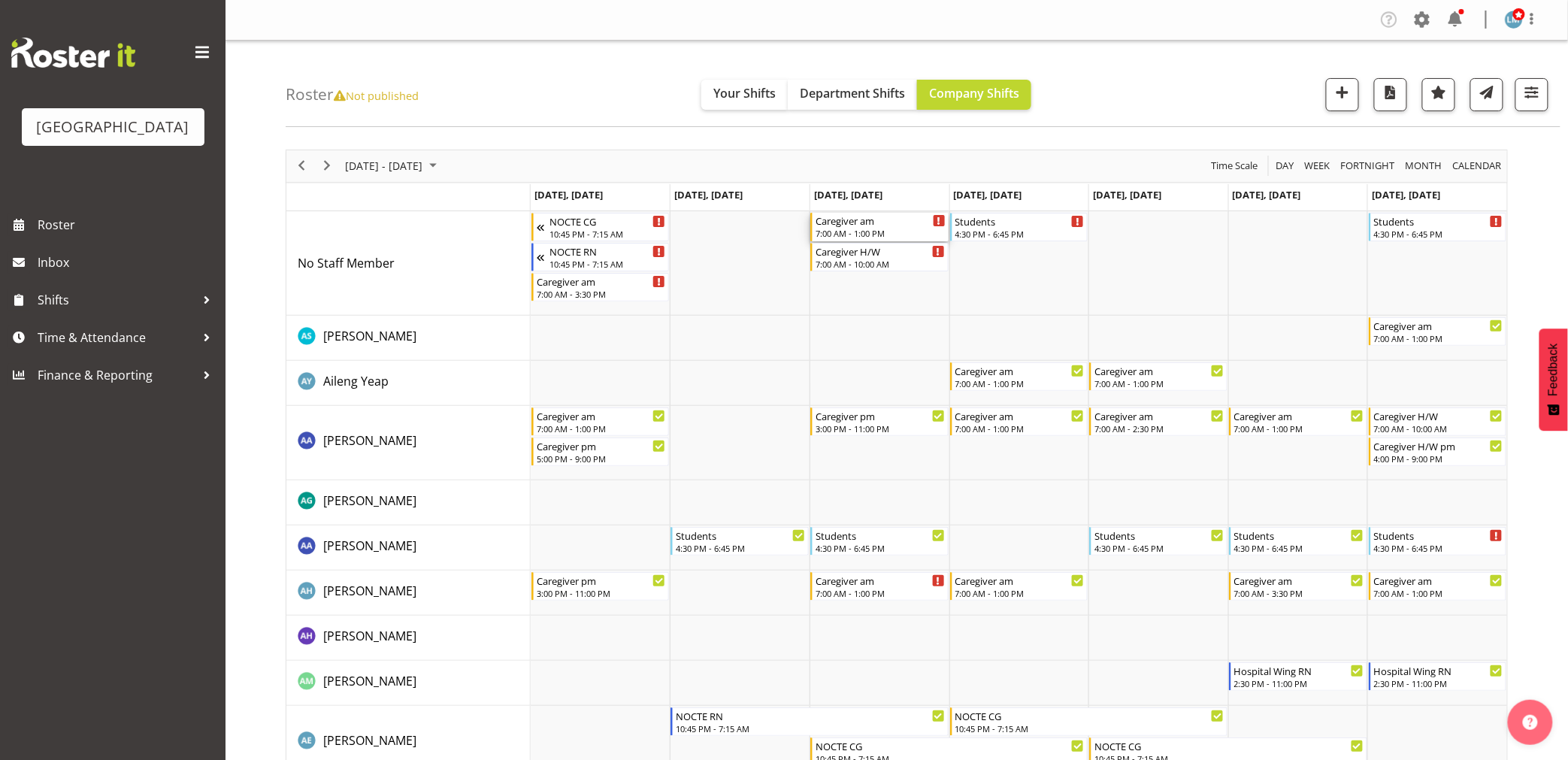
click at [825, 226] on div "Caregiver am" at bounding box center [880, 220] width 130 height 15
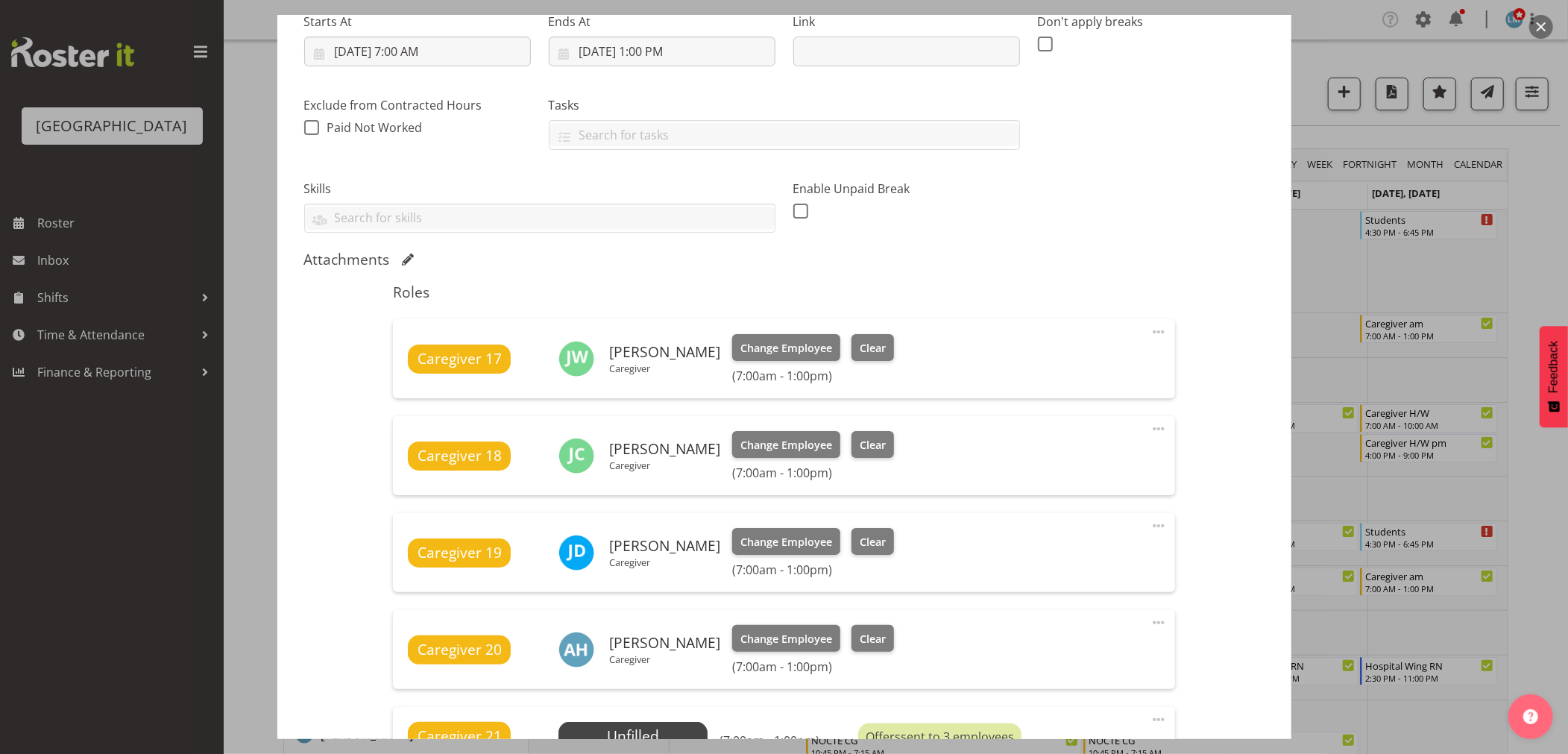
scroll to position [497, 0]
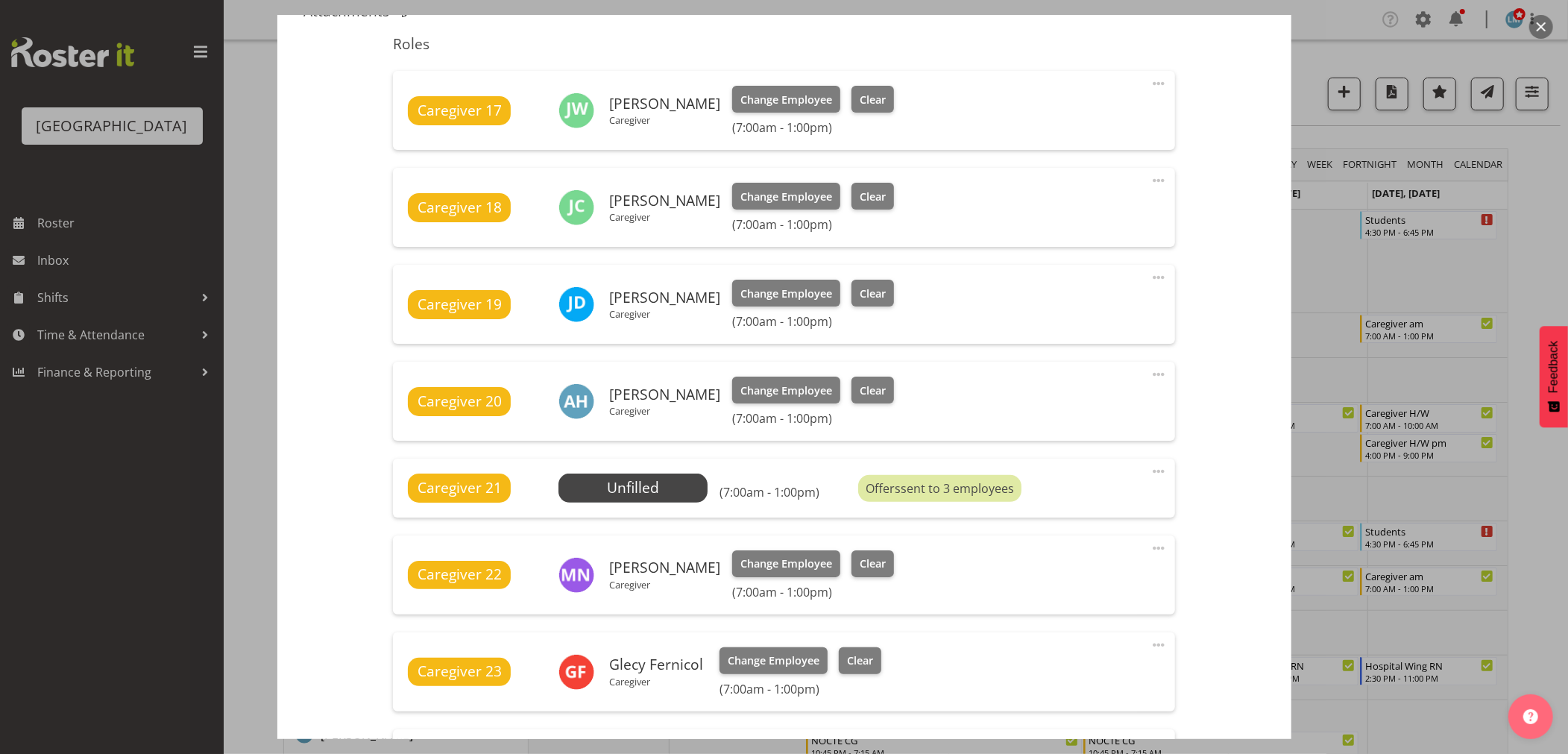
click at [1527, 218] on div at bounding box center [784, 377] width 1568 height 754
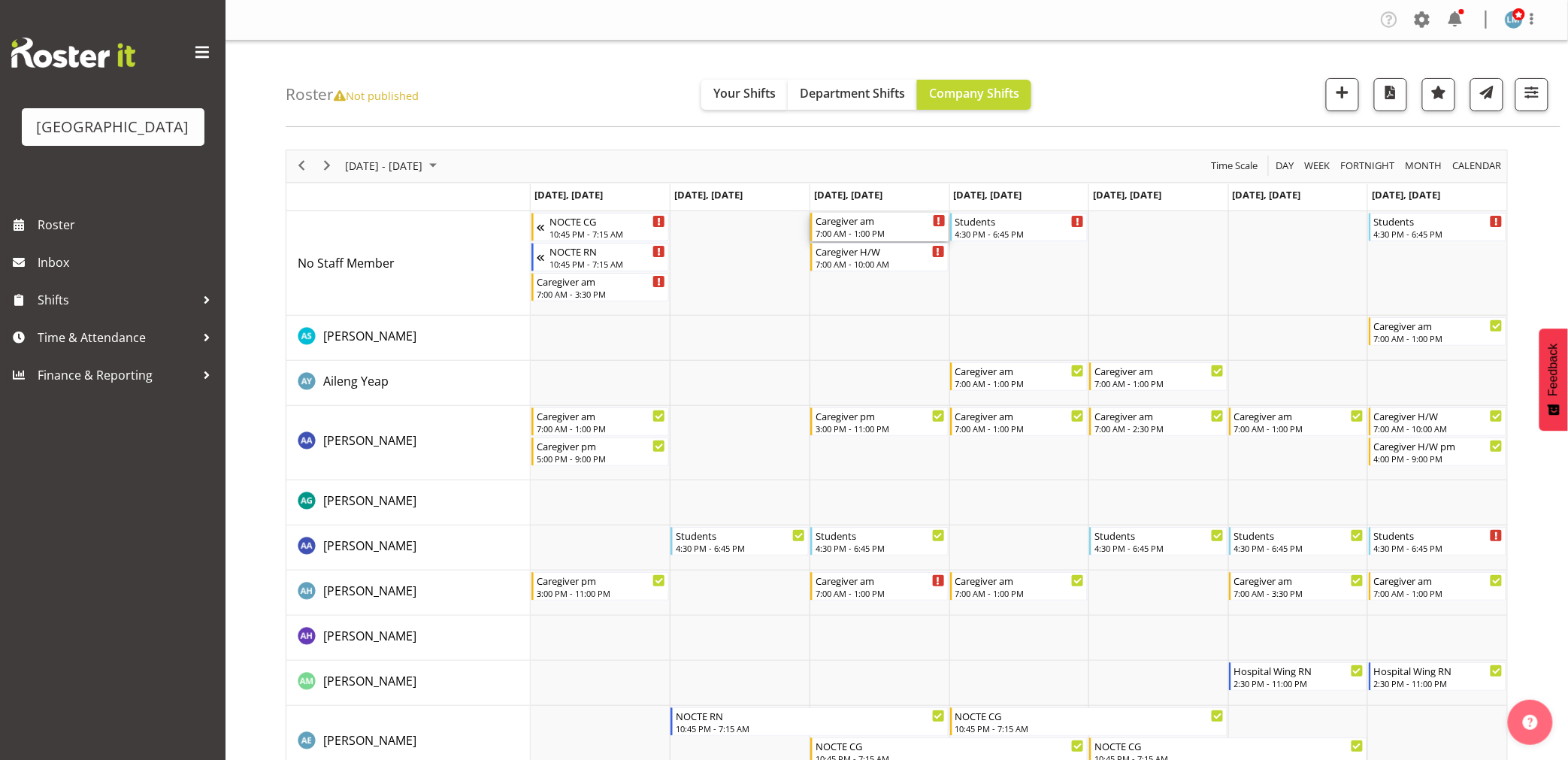
click at [893, 229] on div "7:00 AM - 1:00 PM" at bounding box center [880, 233] width 130 height 12
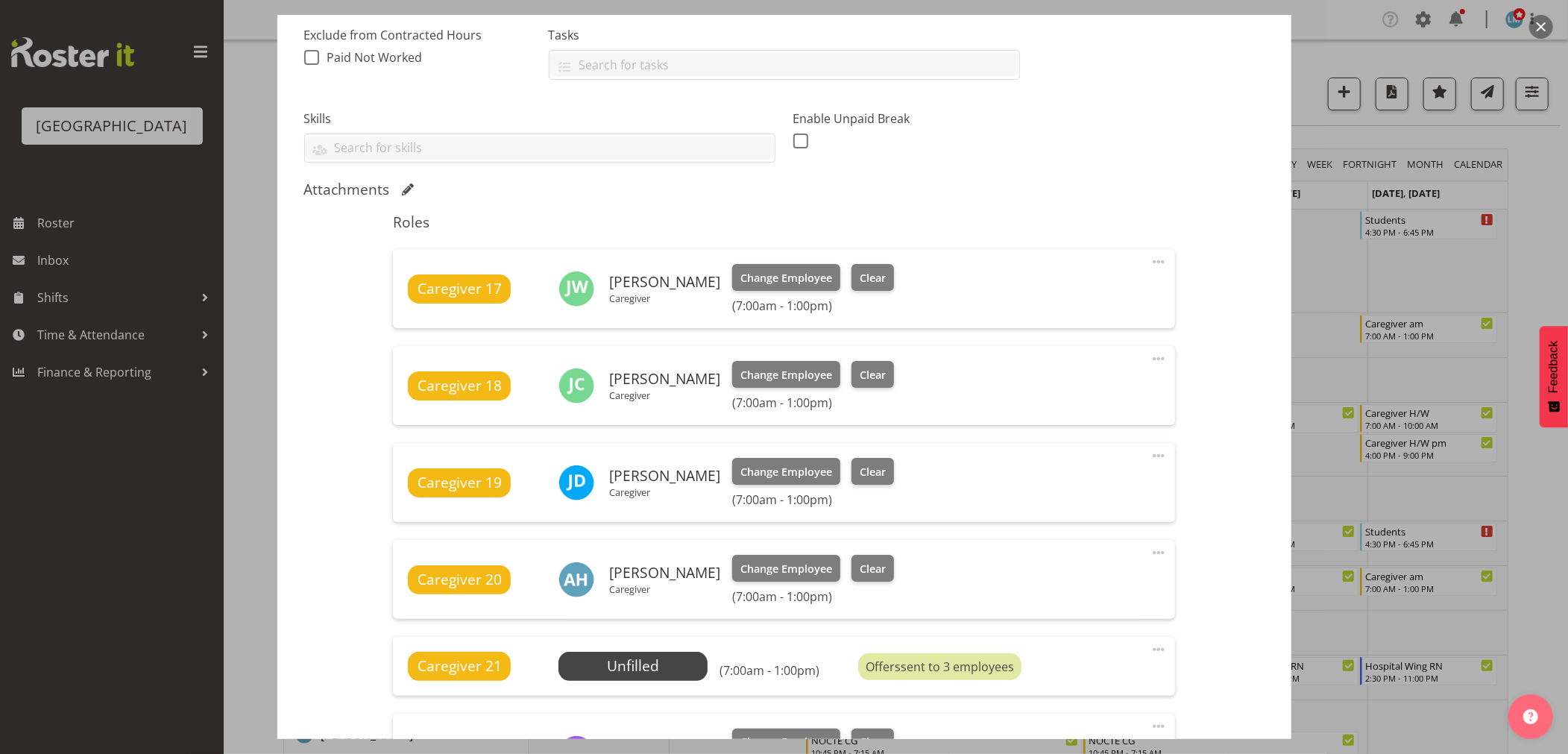
scroll to position [331, 0]
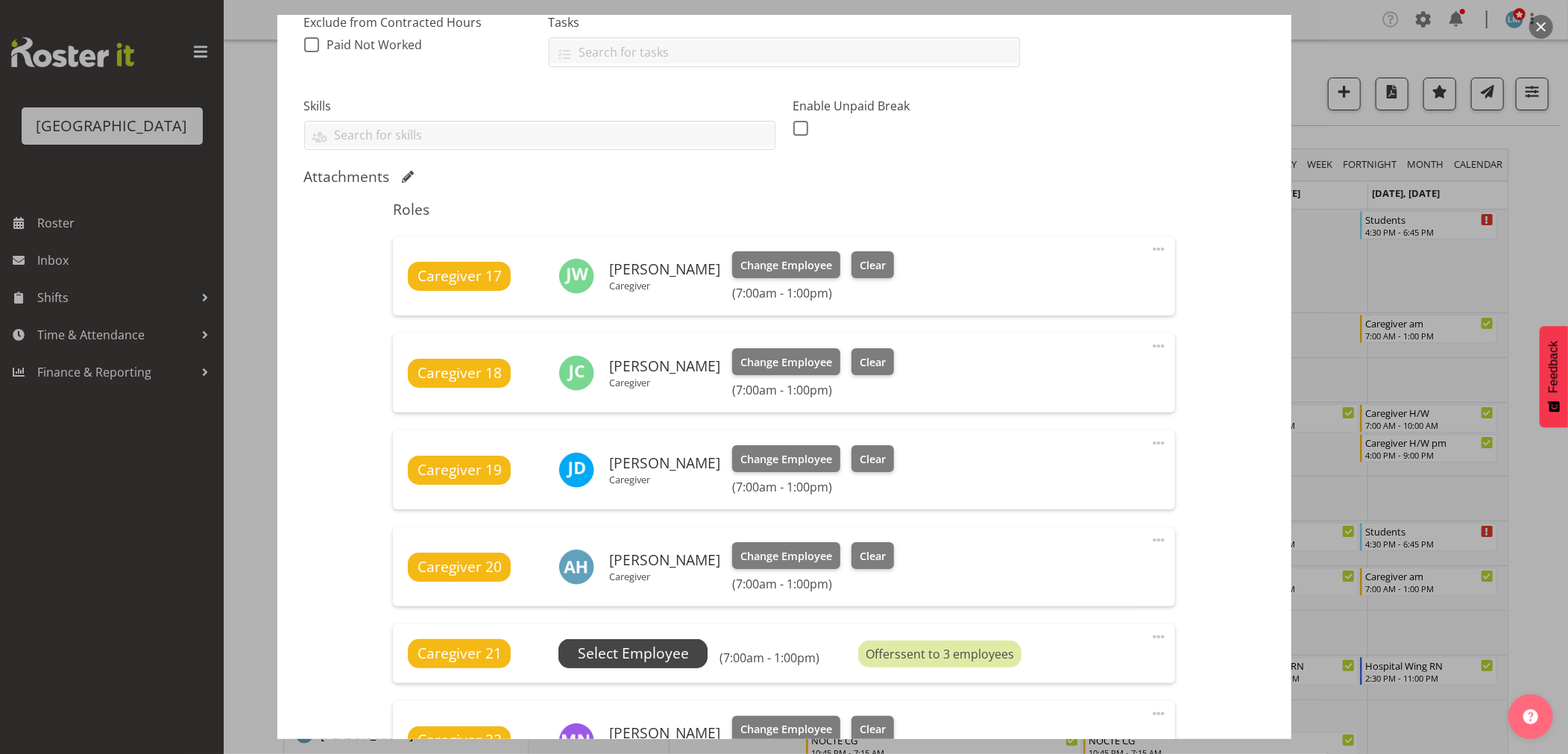
click at [627, 649] on span "Select Employee" at bounding box center [633, 654] width 111 height 21
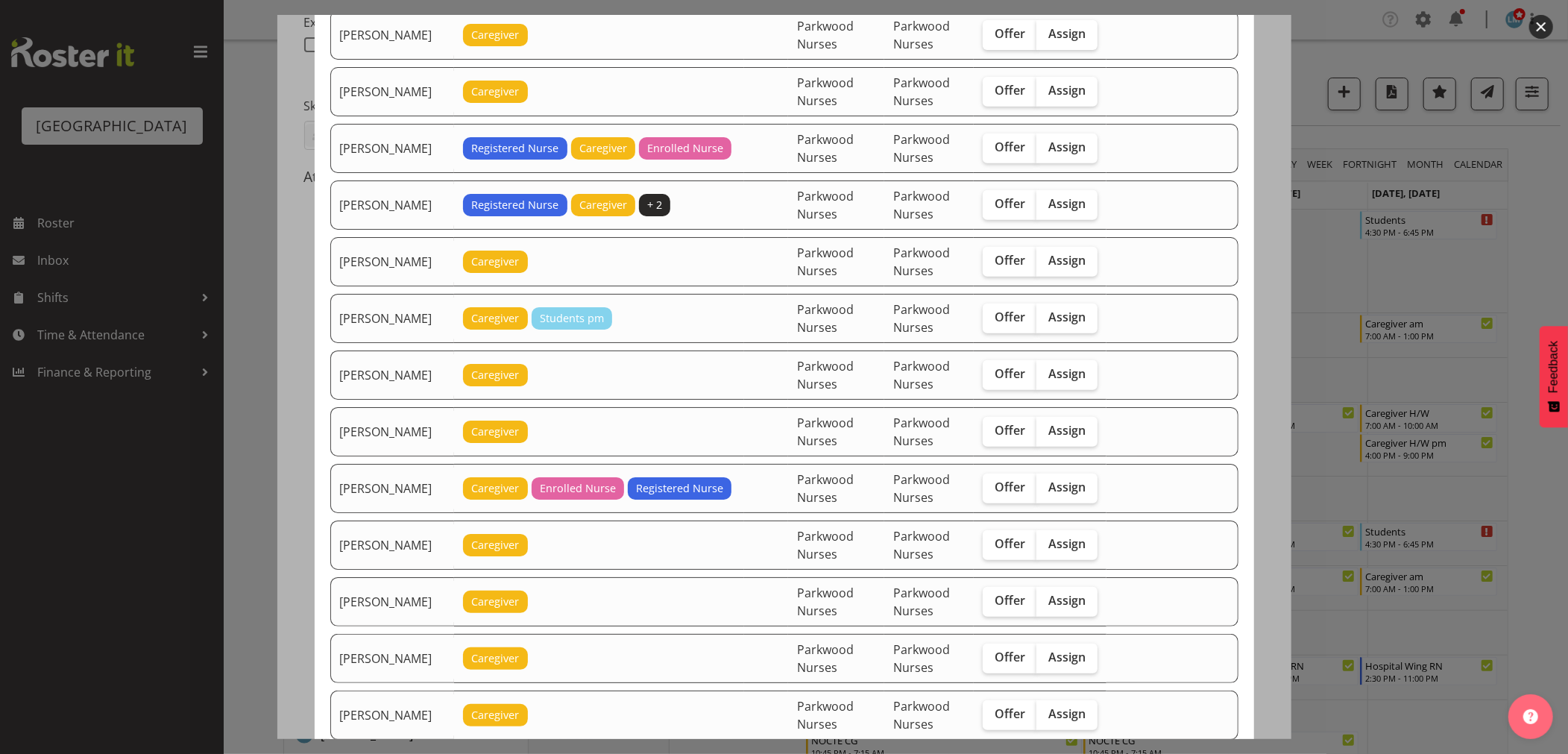
scroll to position [663, 0]
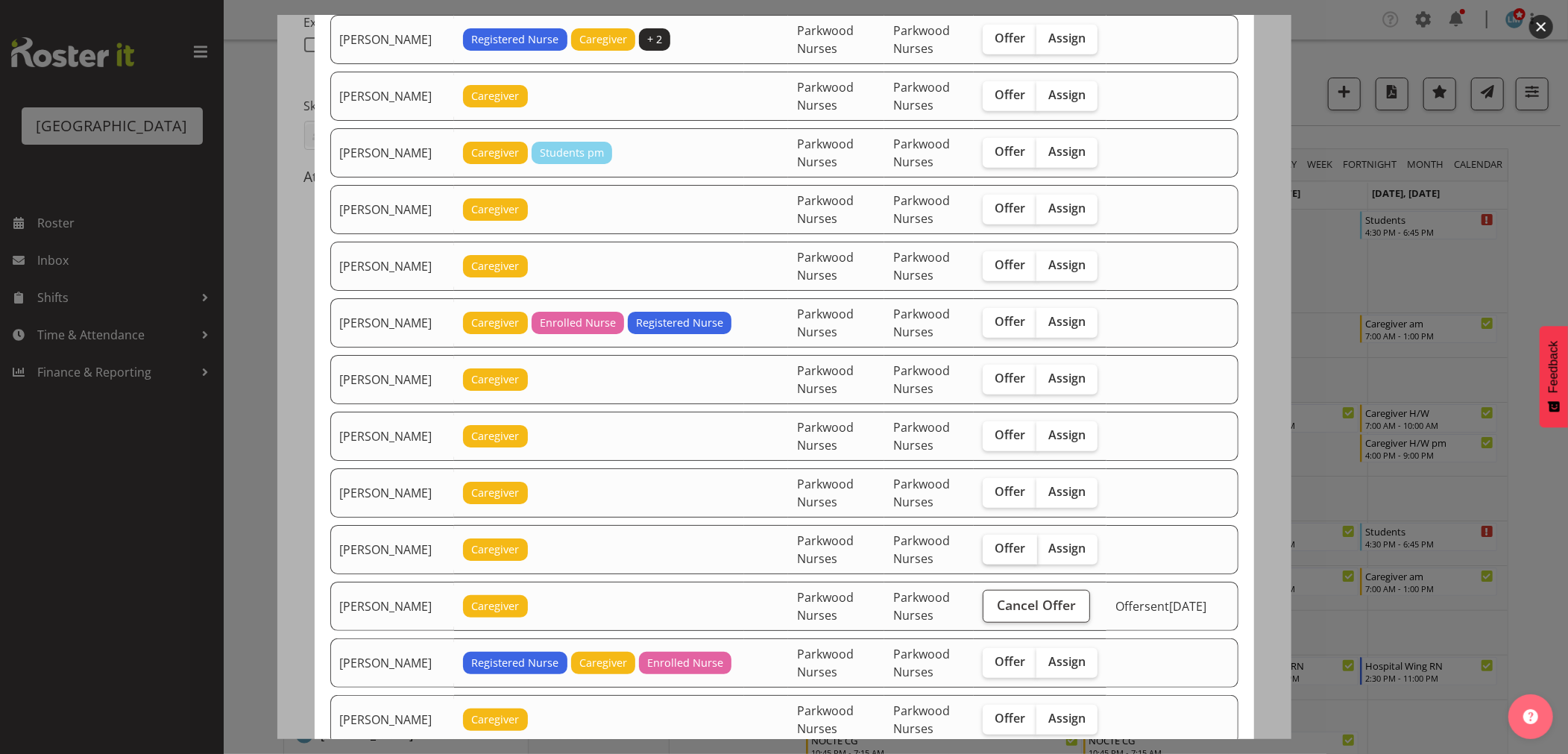
click at [1011, 553] on span "Offer" at bounding box center [1009, 548] width 30 height 15
click at [993, 553] on input "Offer" at bounding box center [987, 549] width 10 height 10
checkbox input "true"
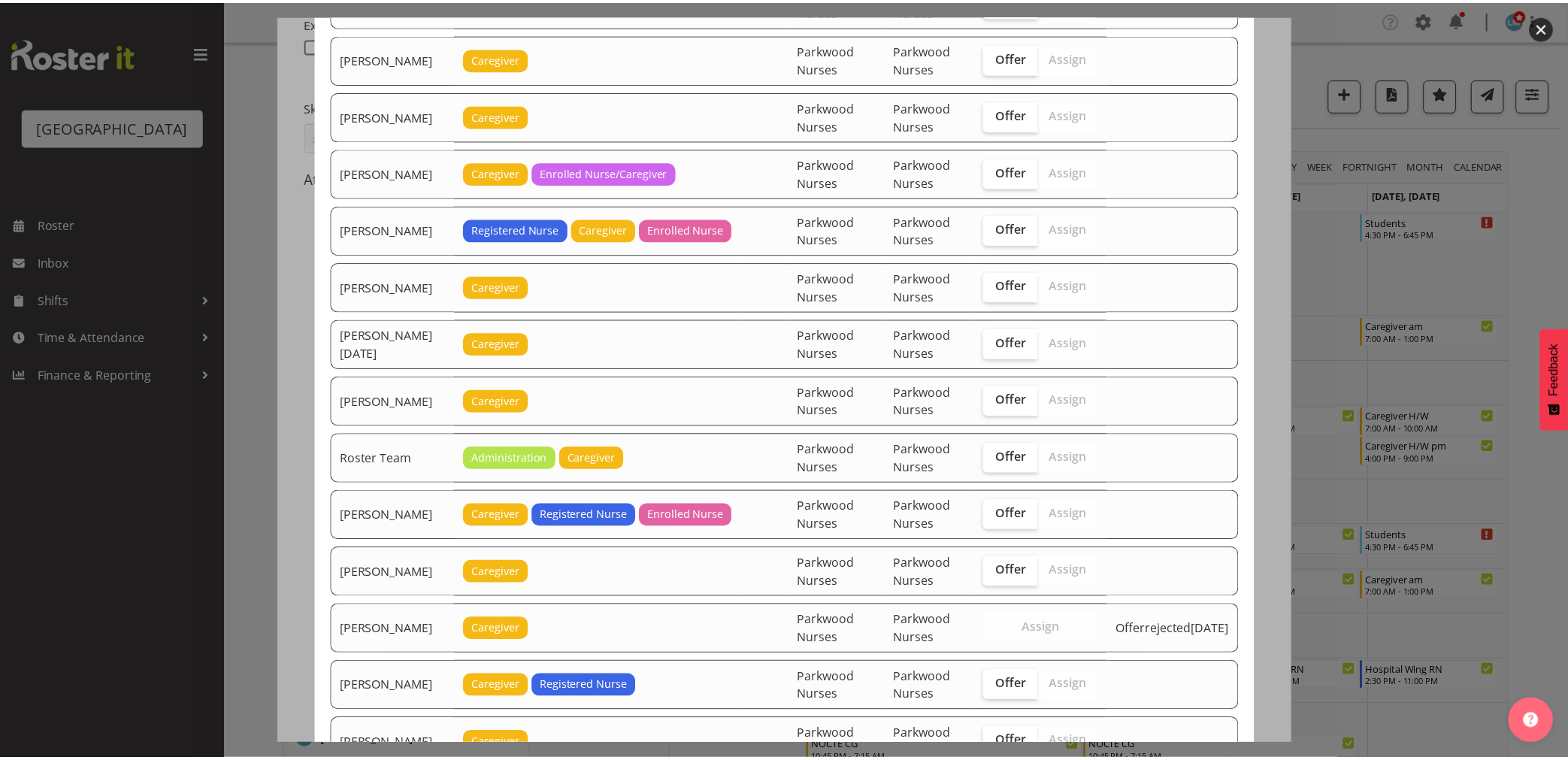
scroll to position [2088, 0]
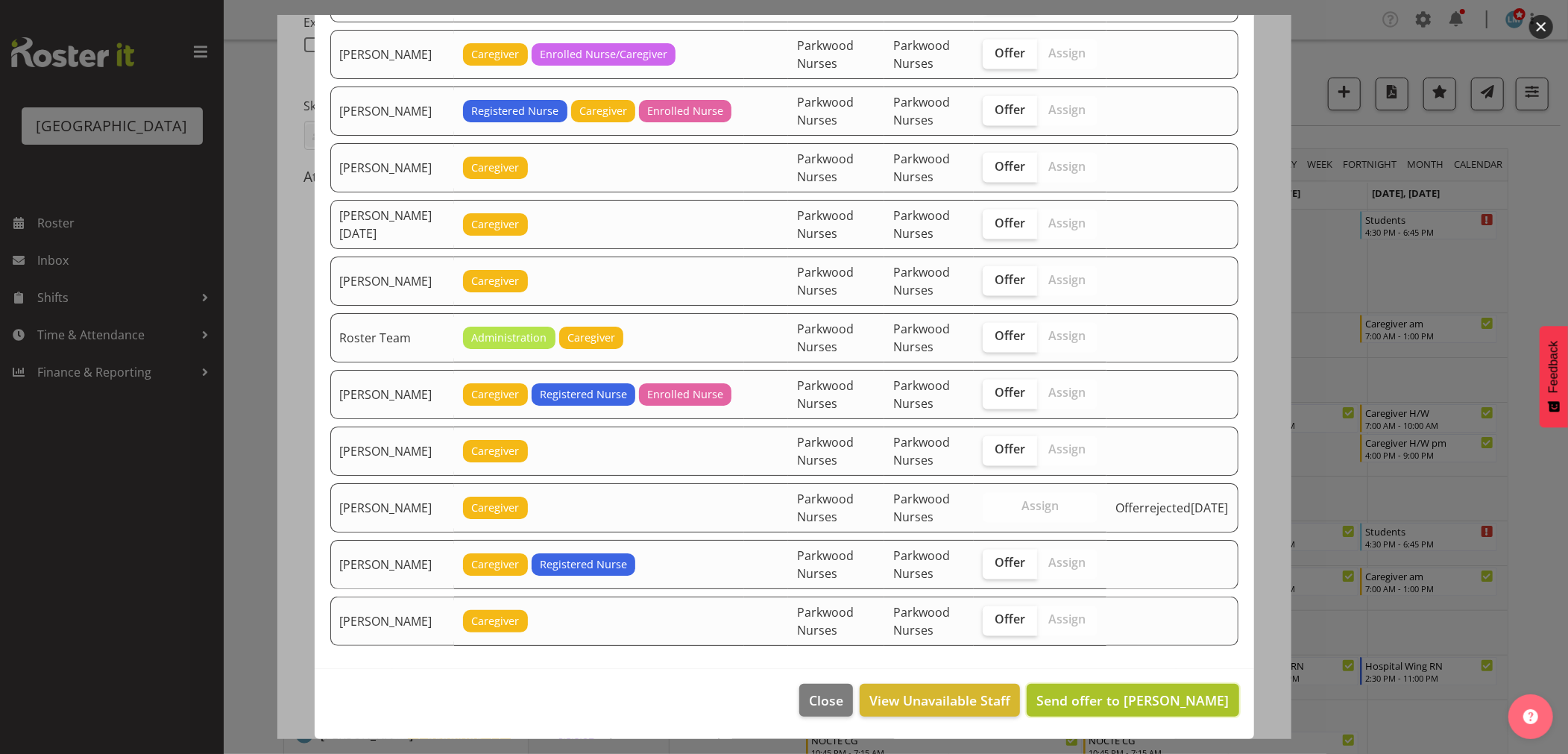
click at [1168, 705] on span "Send offer to [PERSON_NAME]" at bounding box center [1132, 700] width 192 height 17
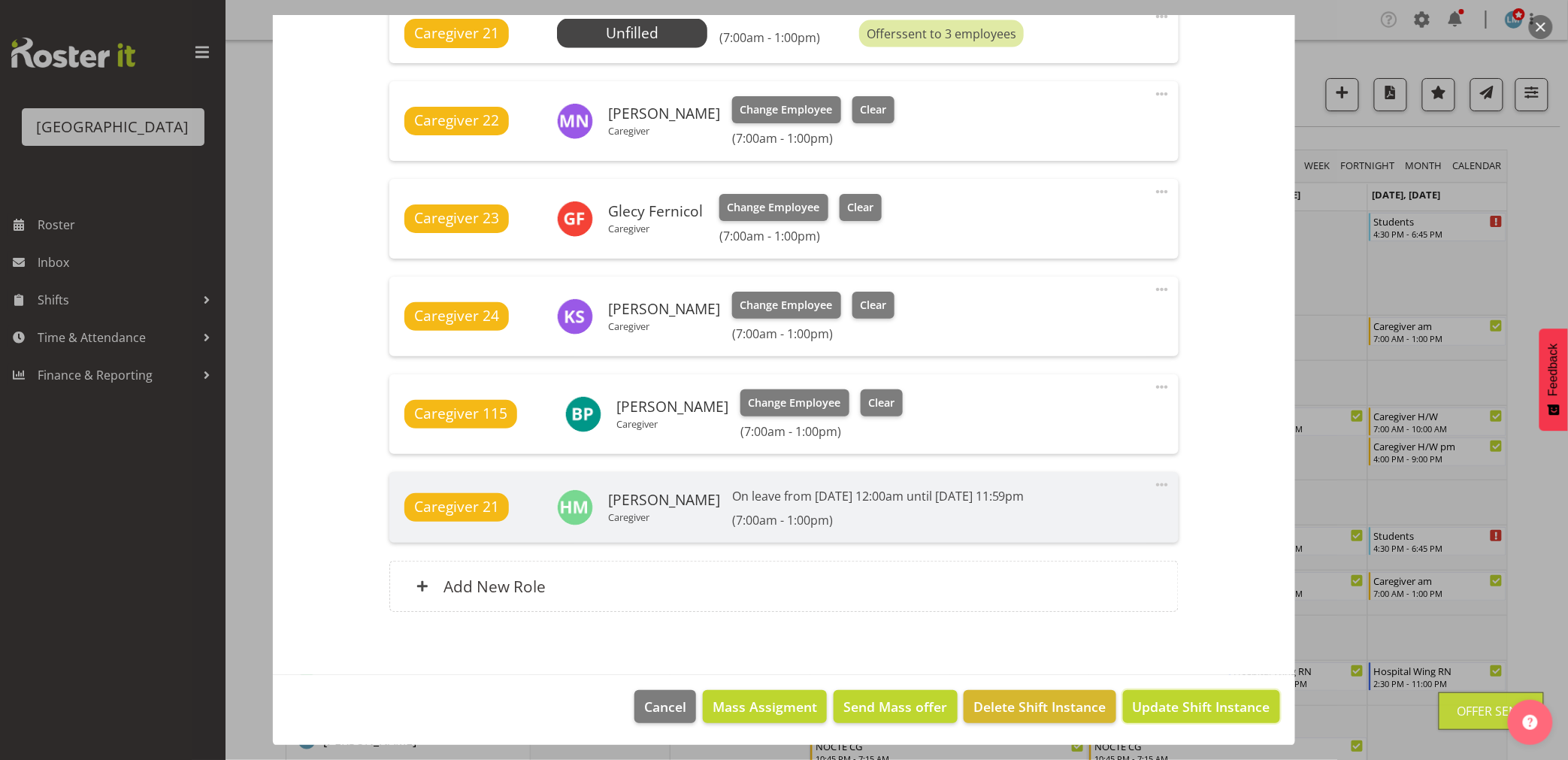
click at [1177, 711] on span "Update Shift Instance" at bounding box center [1202, 706] width 137 height 19
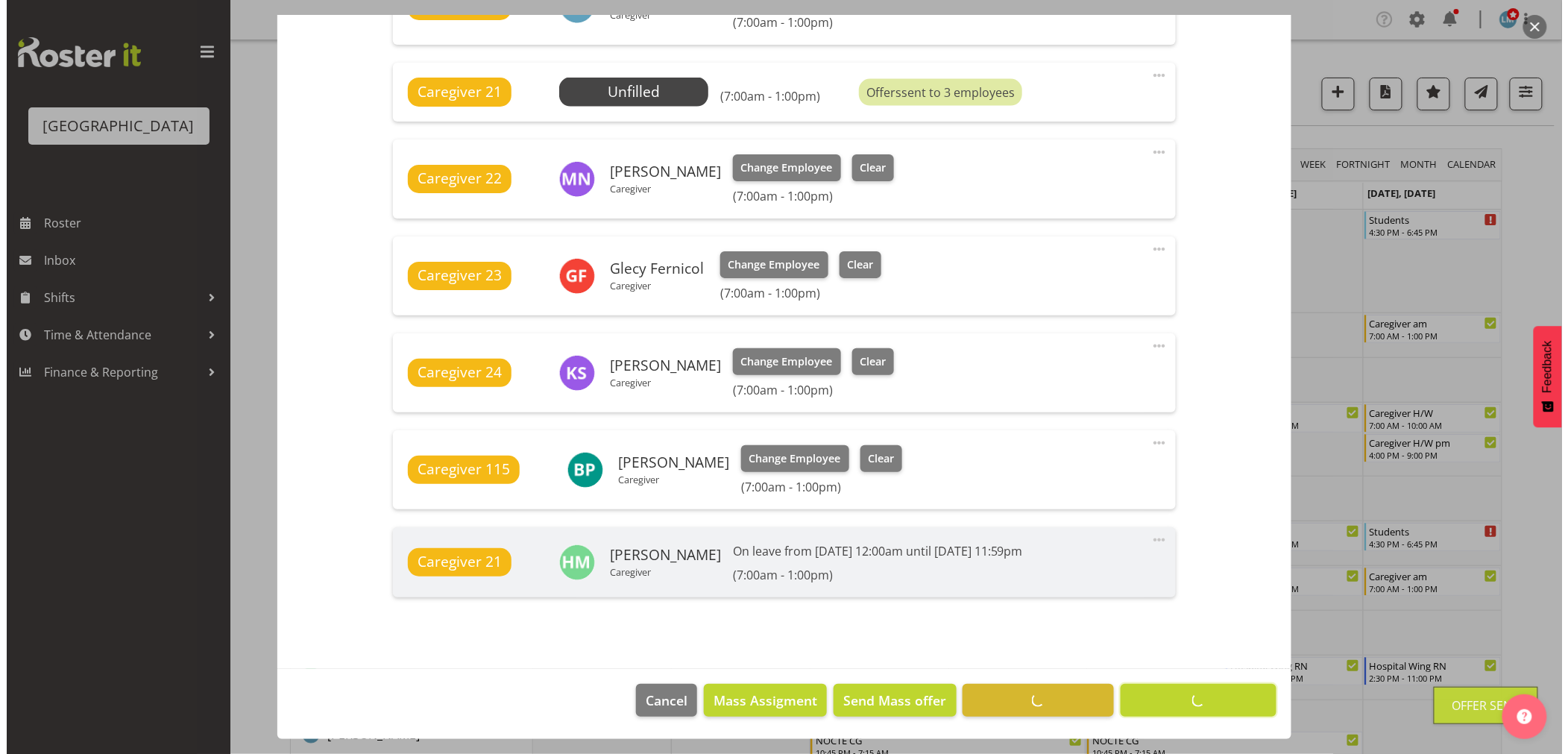
scroll to position [892, 0]
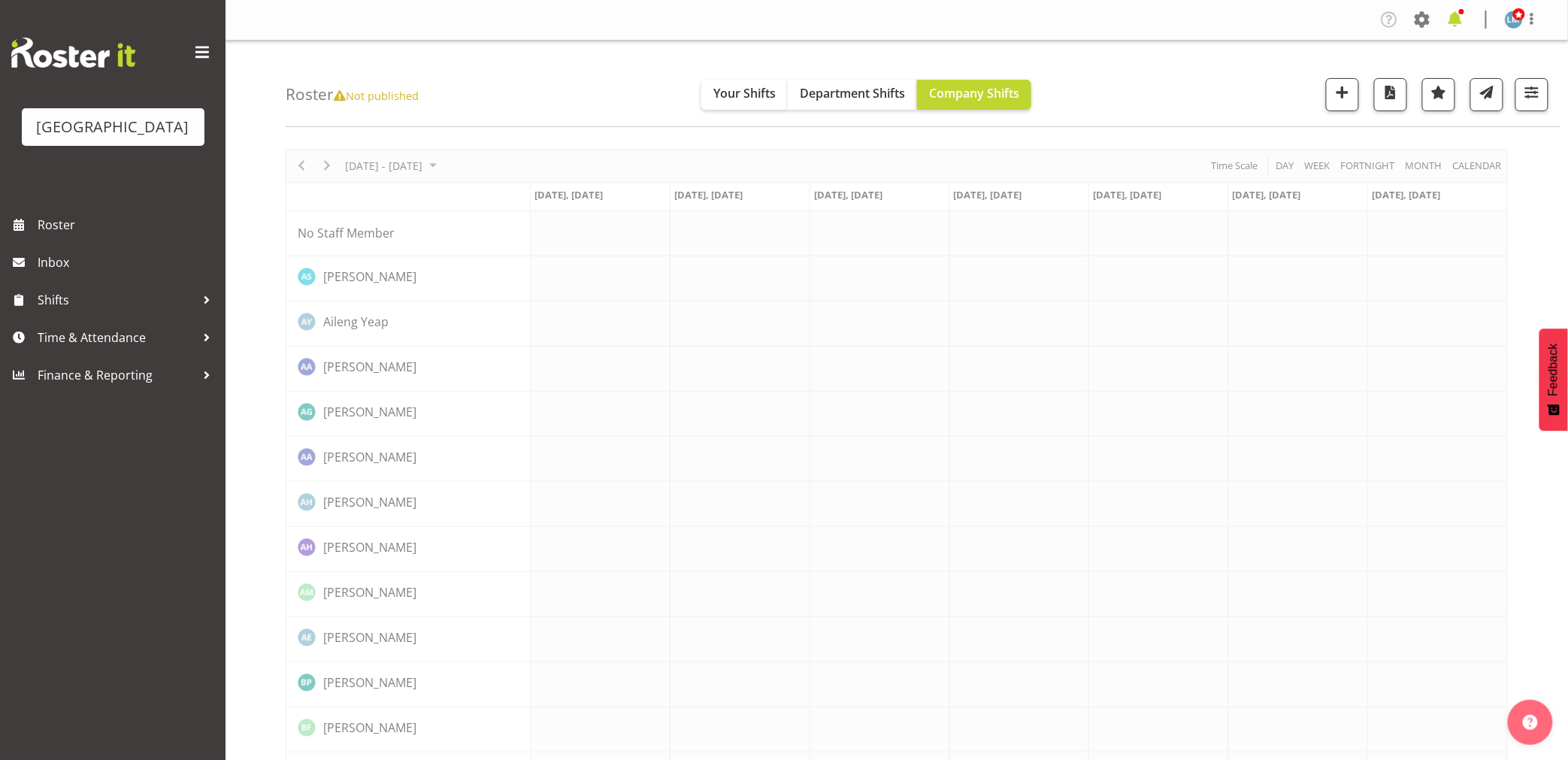
click at [1454, 11] on span at bounding box center [1456, 19] width 24 height 24
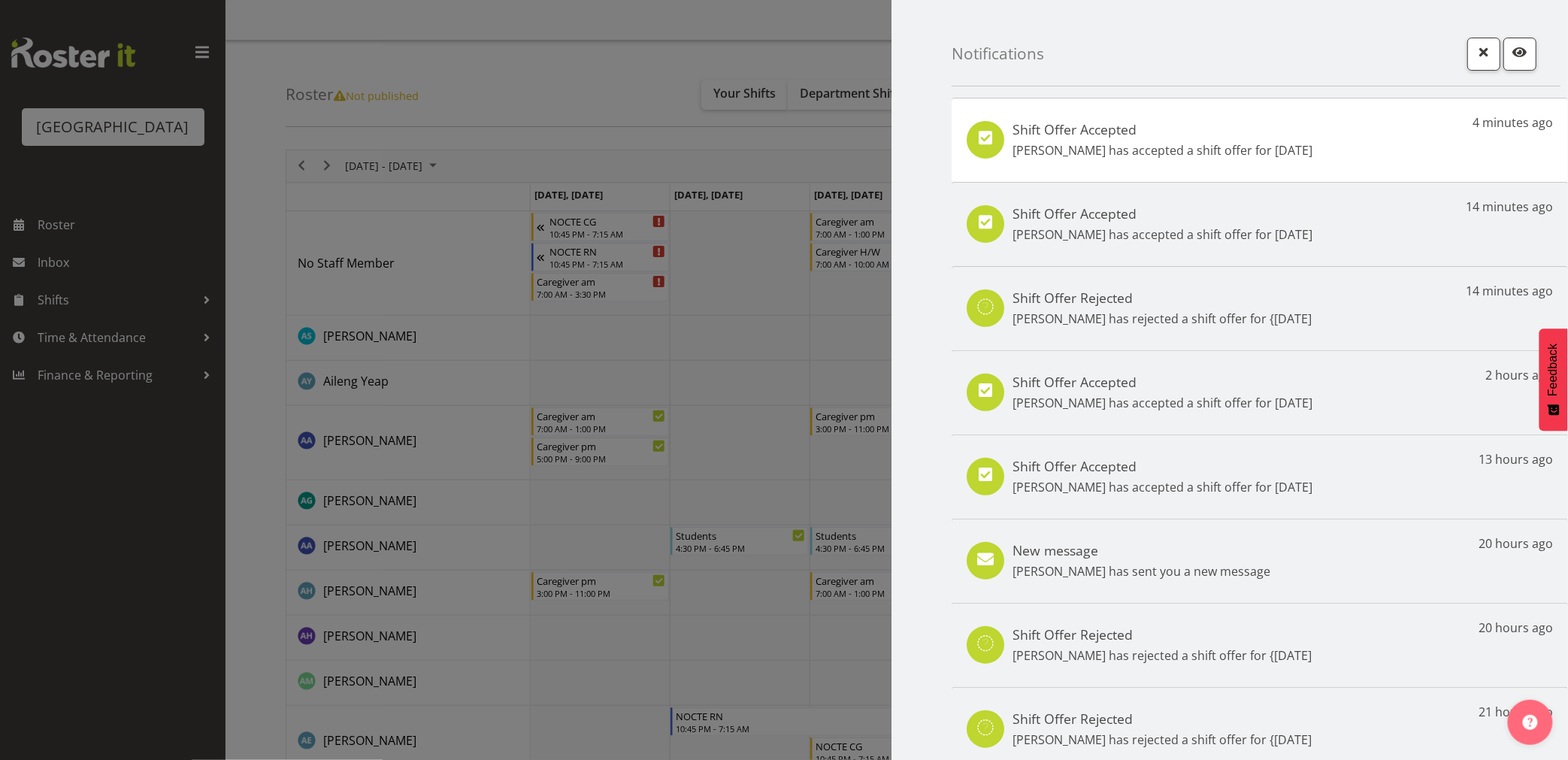
click at [117, 633] on div at bounding box center [784, 380] width 1568 height 760
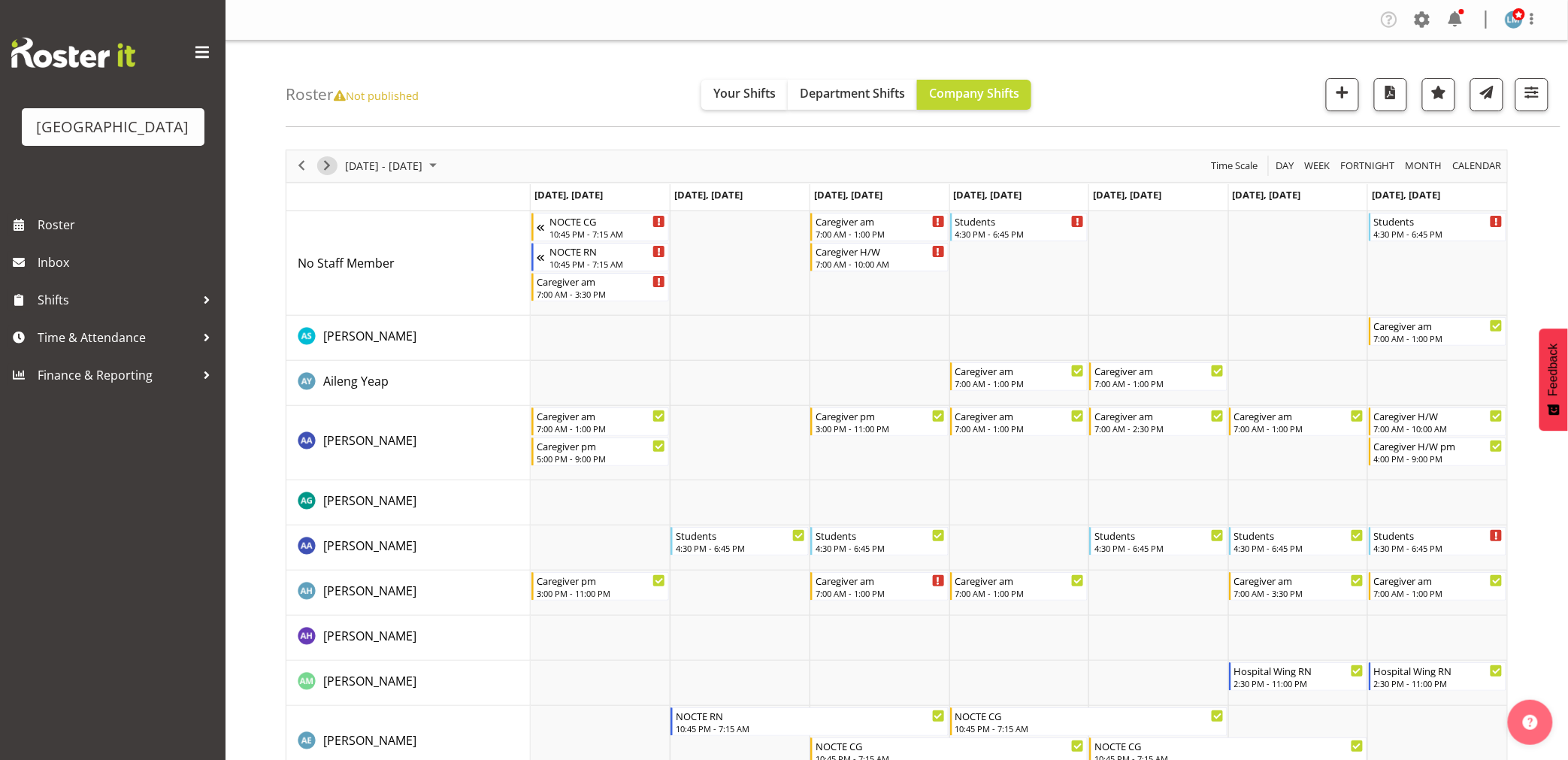
drag, startPoint x: 322, startPoint y: 163, endPoint x: 416, endPoint y: 393, distance: 248.5
click at [322, 163] on span "Next" at bounding box center [327, 166] width 18 height 19
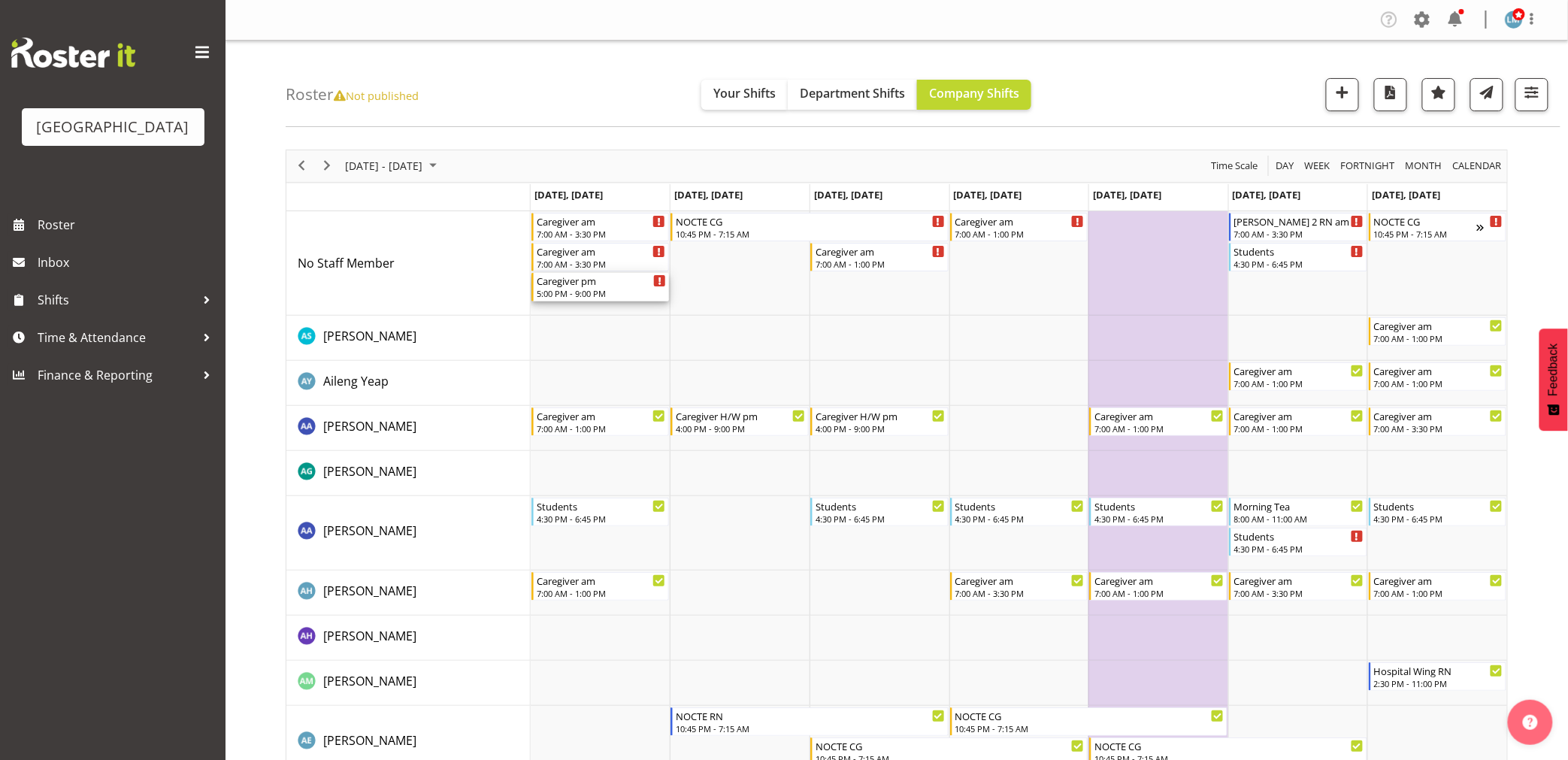
click at [606, 294] on div "5:00 PM - 9:00 PM" at bounding box center [602, 293] width 130 height 12
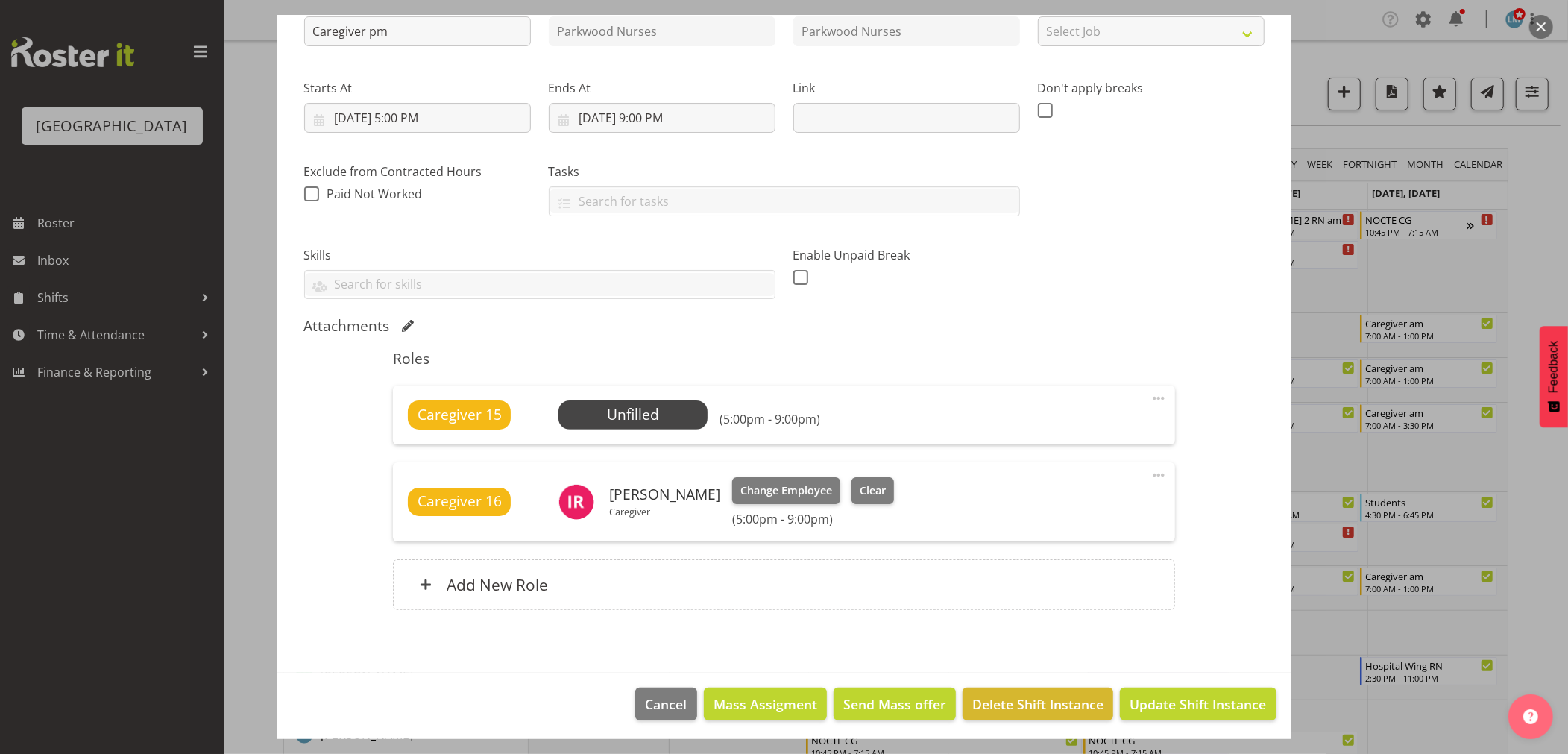
scroll to position [185, 0]
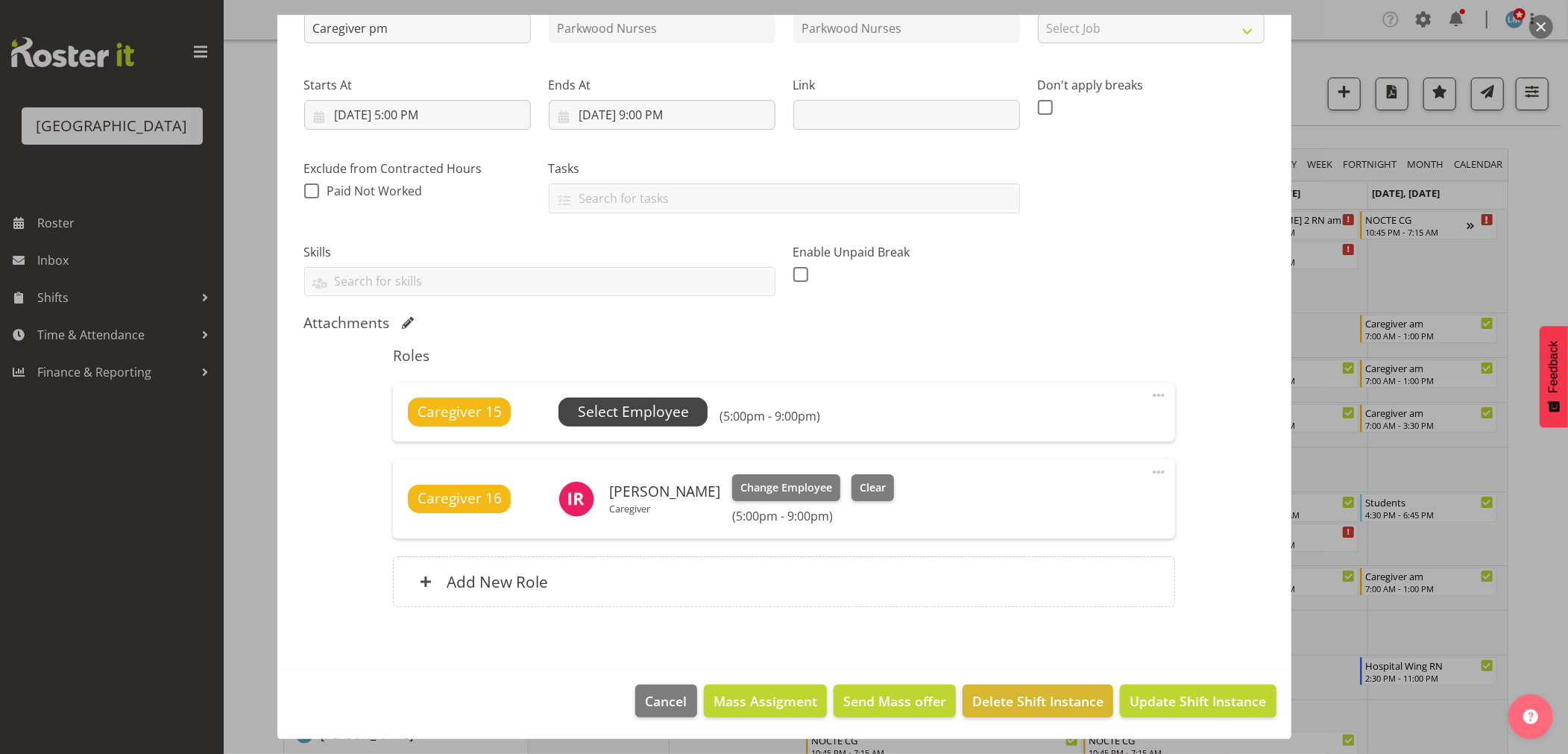
click at [628, 403] on span "Select Employee" at bounding box center [633, 412] width 111 height 21
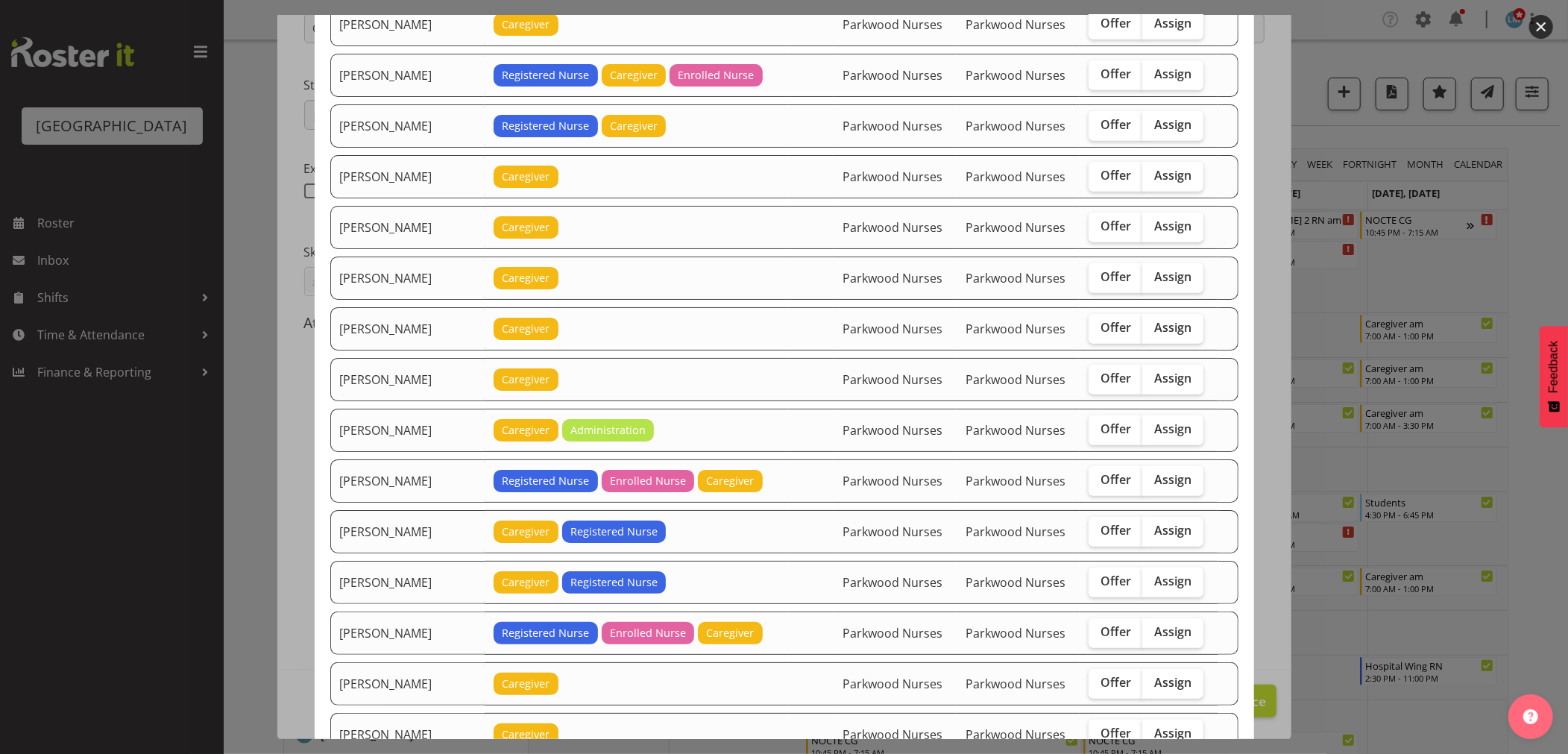
scroll to position [1243, 0]
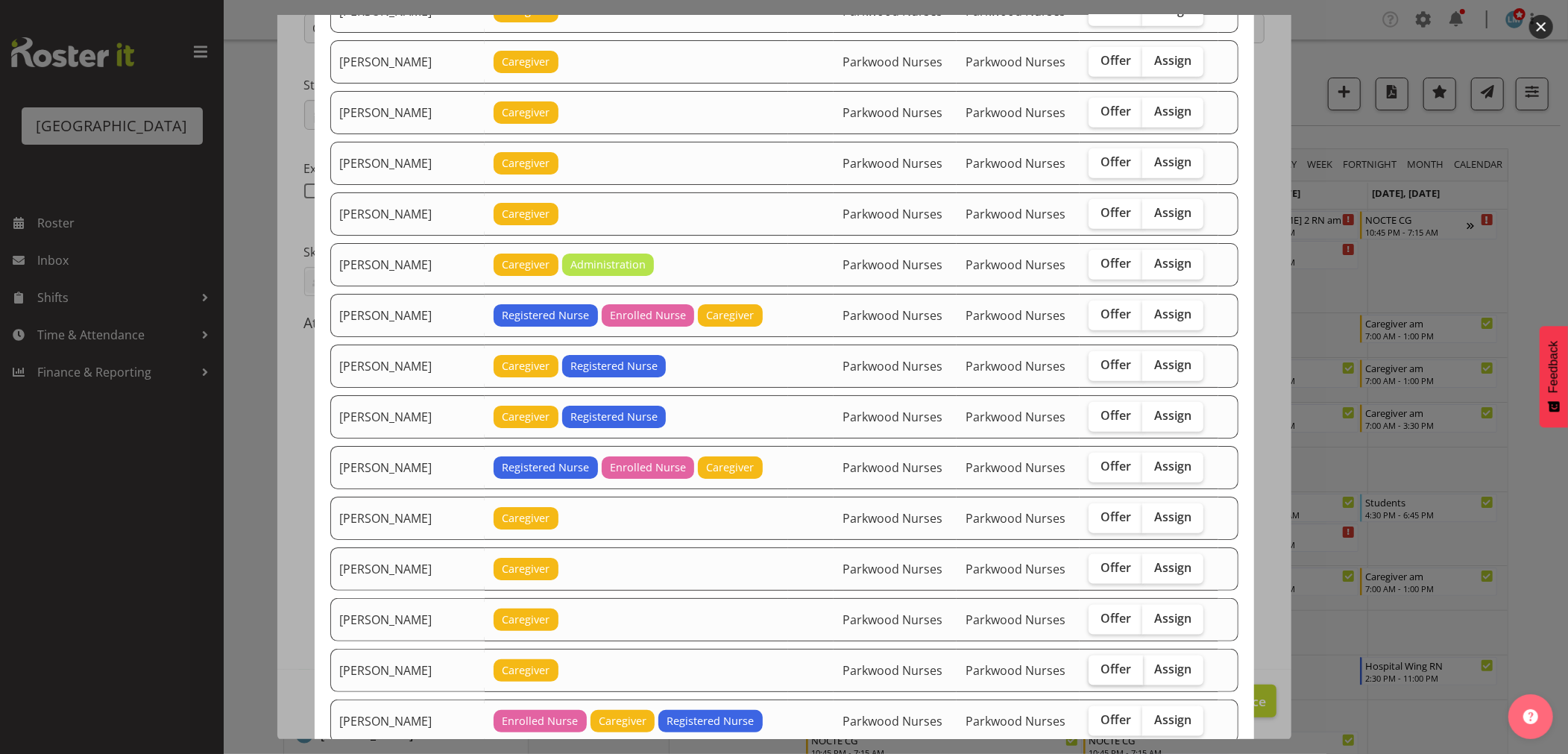
click at [1111, 676] on span "Offer" at bounding box center [1115, 669] width 30 height 15
click at [1099, 675] on input "Offer" at bounding box center [1093, 669] width 10 height 10
checkbox input "true"
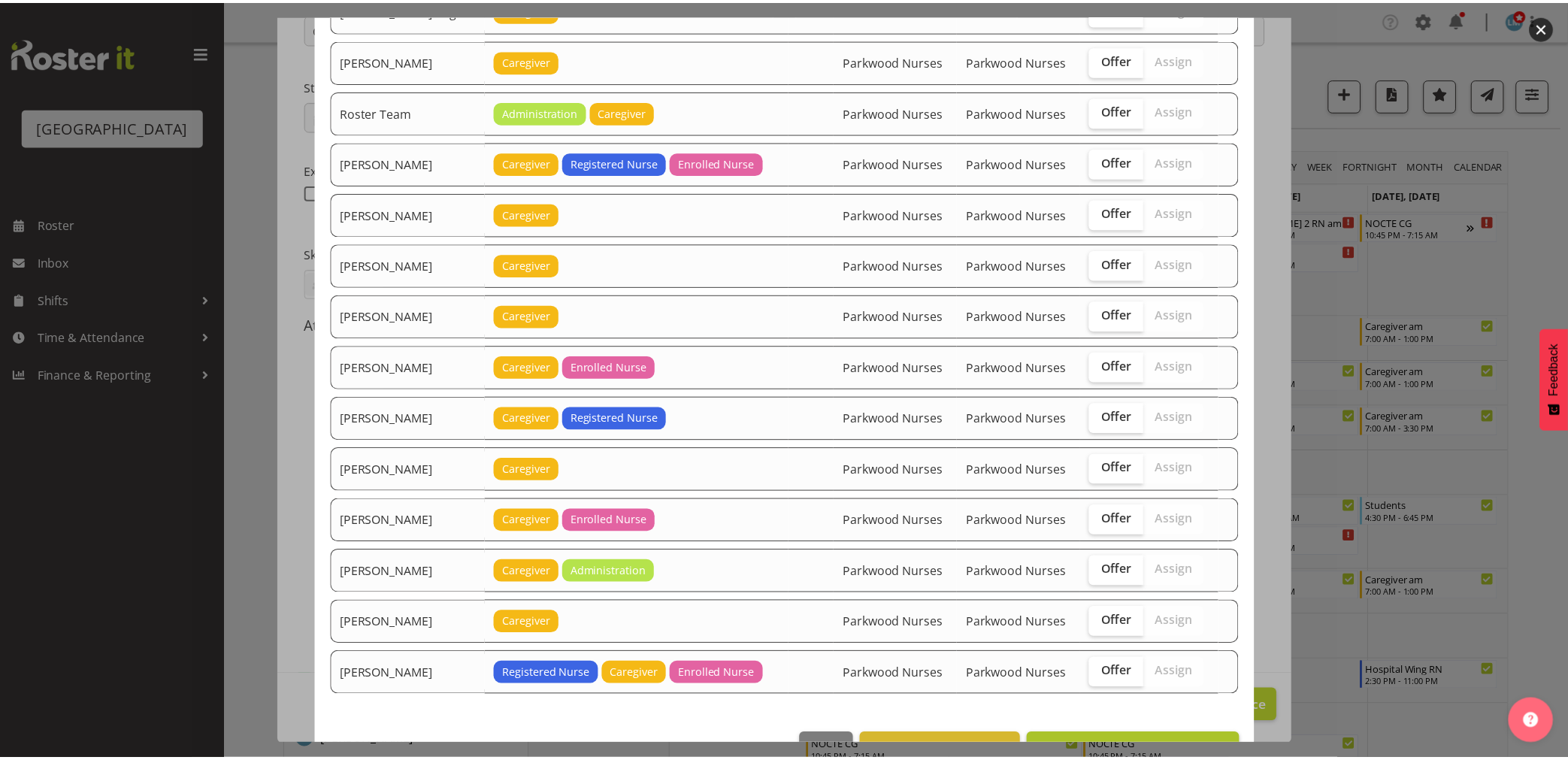
scroll to position [2381, 0]
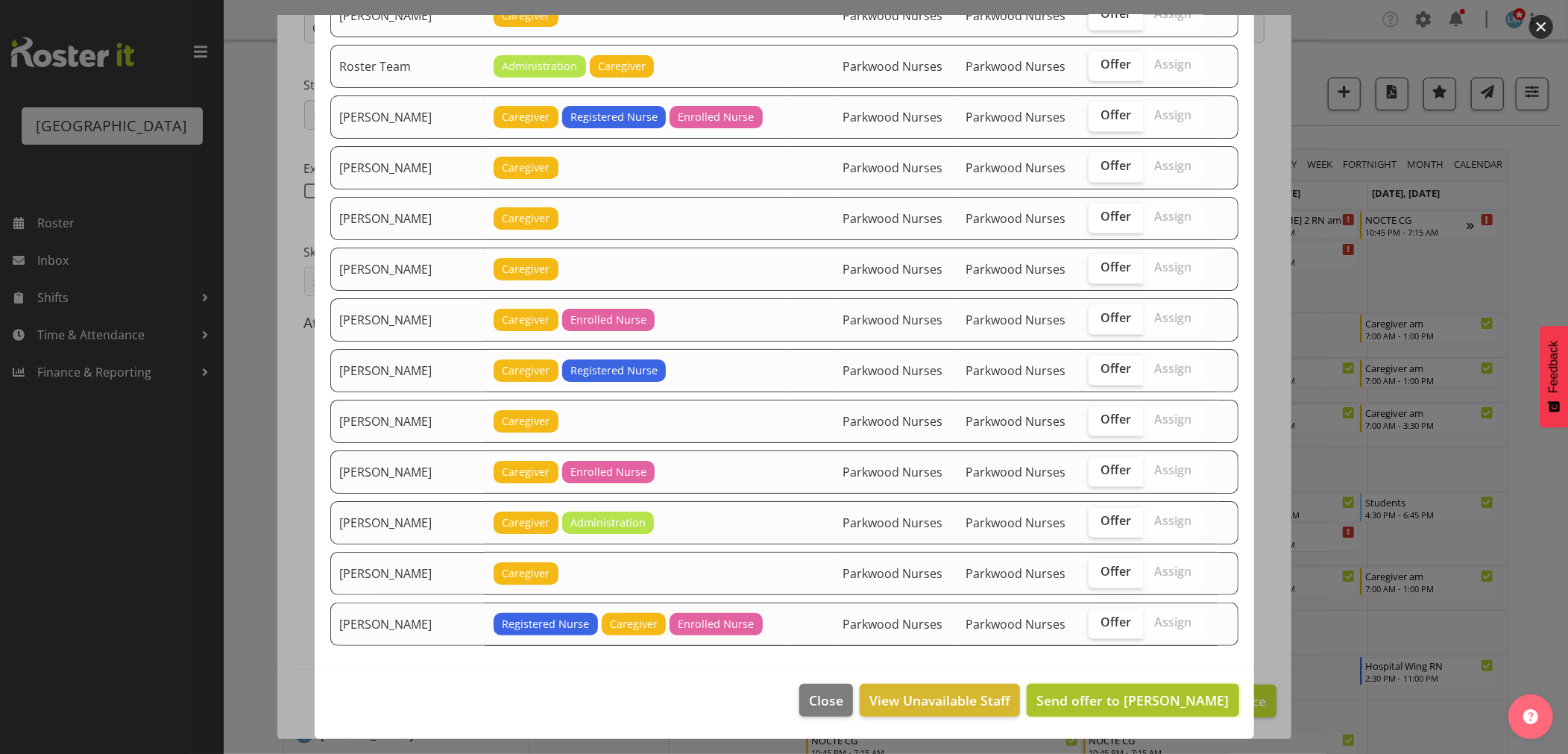
click at [1182, 702] on span "Send offer to Maricon Nillo" at bounding box center [1132, 700] width 192 height 17
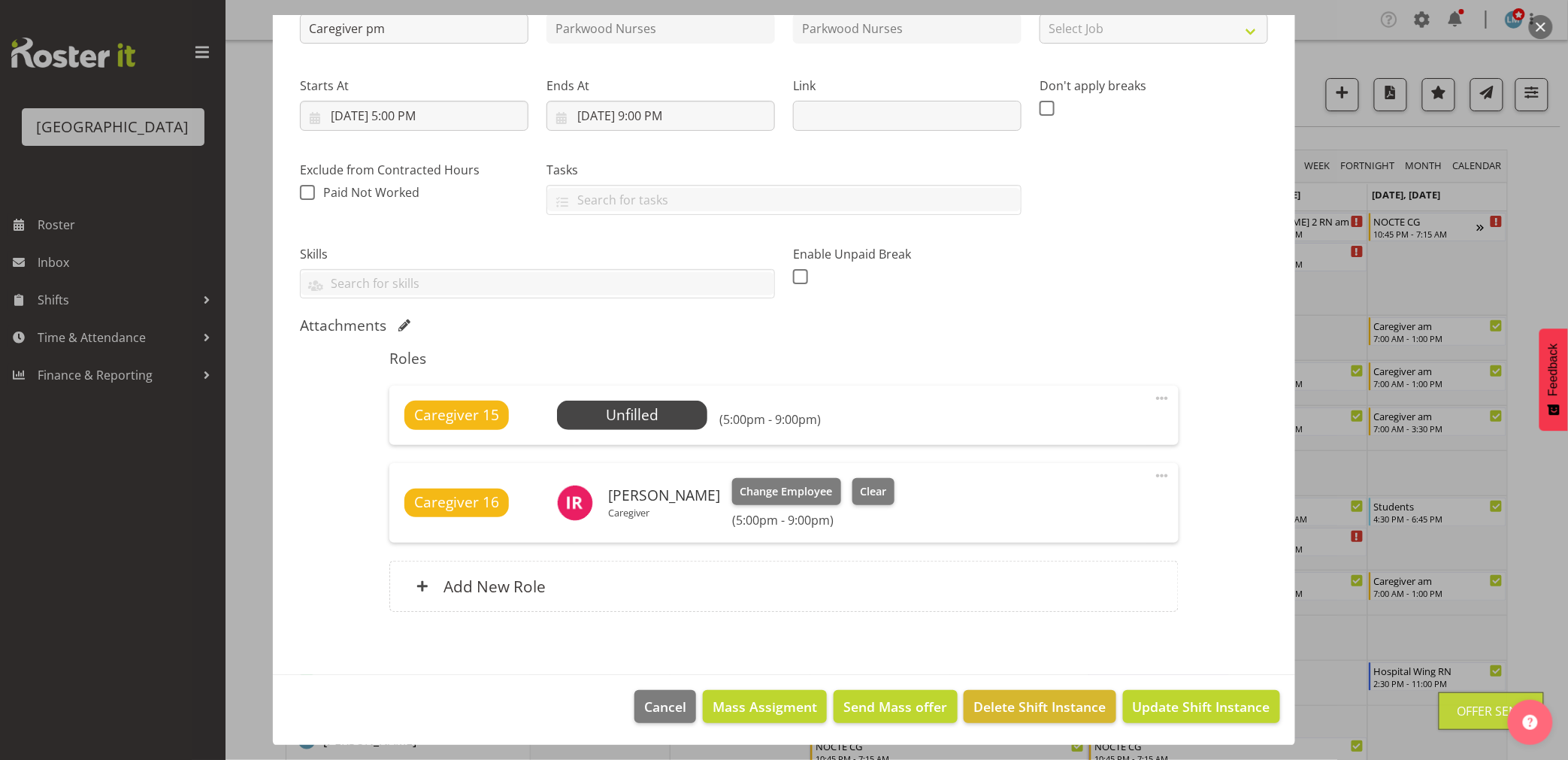
scroll to position [334, 0]
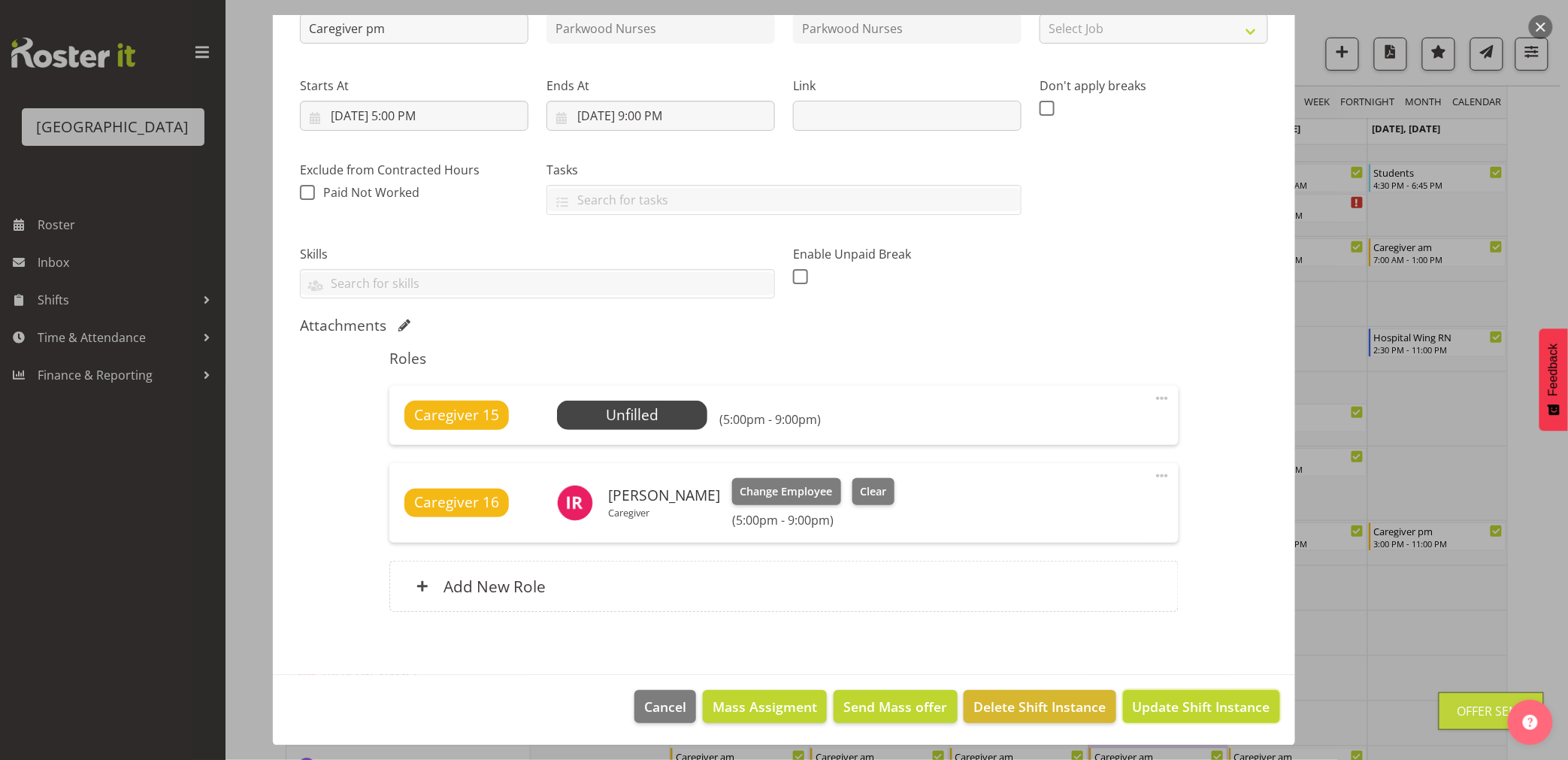
click at [1191, 708] on span "Update Shift Instance" at bounding box center [1202, 706] width 137 height 19
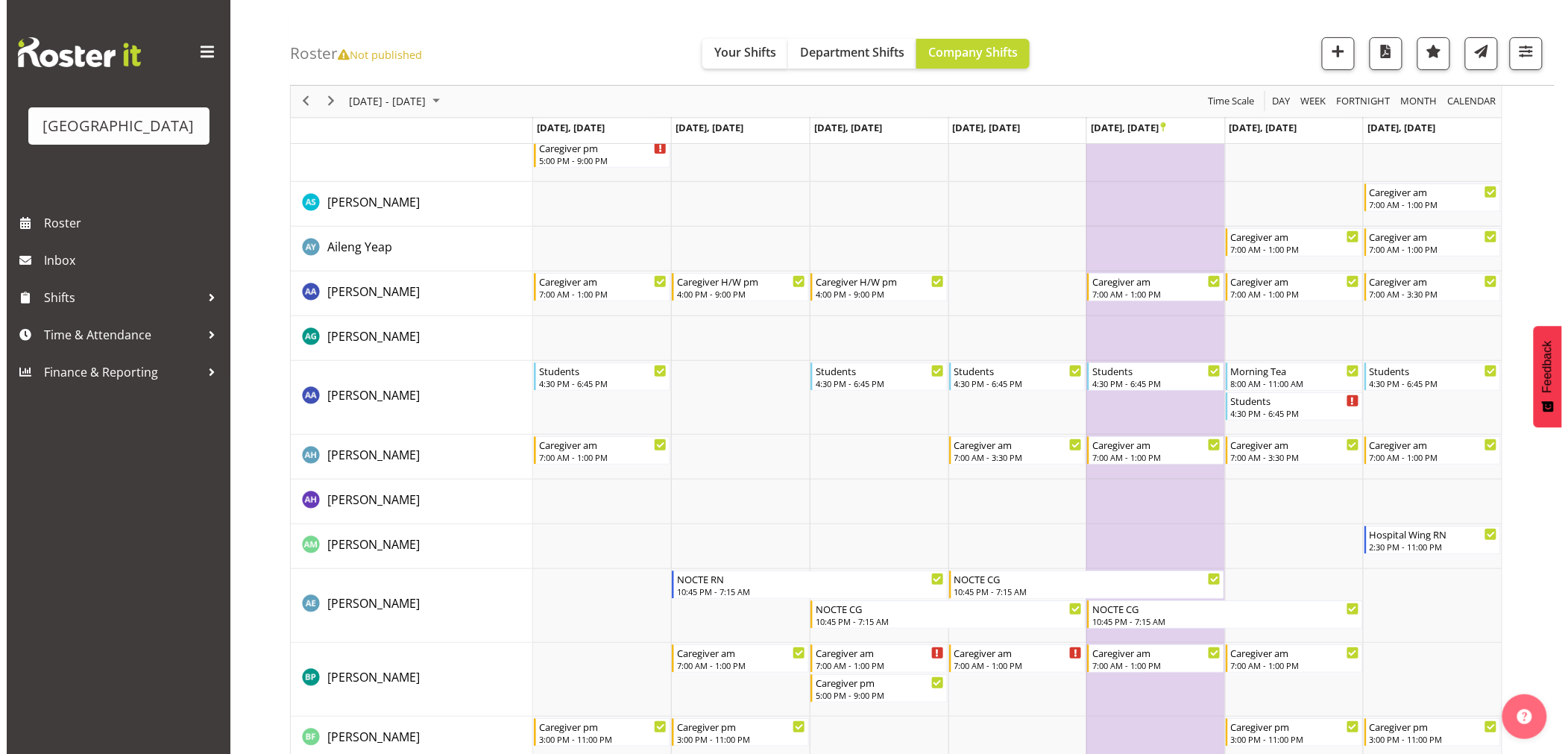
scroll to position [0, 0]
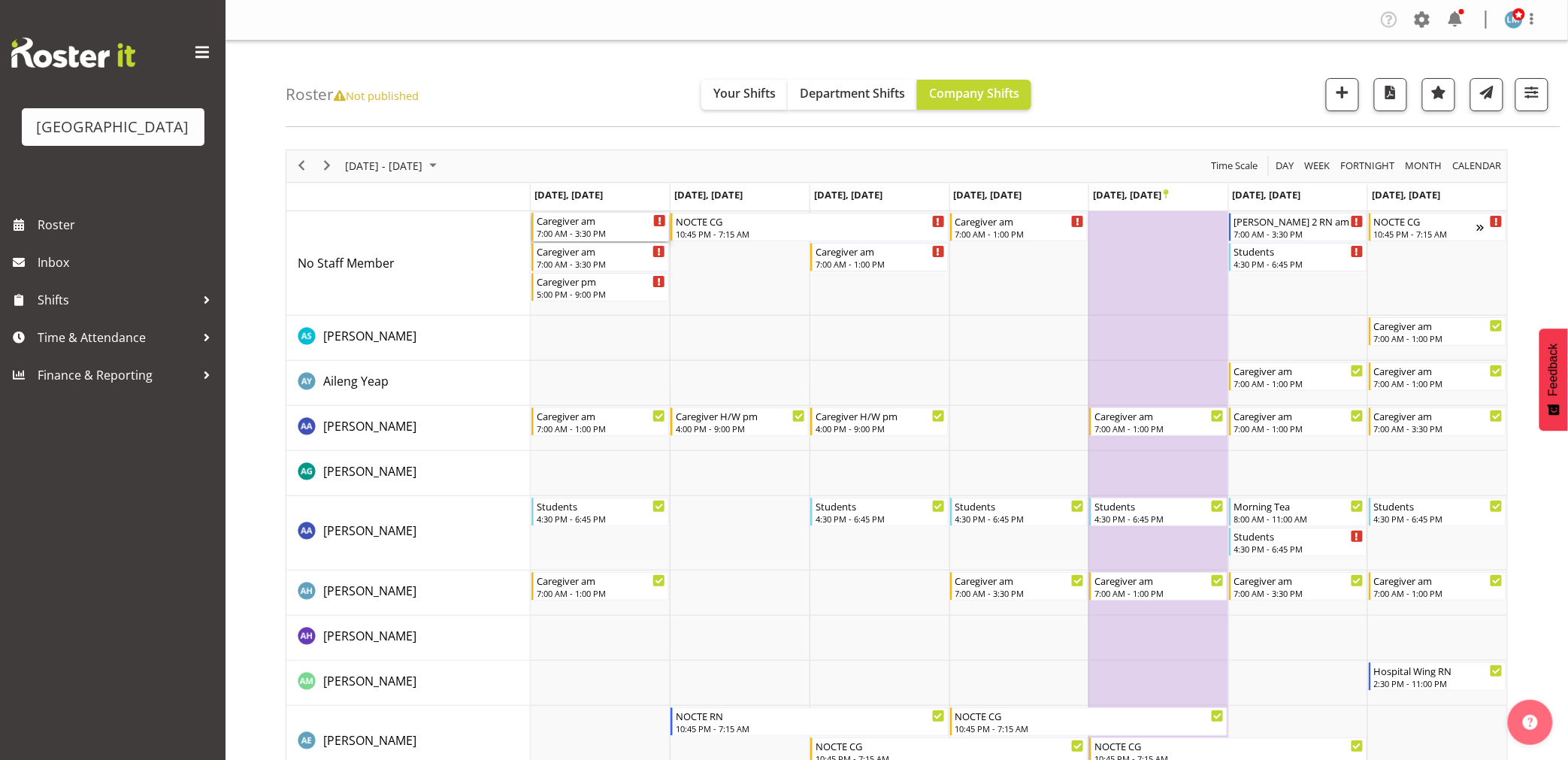
click at [568, 230] on div "7:00 AM - 3:30 PM" at bounding box center [602, 233] width 130 height 12
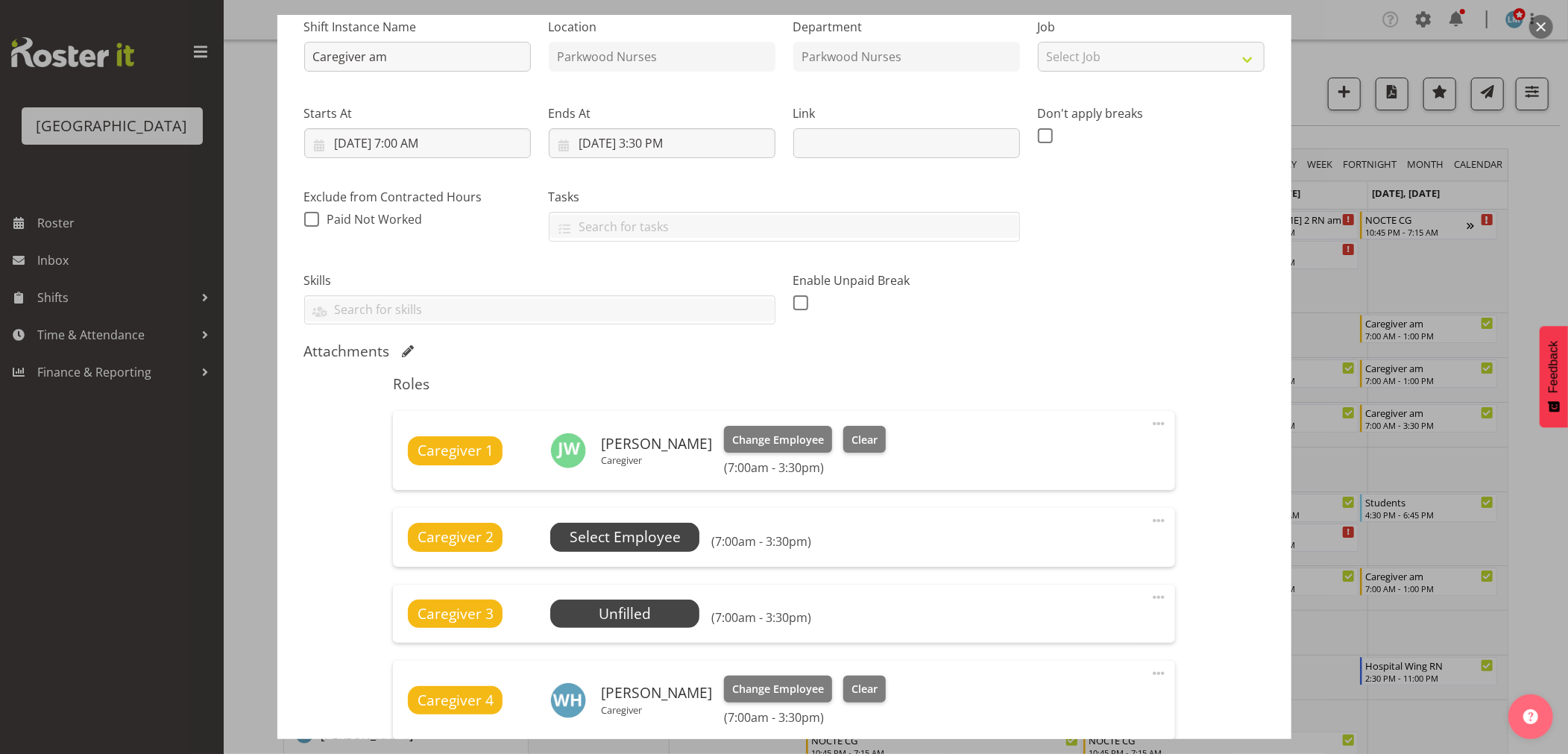
scroll to position [331, 0]
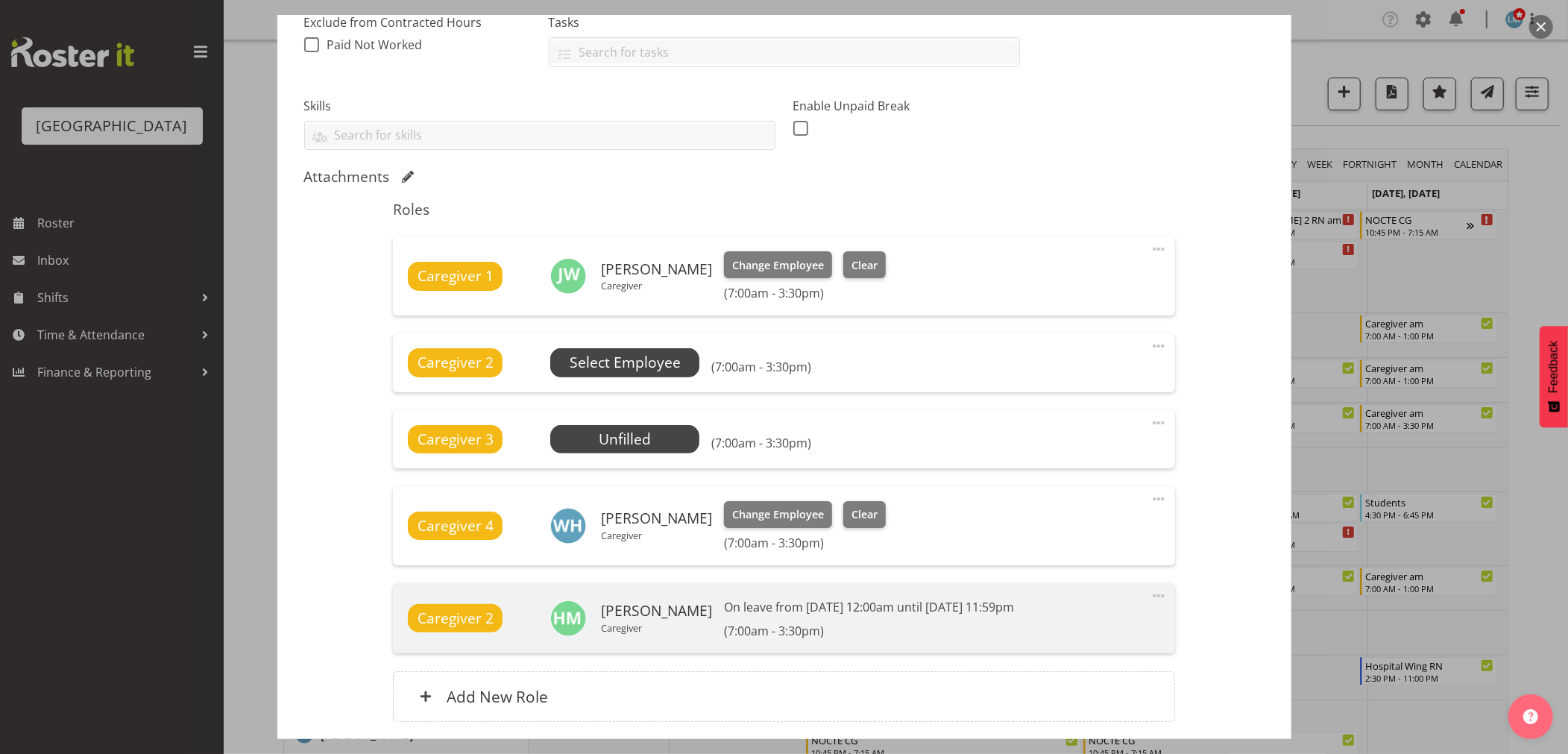
click at [654, 366] on span "Select Employee" at bounding box center [625, 362] width 111 height 21
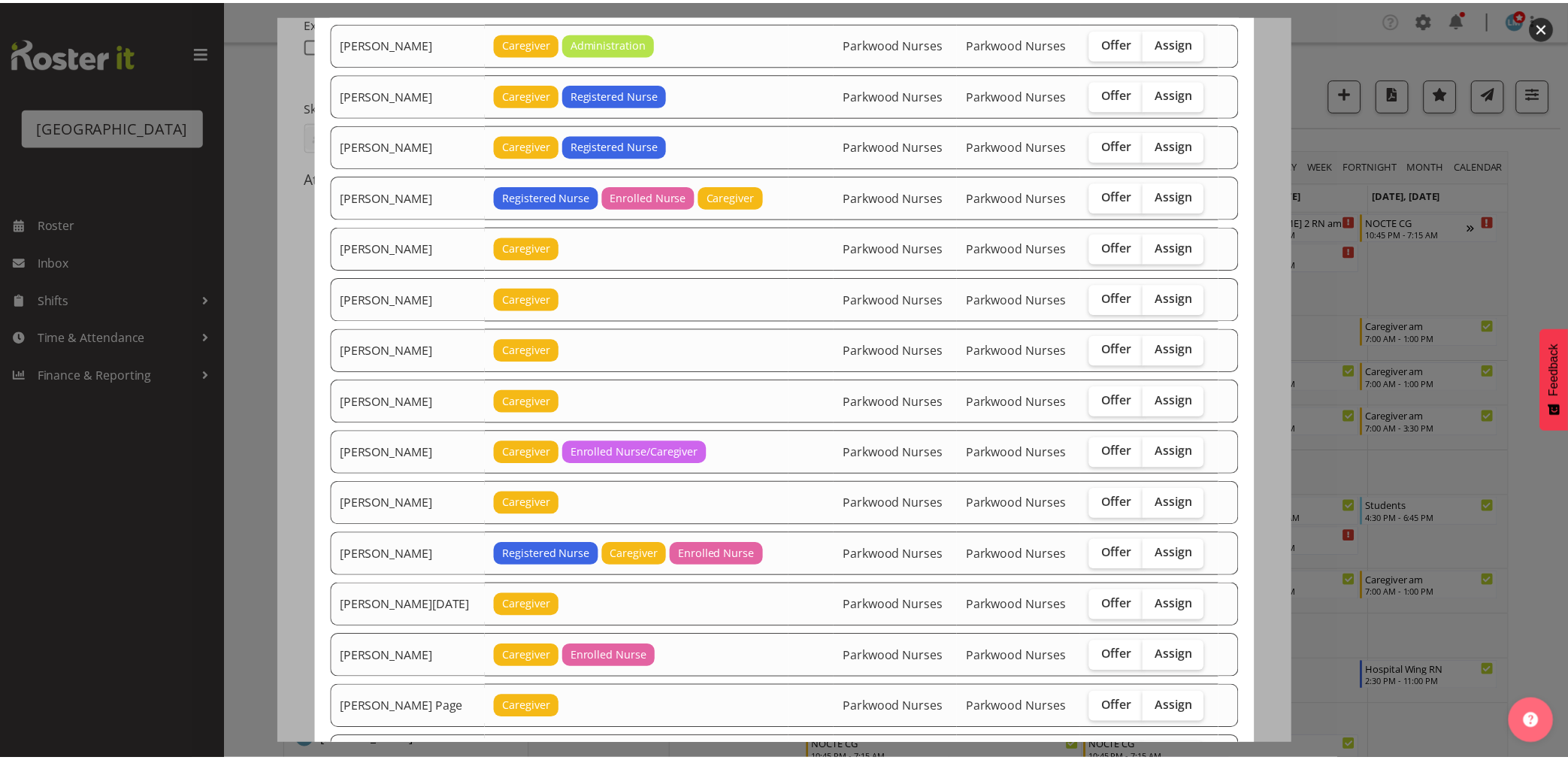
scroll to position [1509, 0]
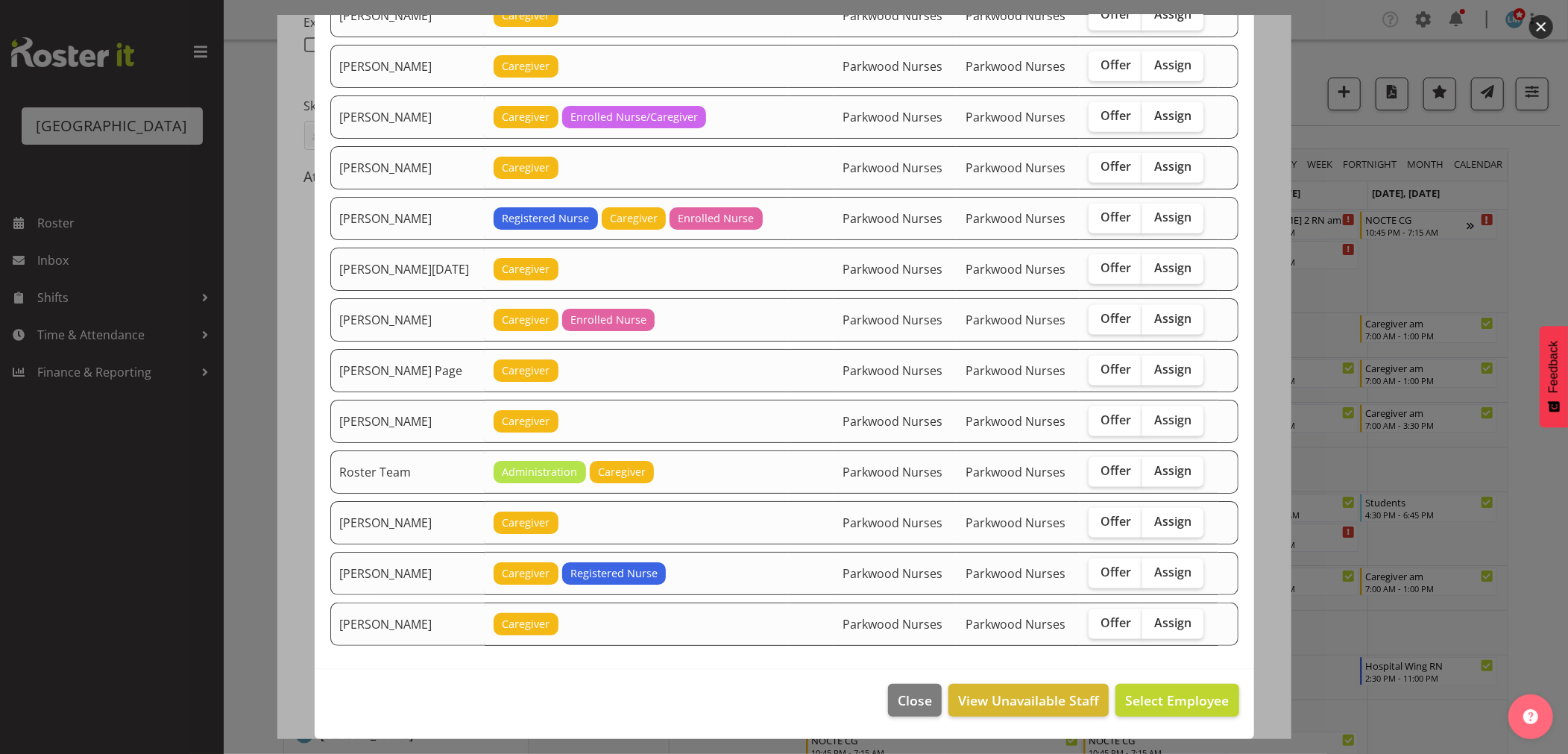
click at [1531, 215] on div at bounding box center [784, 377] width 1568 height 754
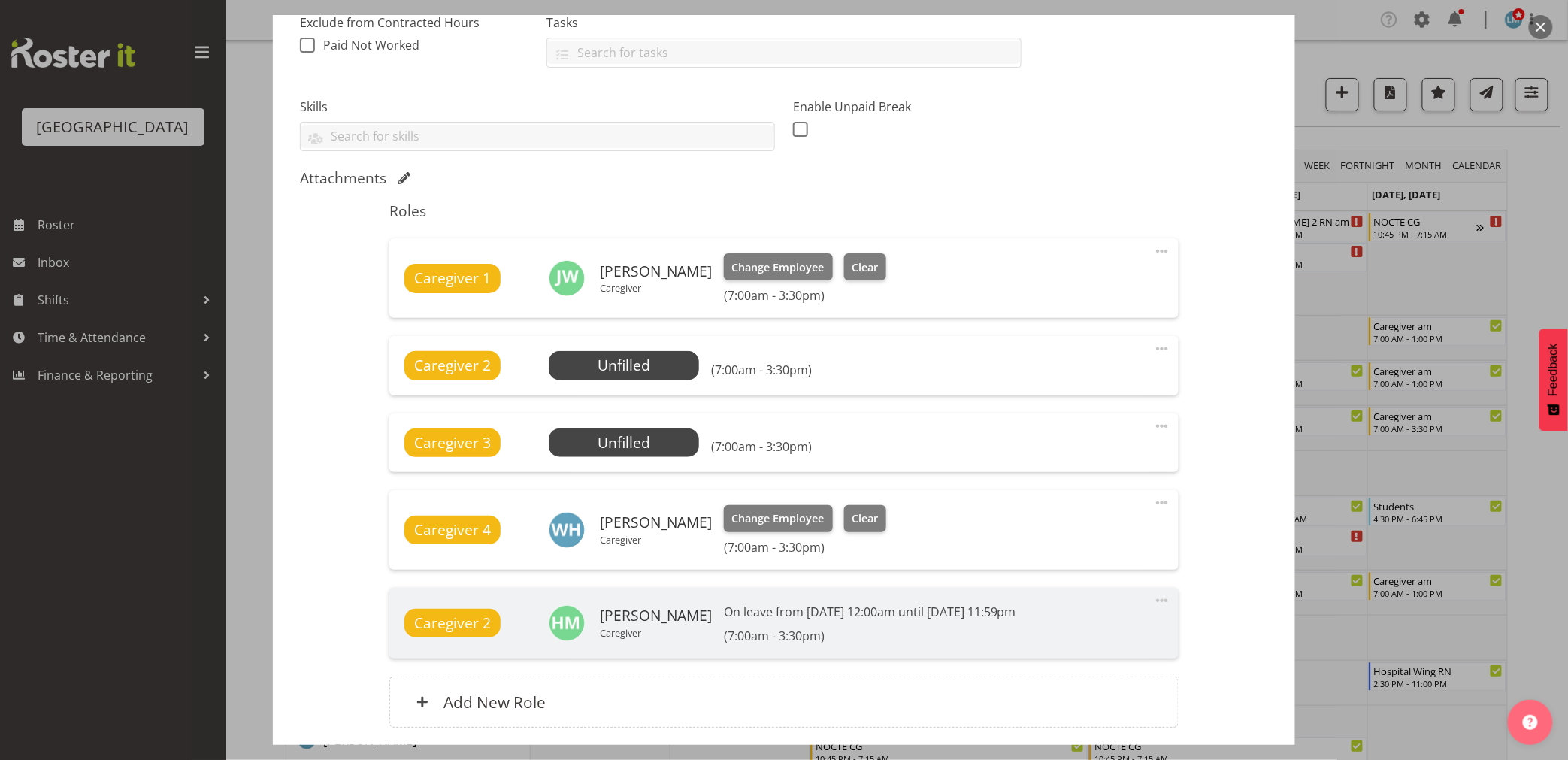
click at [1544, 216] on div at bounding box center [784, 380] width 1568 height 760
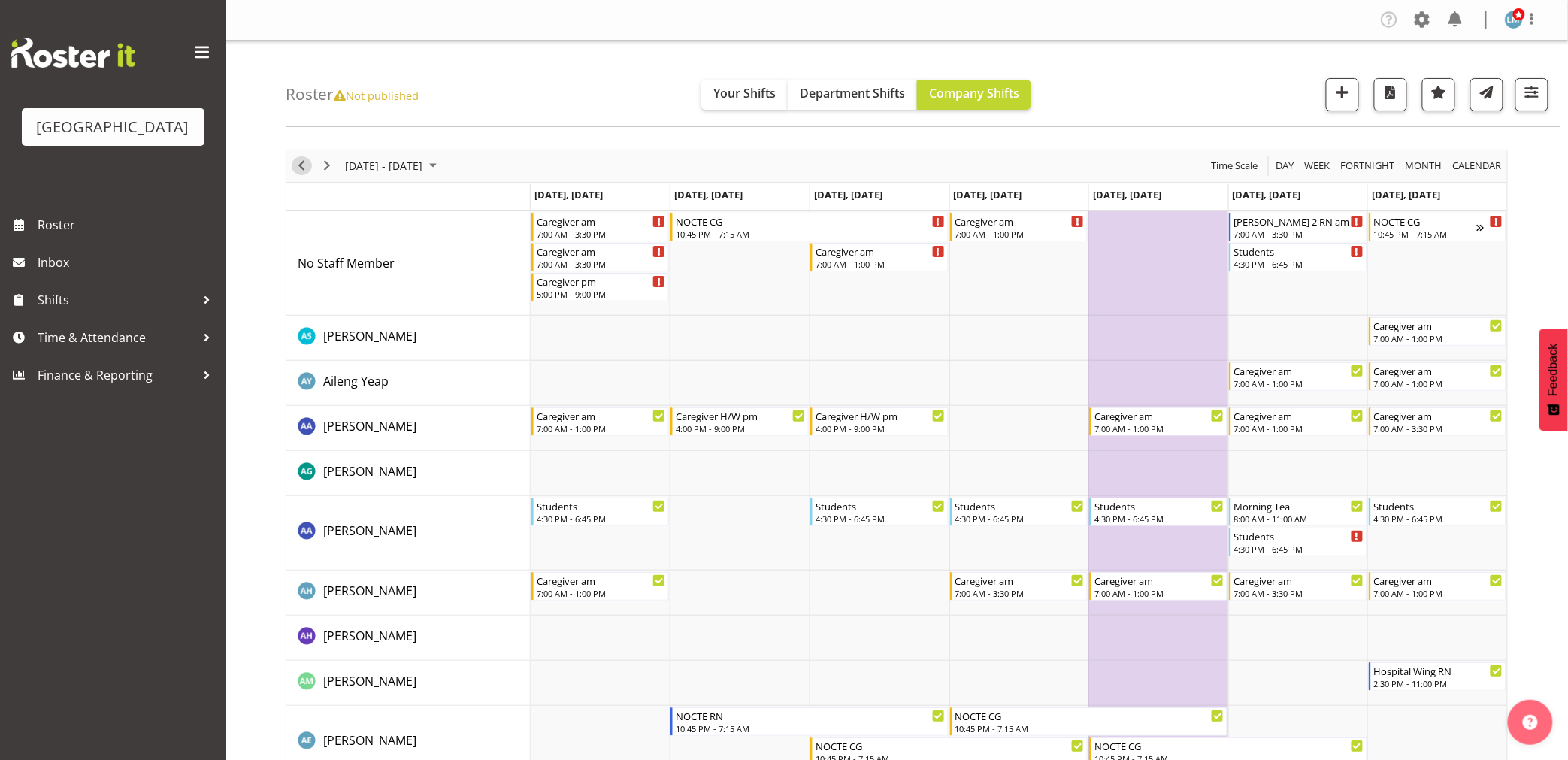
click at [302, 161] on span "Previous" at bounding box center [301, 166] width 18 height 19
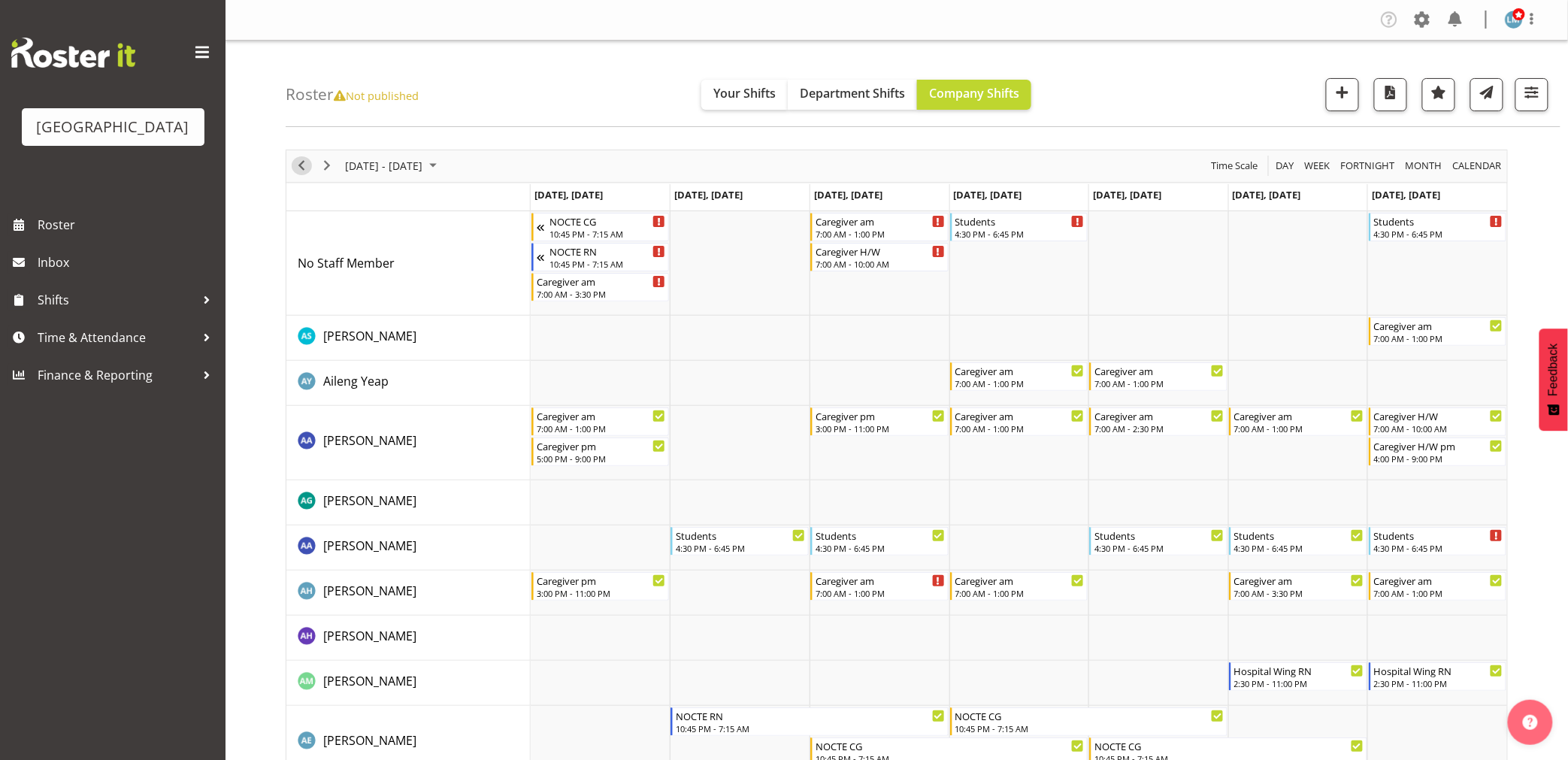
click at [303, 174] on span "Previous" at bounding box center [301, 166] width 18 height 19
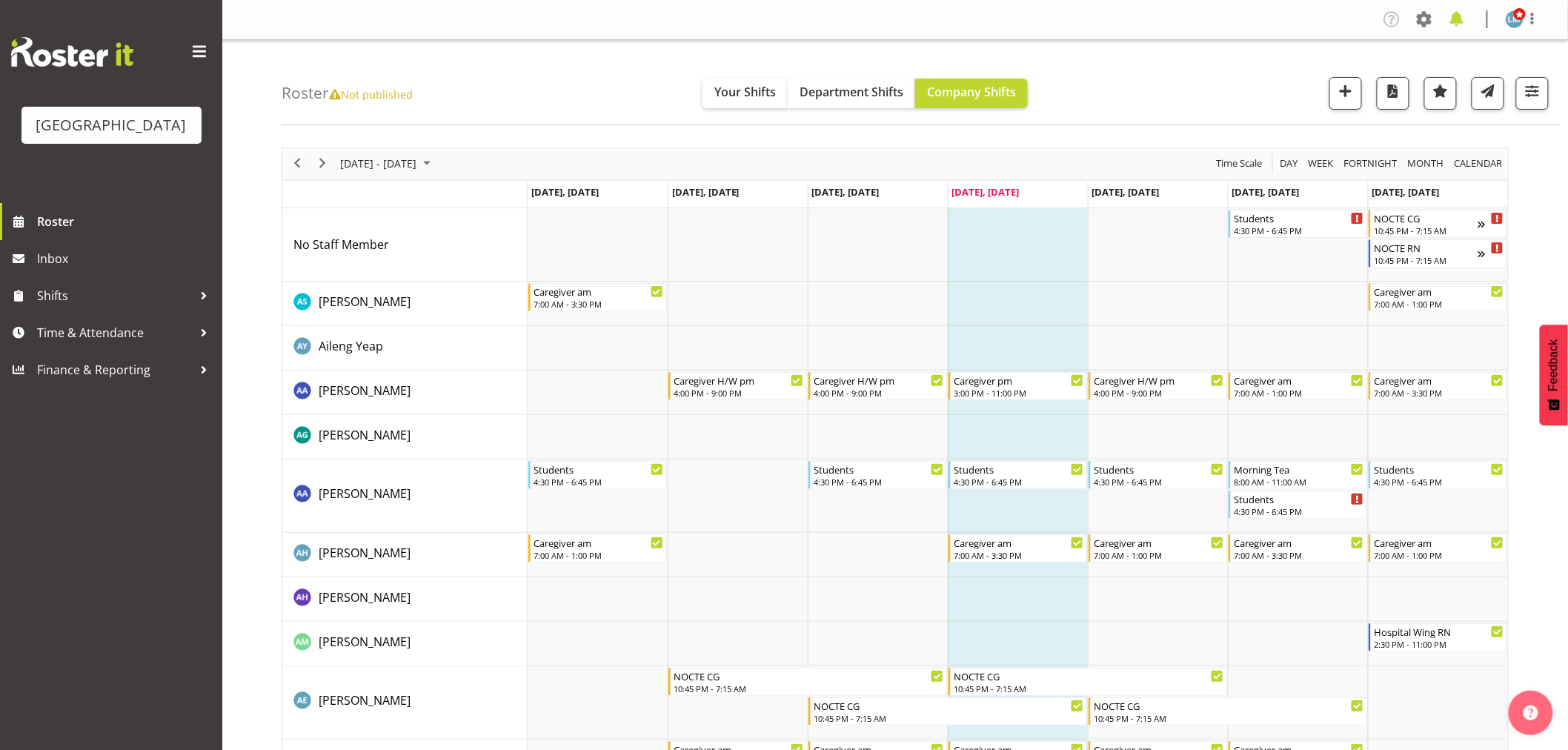
click at [1459, 25] on span at bounding box center [1456, 19] width 24 height 24
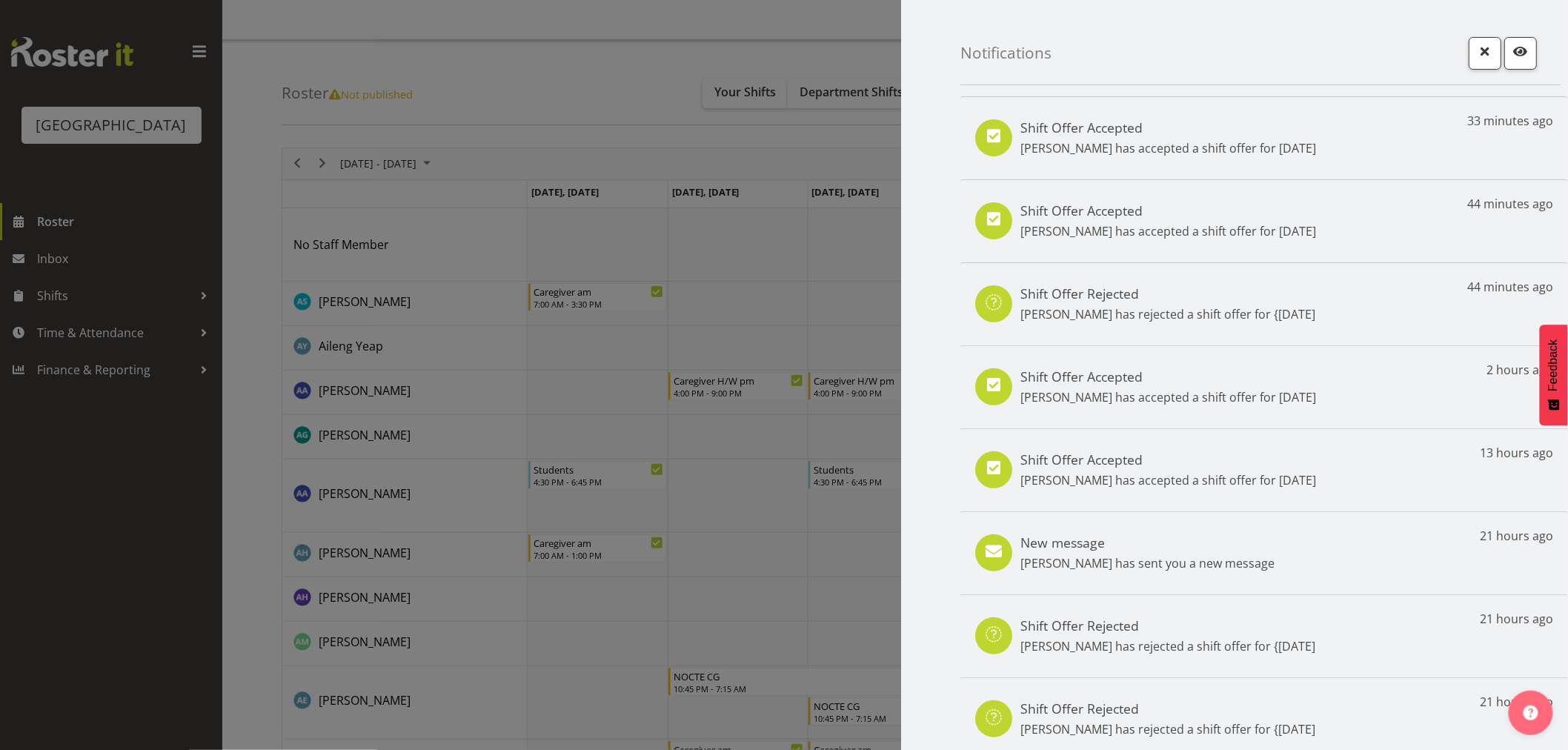
click at [20, 647] on div at bounding box center [784, 375] width 1568 height 750
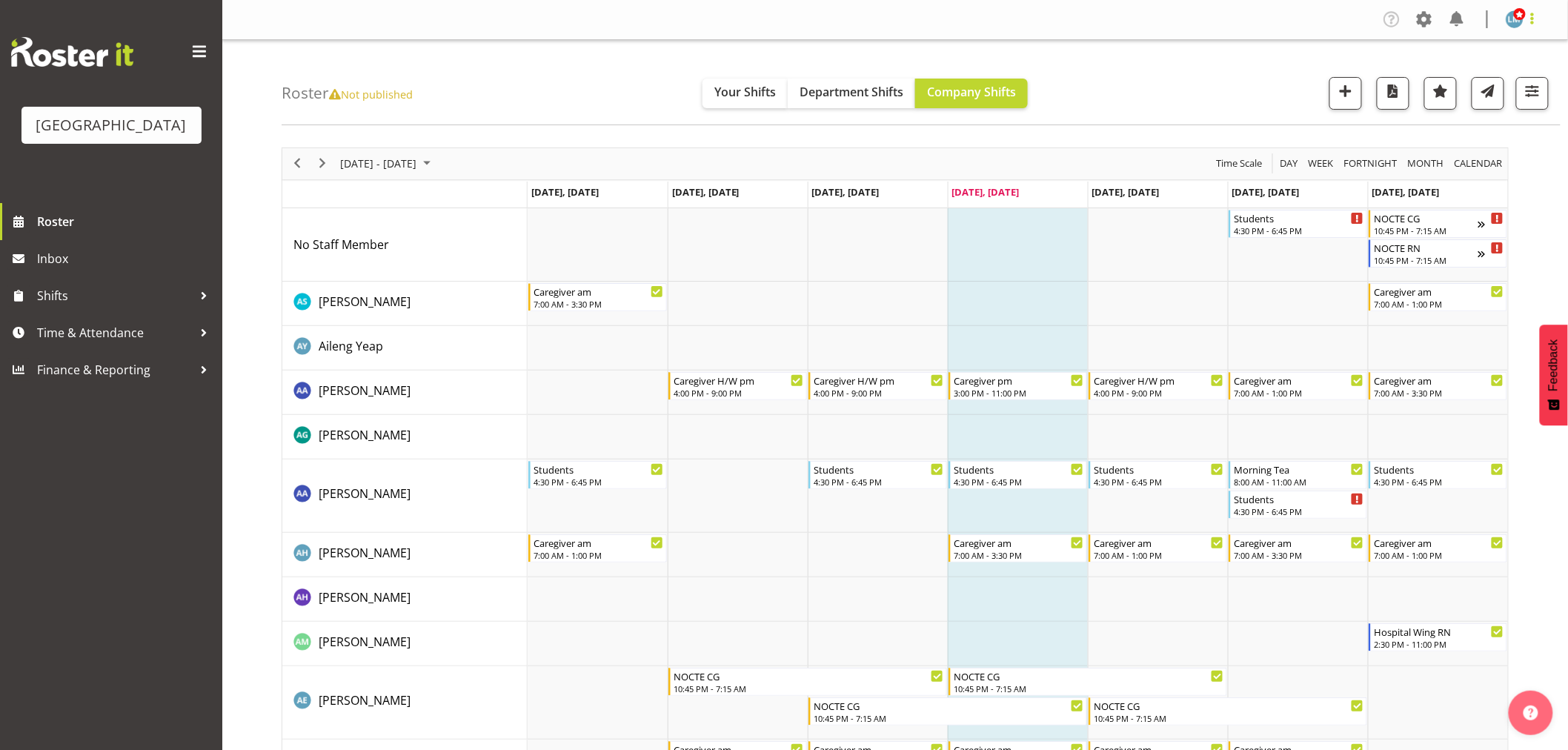
click at [1537, 24] on span at bounding box center [1531, 18] width 17 height 17
click at [1530, 81] on link "Log Out" at bounding box center [1470, 77] width 143 height 27
